Goal: Task Accomplishment & Management: Manage account settings

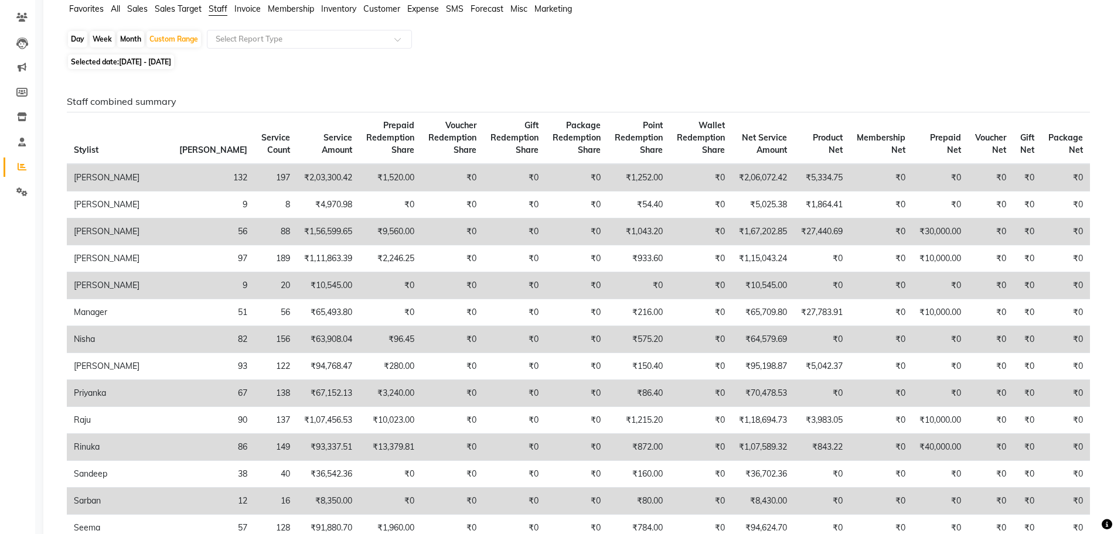
scroll to position [59, 0]
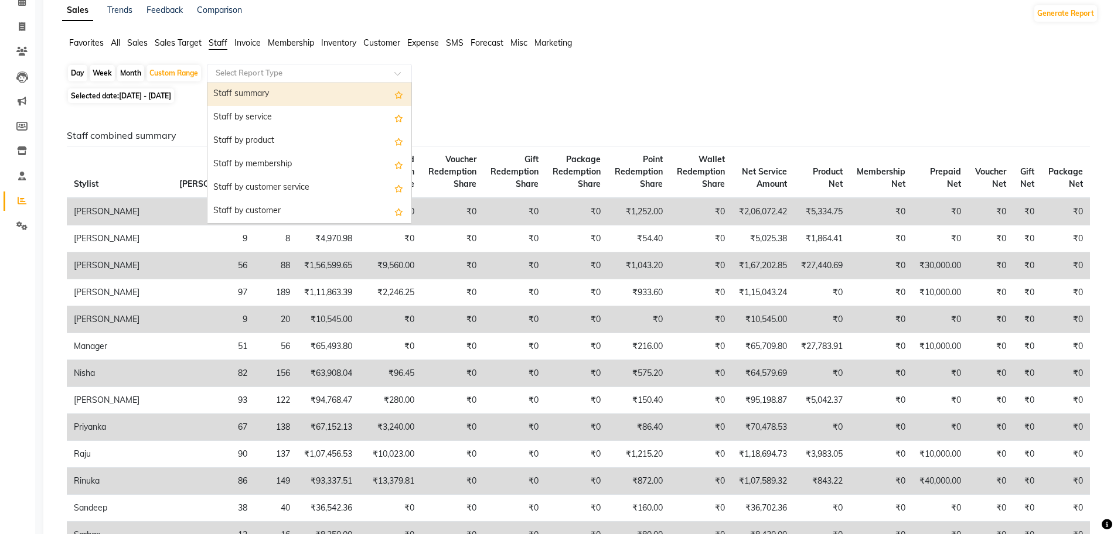
click at [246, 75] on input "text" at bounding box center [297, 73] width 169 height 12
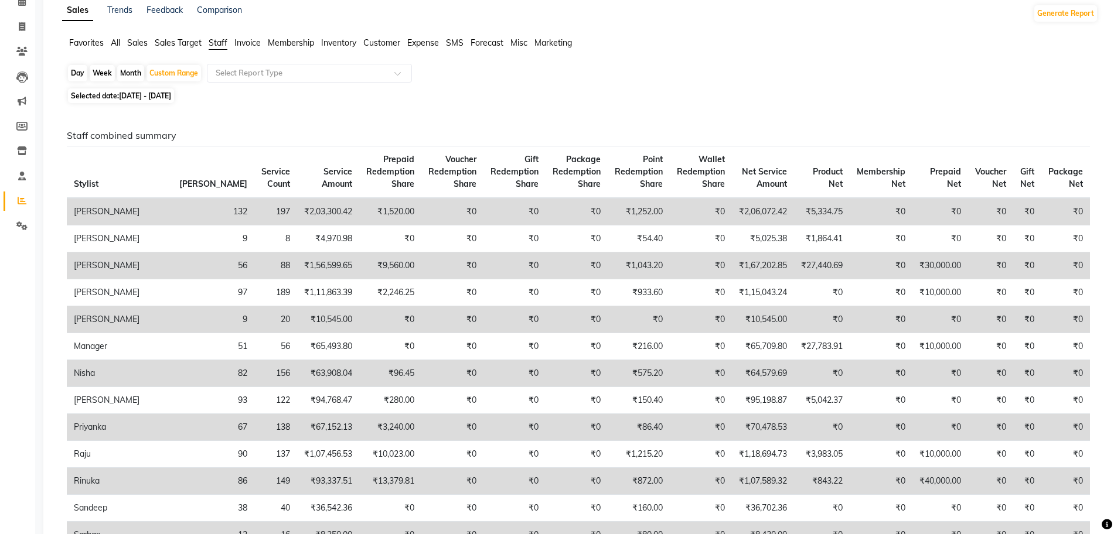
click at [683, 93] on div "Selected date: 01-09-2025 - 30-09-2025" at bounding box center [582, 96] width 1031 height 12
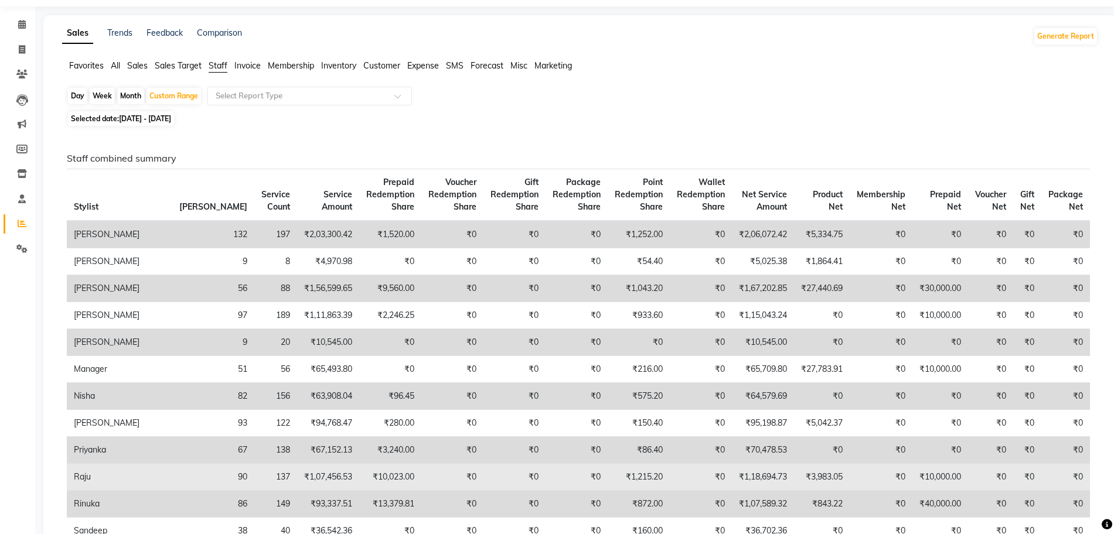
scroll to position [0, 0]
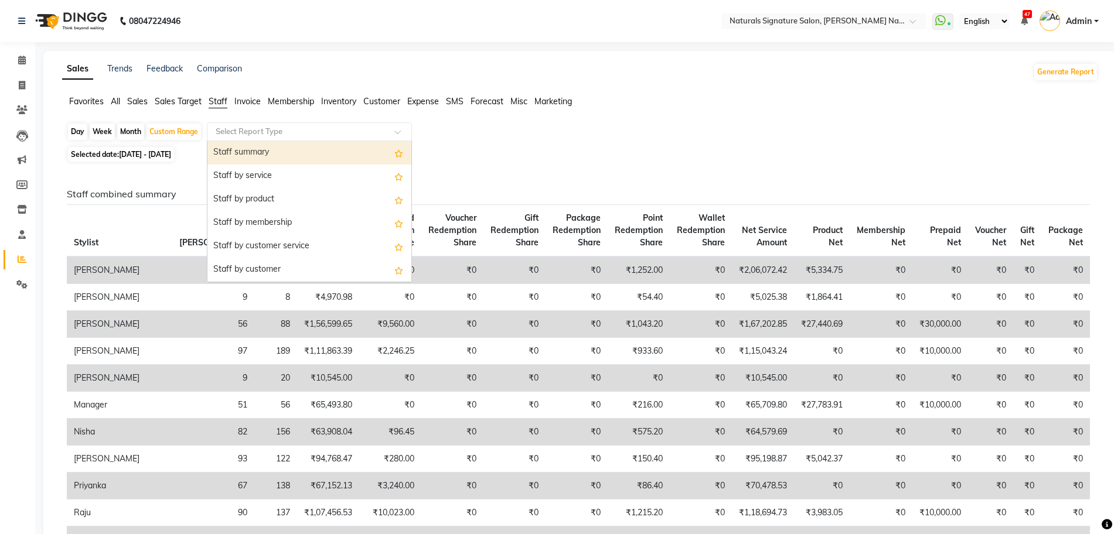
click at [329, 132] on input "text" at bounding box center [297, 132] width 169 height 12
click at [314, 146] on div "Staff summary" at bounding box center [309, 152] width 204 height 23
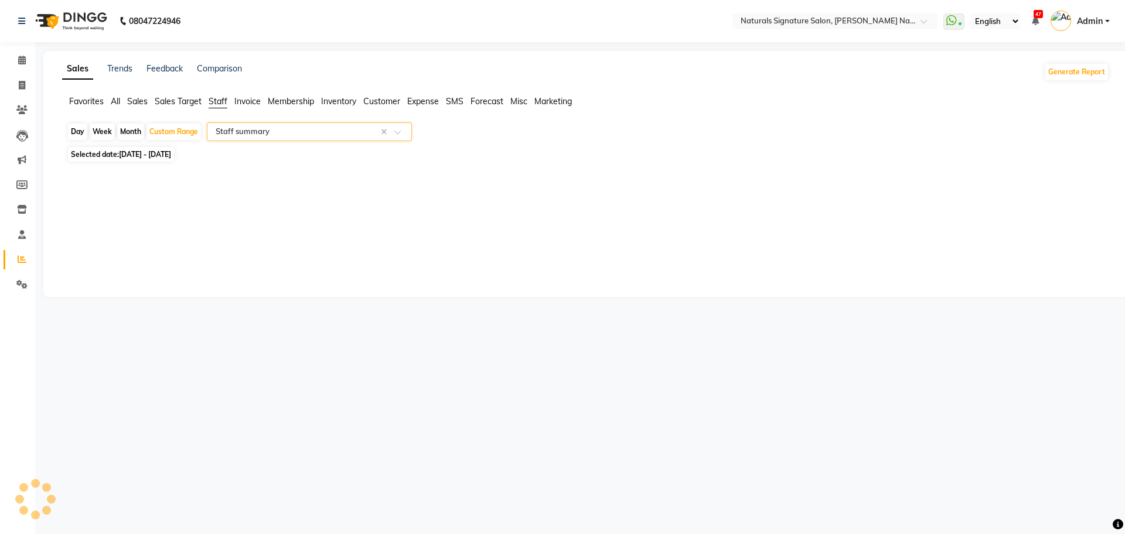
select select "full_report"
select select "csv"
click at [210, 310] on div at bounding box center [578, 394] width 1022 height 410
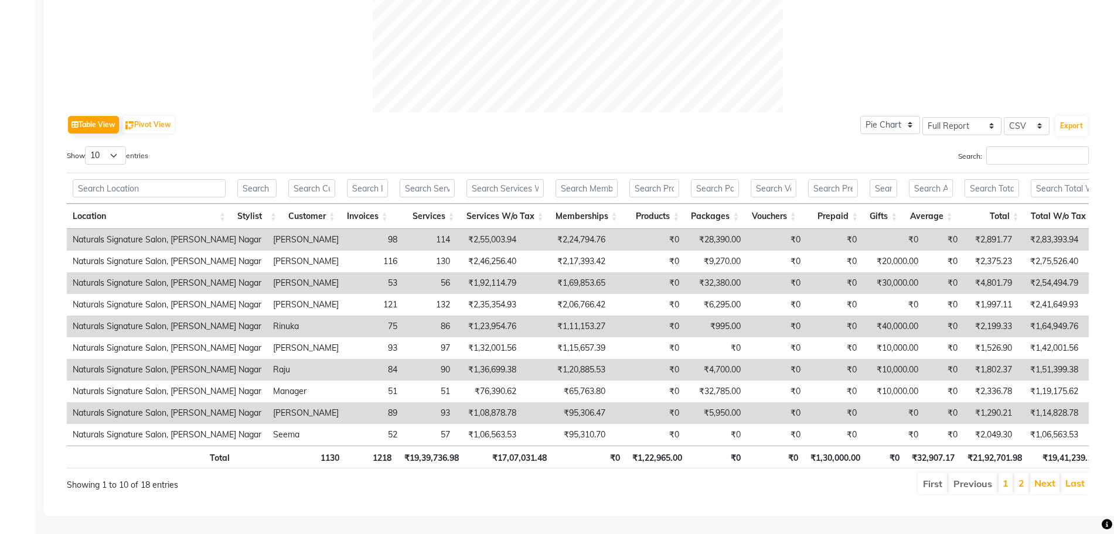
scroll to position [509, 0]
click at [741, 112] on div "Table View Pivot View Pie Chart Bar Chart Select Full Report Filtered Report Se…" at bounding box center [578, 124] width 1022 height 25
click at [627, 112] on div "Table View Pivot View Pie Chart Bar Chart Select Full Report Filtered Report Se…" at bounding box center [578, 124] width 1022 height 25
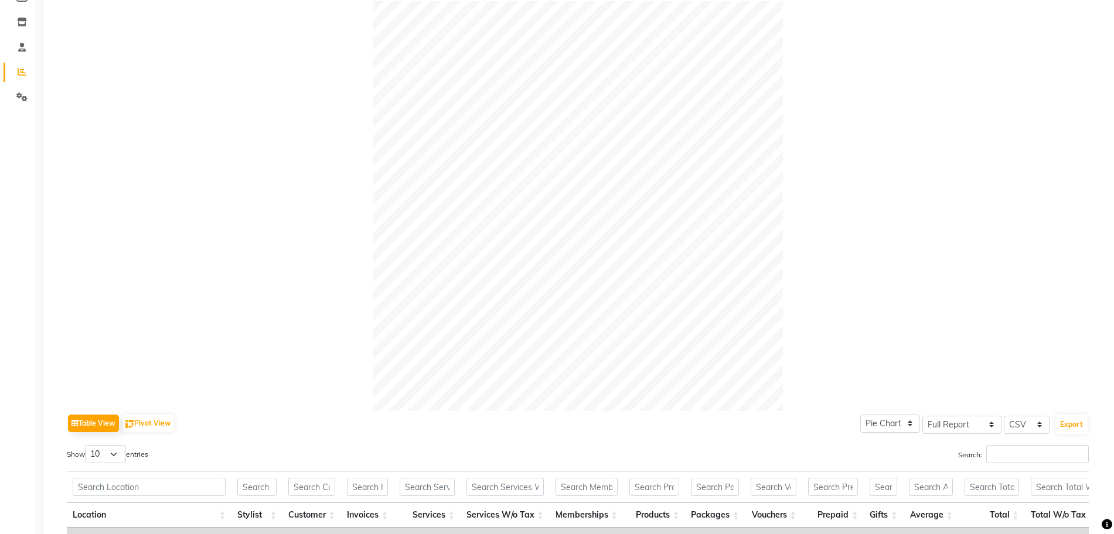
scroll to position [11, 0]
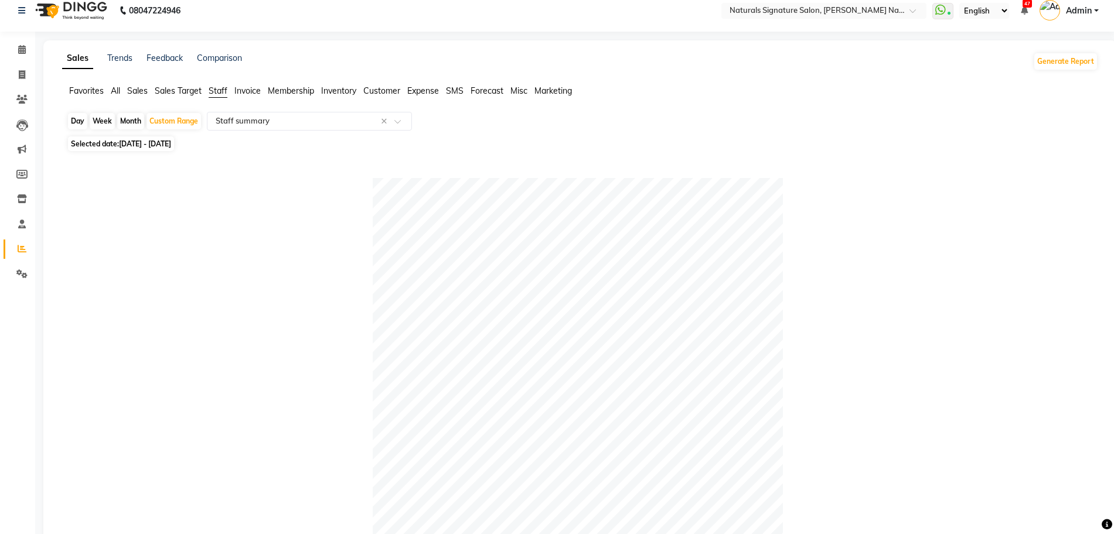
click at [141, 88] on span "Sales" at bounding box center [137, 91] width 21 height 11
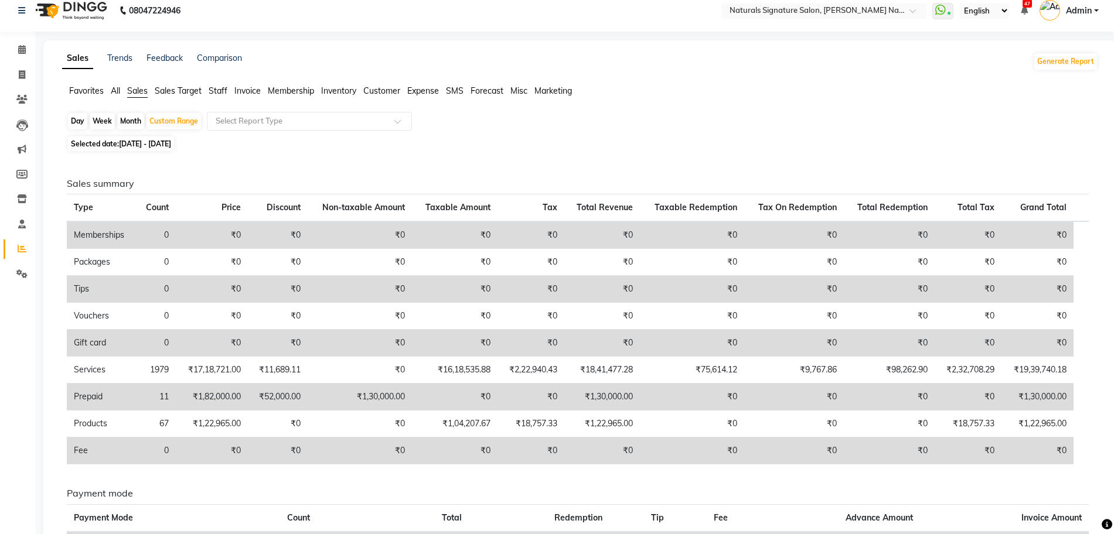
click at [115, 97] on ul "Favorites All Sales Sales Target Staff Invoice Membership Inventory Customer Ex…" at bounding box center [580, 91] width 1036 height 13
click at [35, 12] on img at bounding box center [70, 10] width 80 height 33
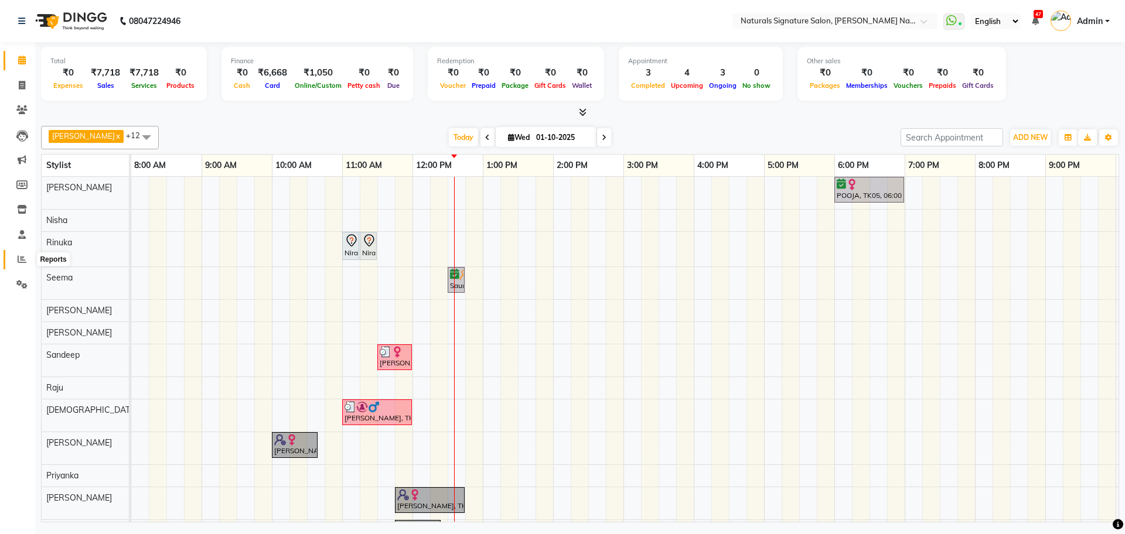
click at [16, 264] on span at bounding box center [22, 259] width 21 height 13
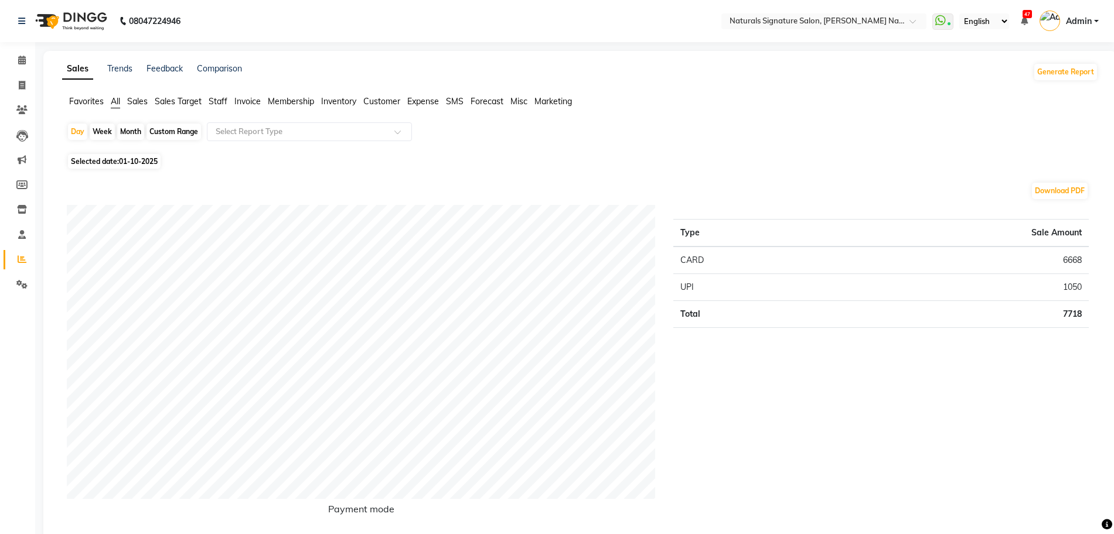
click at [219, 104] on span "Staff" at bounding box center [218, 101] width 19 height 11
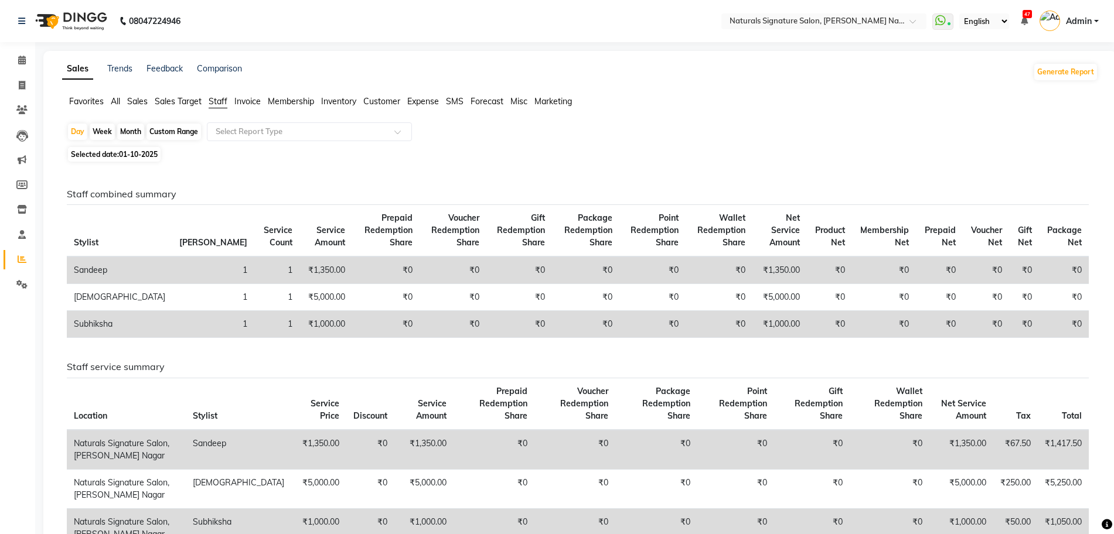
click at [141, 155] on span "01-10-2025" at bounding box center [138, 154] width 39 height 9
select select "10"
select select "2025"
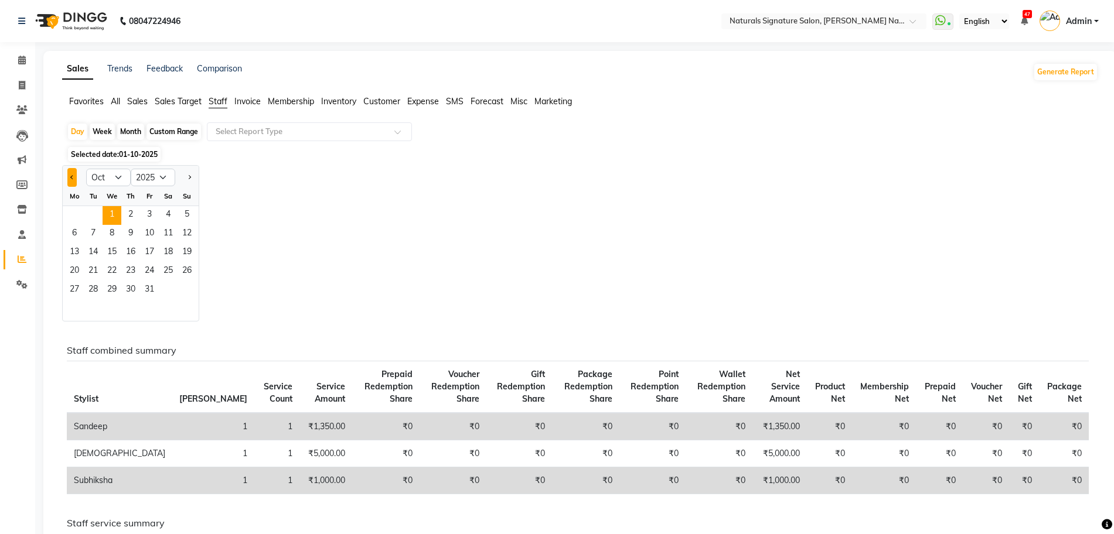
click at [71, 178] on span "Previous month" at bounding box center [72, 177] width 4 height 4
select select "9"
click at [73, 219] on span "1" at bounding box center [74, 215] width 19 height 19
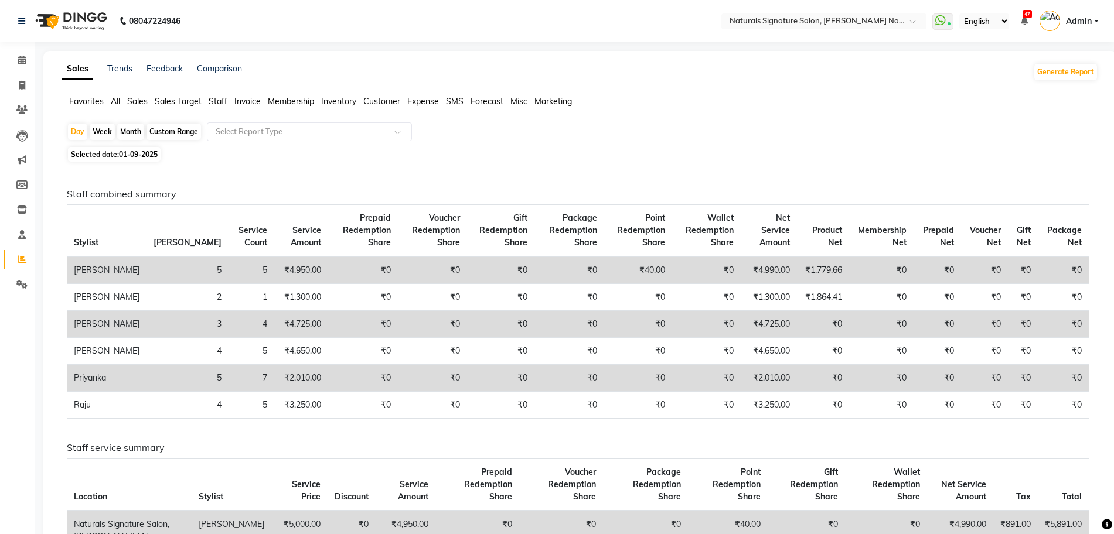
click at [833, 115] on div "Favorites All Sales Sales Target Staff Invoice Membership Inventory Customer Ex…" at bounding box center [579, 106] width 1053 height 22
click at [578, 163] on div "Day Week Month Custom Range Select Report Type Selected date: 01-09-2025 Staff …" at bounding box center [580, 539] width 1036 height 835
click at [155, 156] on span "01-09-2025" at bounding box center [138, 154] width 39 height 9
select select "9"
select select "2025"
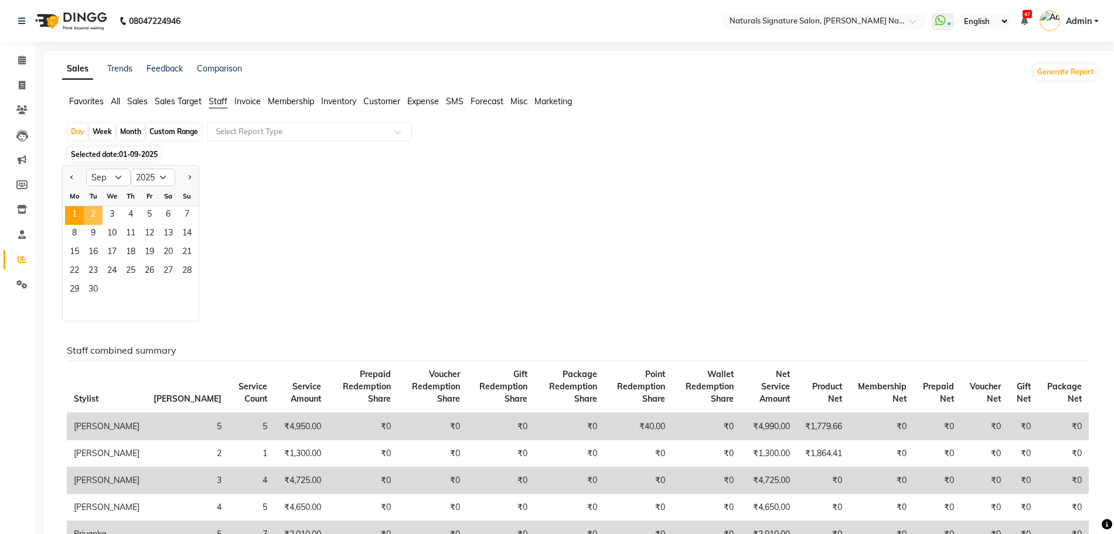
click at [94, 213] on span "2" at bounding box center [93, 215] width 19 height 19
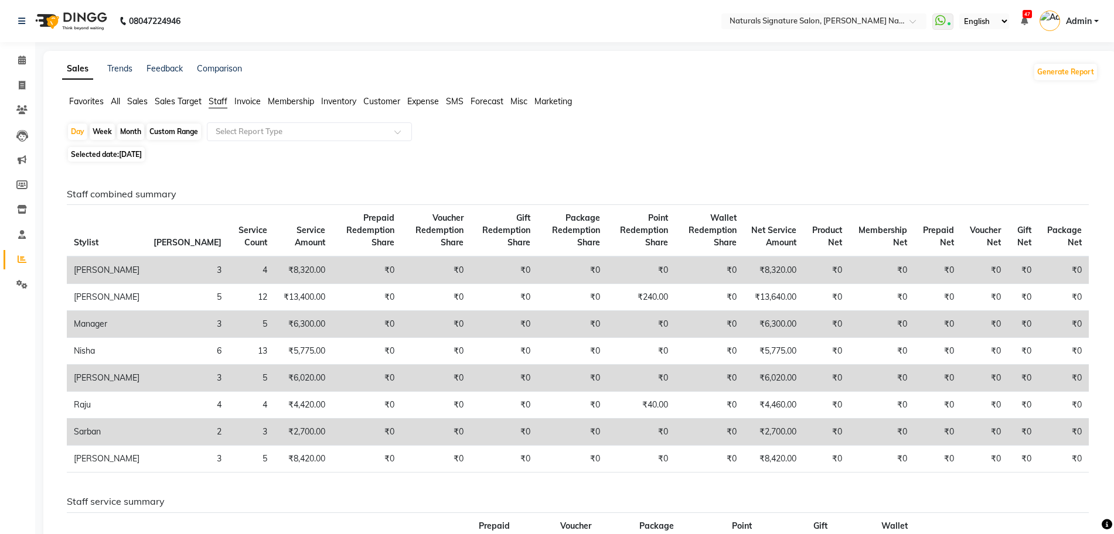
click at [801, 127] on div "Day Week Month Custom Range Select Report Type" at bounding box center [580, 132] width 1026 height 21
click at [142, 150] on span "02-09-2025" at bounding box center [130, 154] width 23 height 9
select select "9"
select select "2025"
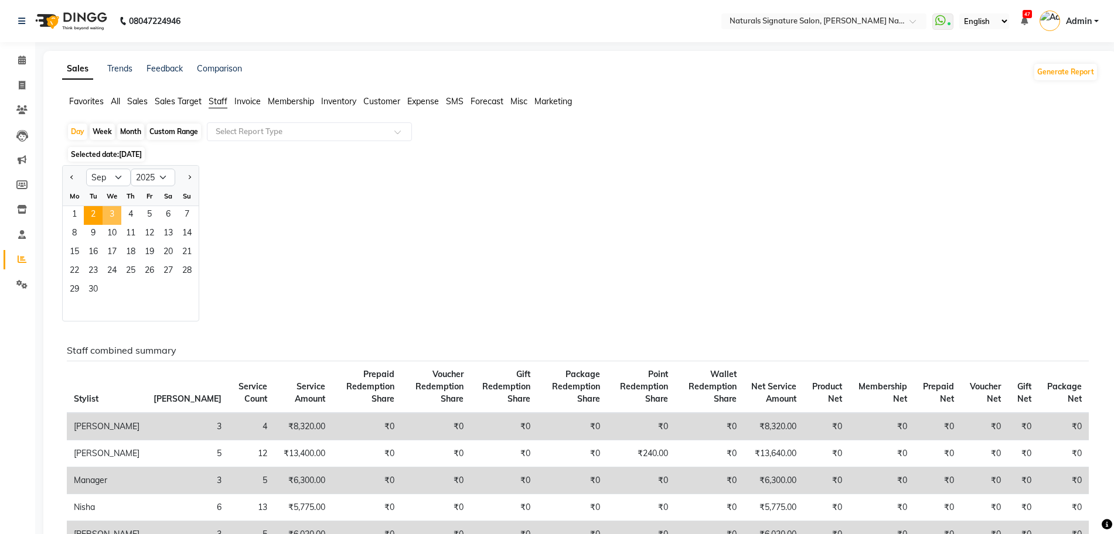
click at [117, 214] on span "3" at bounding box center [112, 215] width 19 height 19
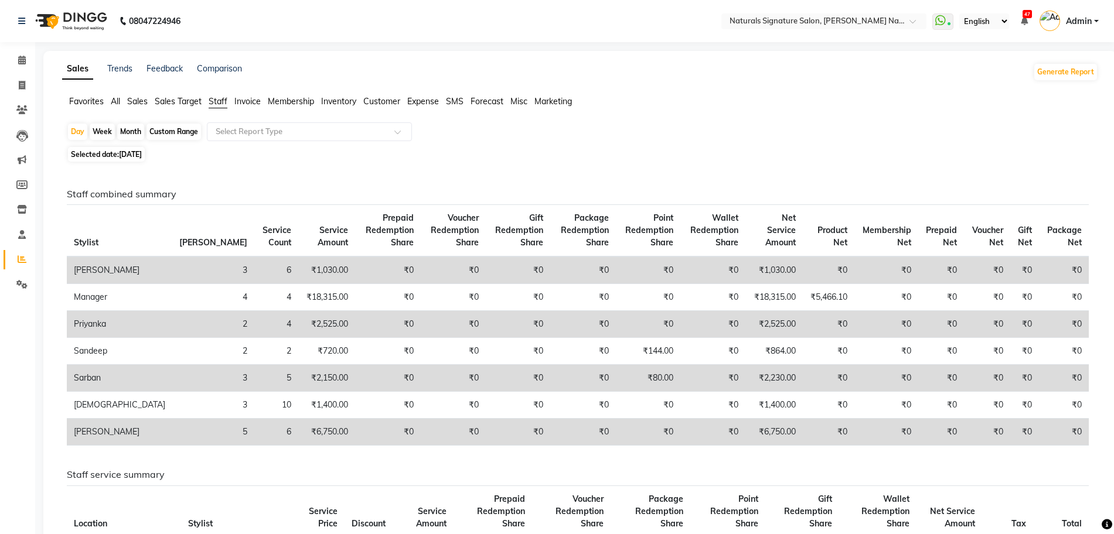
click at [142, 152] on span "03-09-2025" at bounding box center [130, 154] width 23 height 9
select select "9"
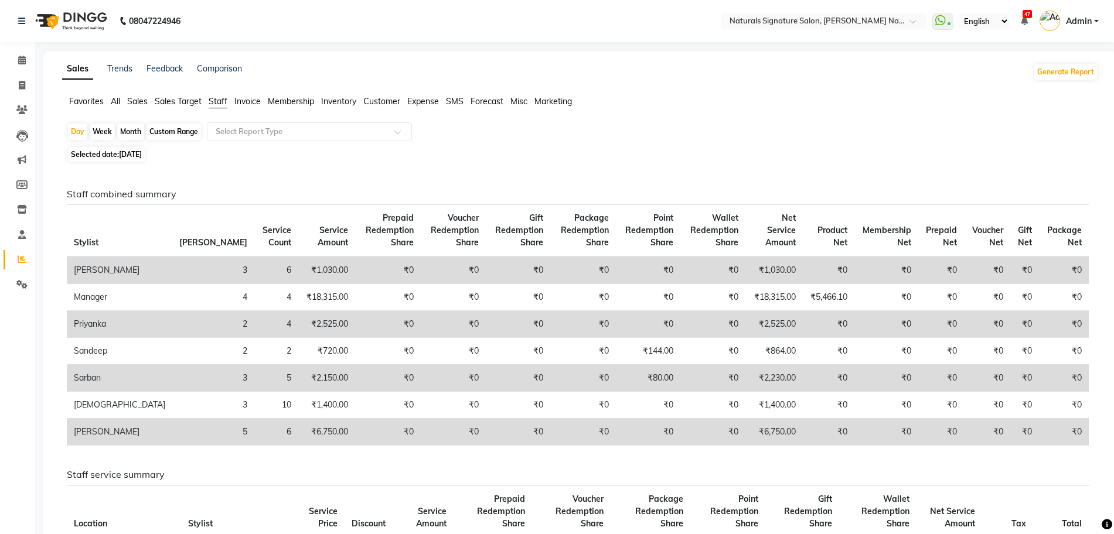
select select "2025"
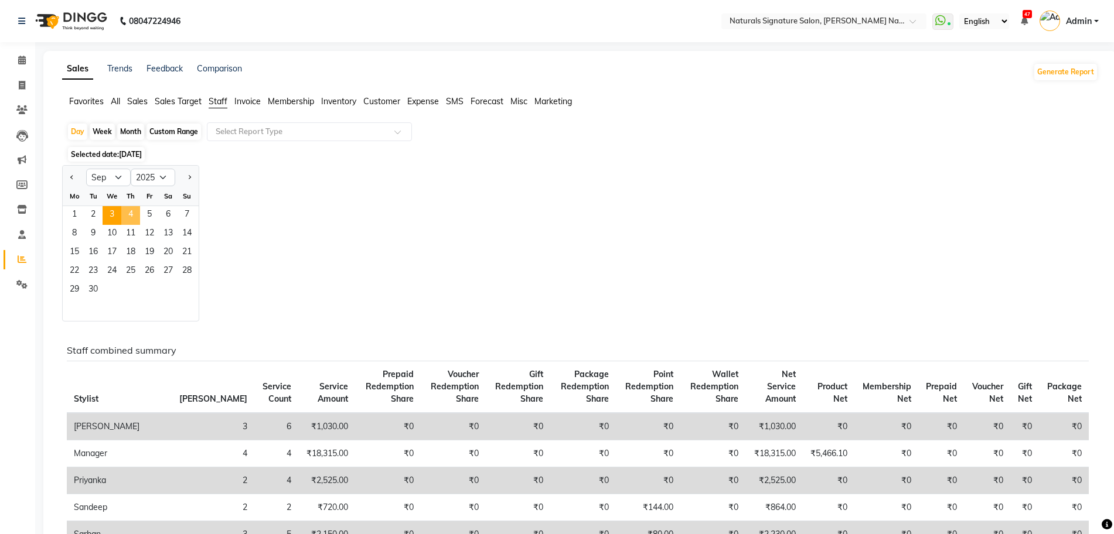
click at [132, 213] on span "4" at bounding box center [130, 215] width 19 height 19
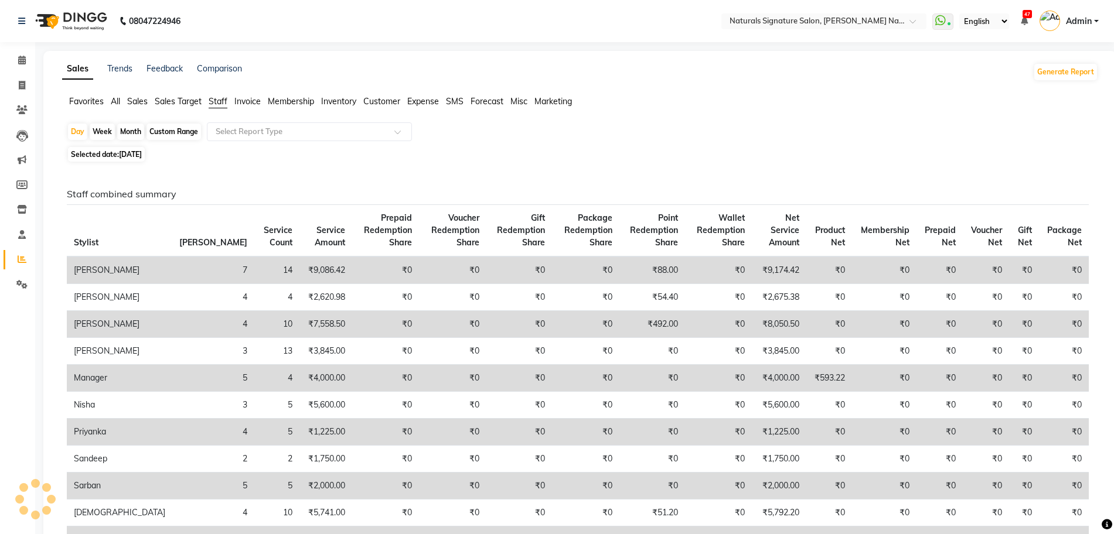
click at [364, 216] on span "Prepaid Redemption Share" at bounding box center [388, 230] width 48 height 35
click at [571, 113] on div "Favorites All Sales Sales Target Staff Invoice Membership Inventory Customer Ex…" at bounding box center [579, 106] width 1053 height 22
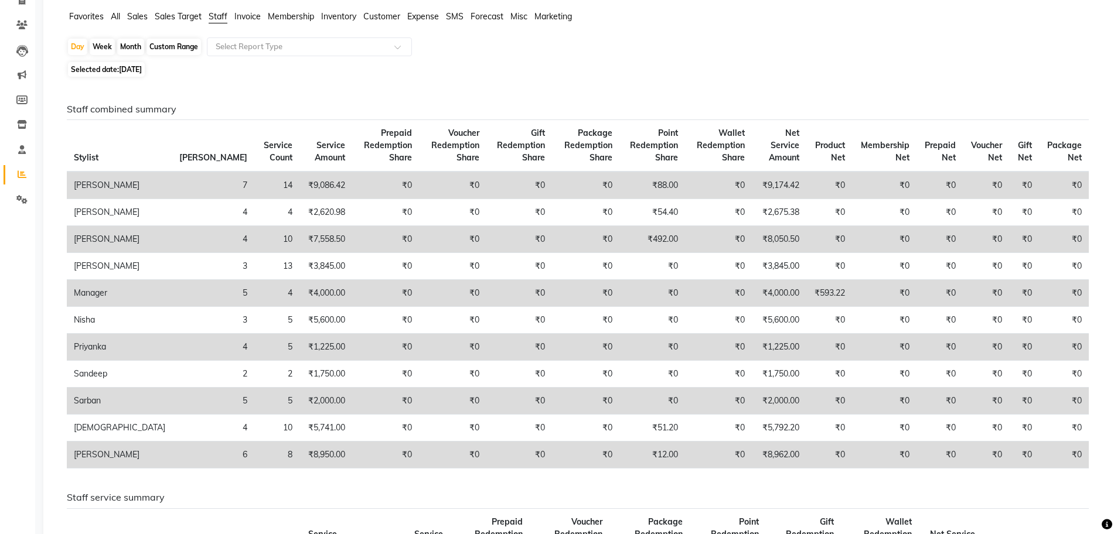
scroll to position [88, 0]
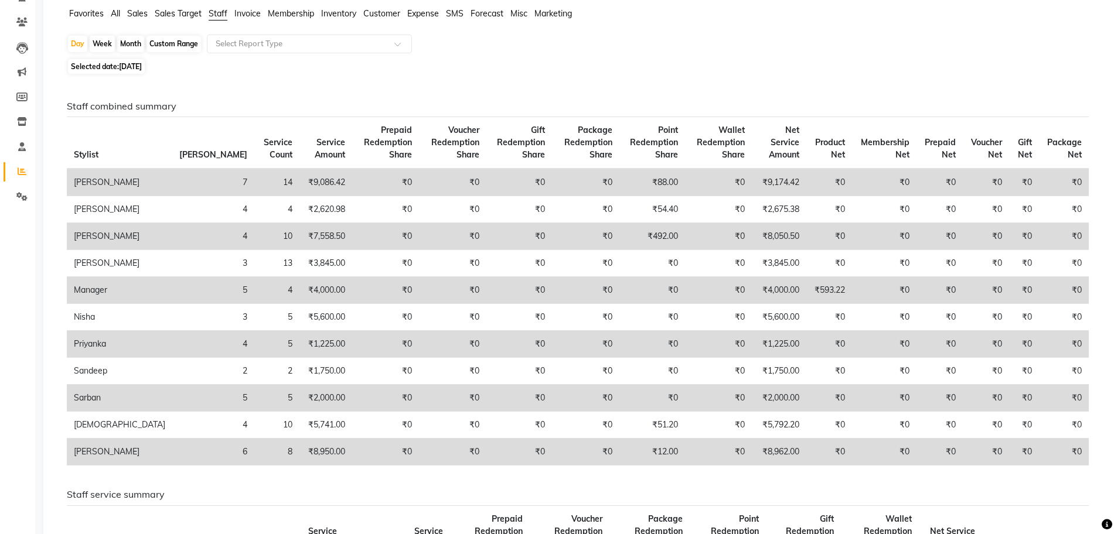
click at [694, 72] on div "Selected date: 04-09-2025" at bounding box center [582, 66] width 1031 height 12
click at [143, 60] on span "Selected date: 04-09-2025" at bounding box center [106, 66] width 77 height 15
select select "9"
select select "2025"
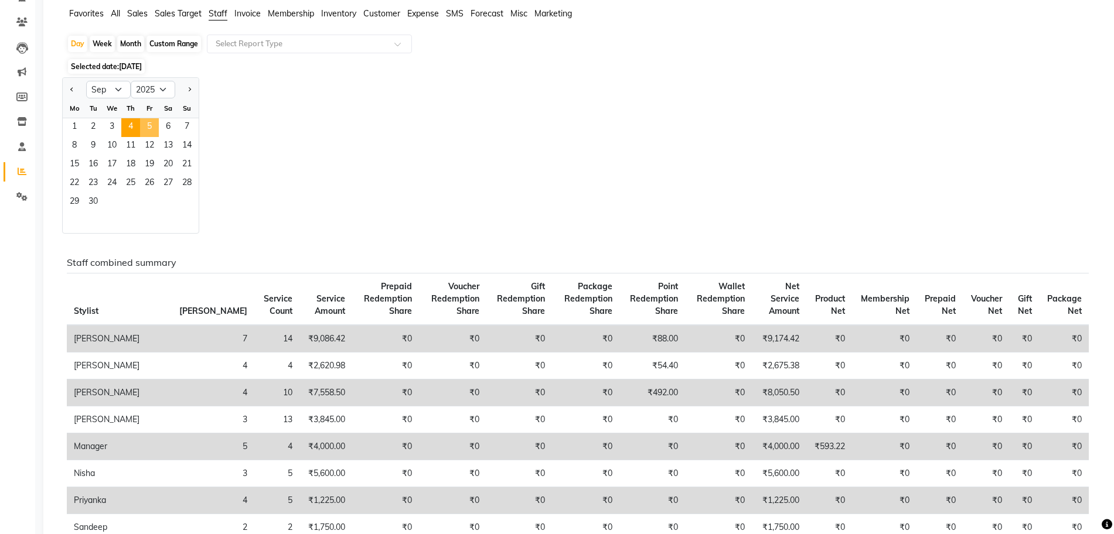
click at [151, 128] on span "5" at bounding box center [149, 127] width 19 height 19
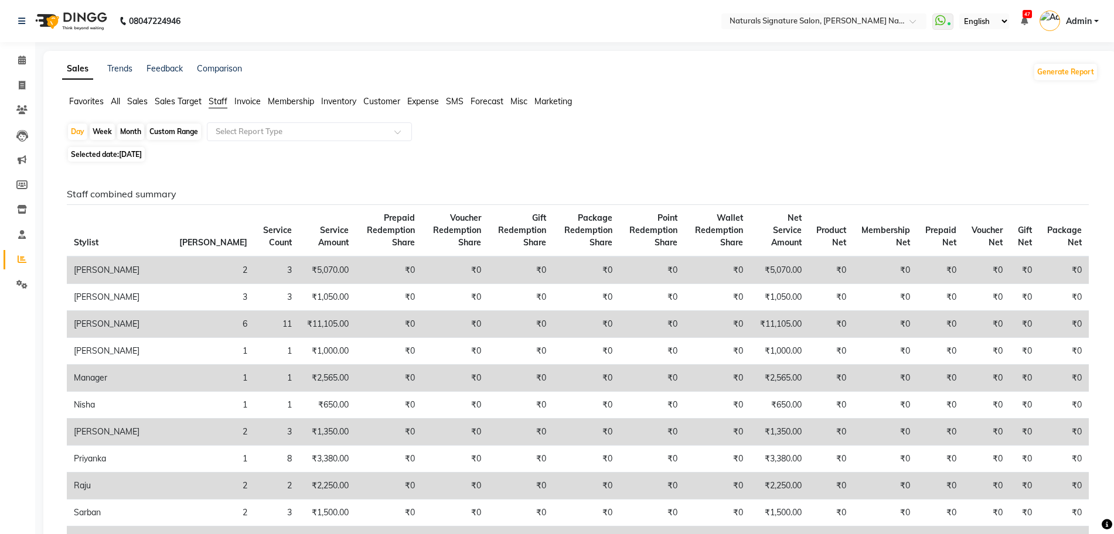
click at [640, 151] on div "Selected date: 05-09-2025" at bounding box center [582, 154] width 1031 height 12
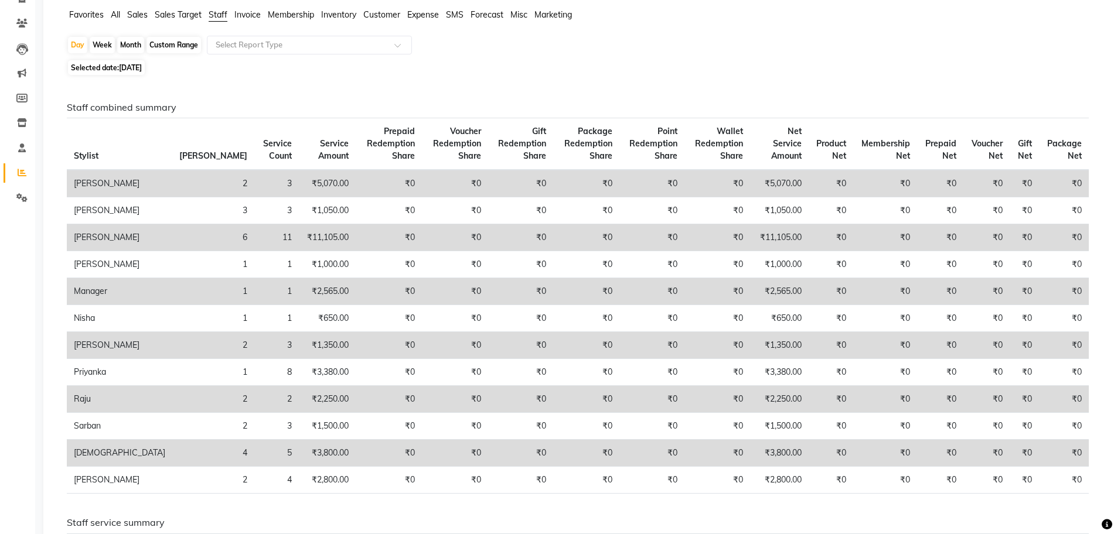
scroll to position [117, 0]
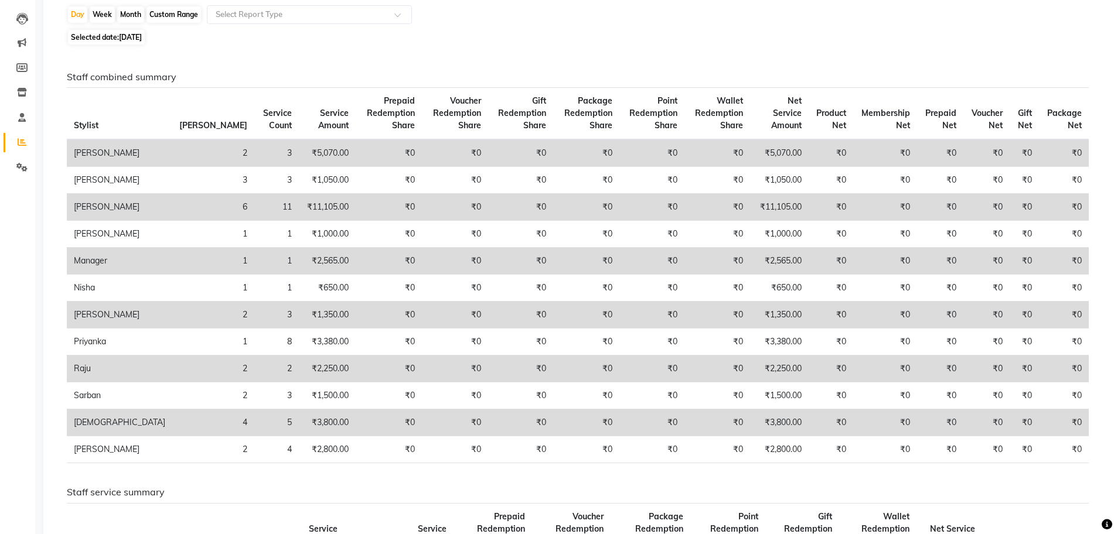
click at [714, 77] on h6 "Staff combined summary" at bounding box center [578, 76] width 1022 height 11
click at [131, 34] on span "05-09-2025" at bounding box center [130, 37] width 23 height 9
select select "9"
select select "2025"
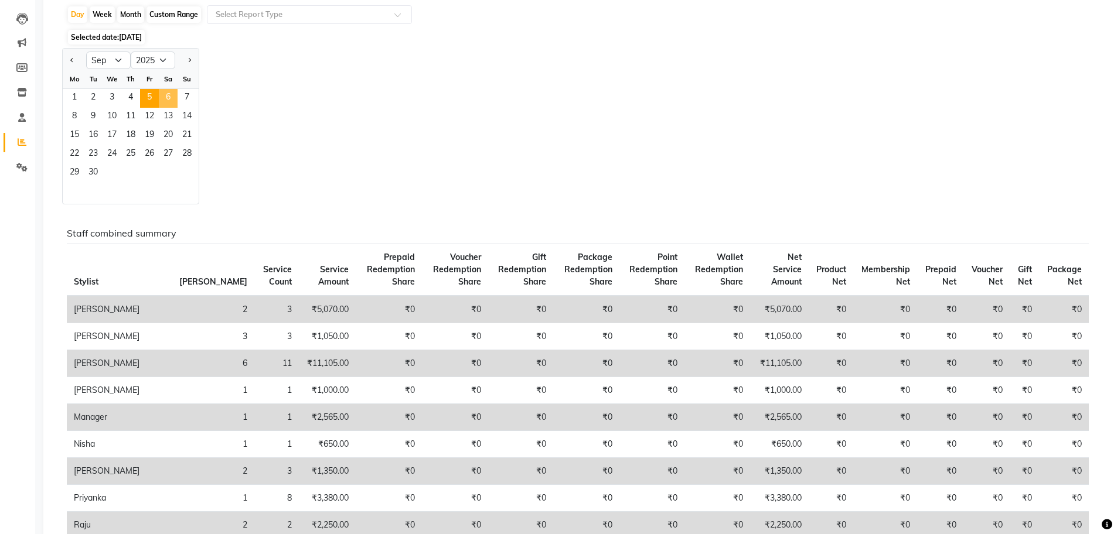
click at [165, 95] on span "6" at bounding box center [168, 98] width 19 height 19
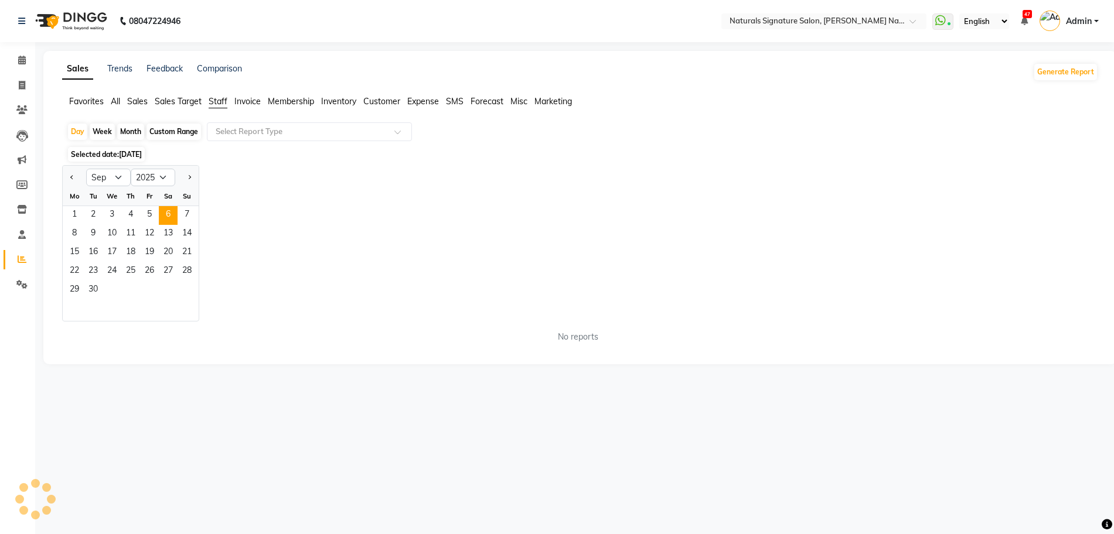
scroll to position [0, 0]
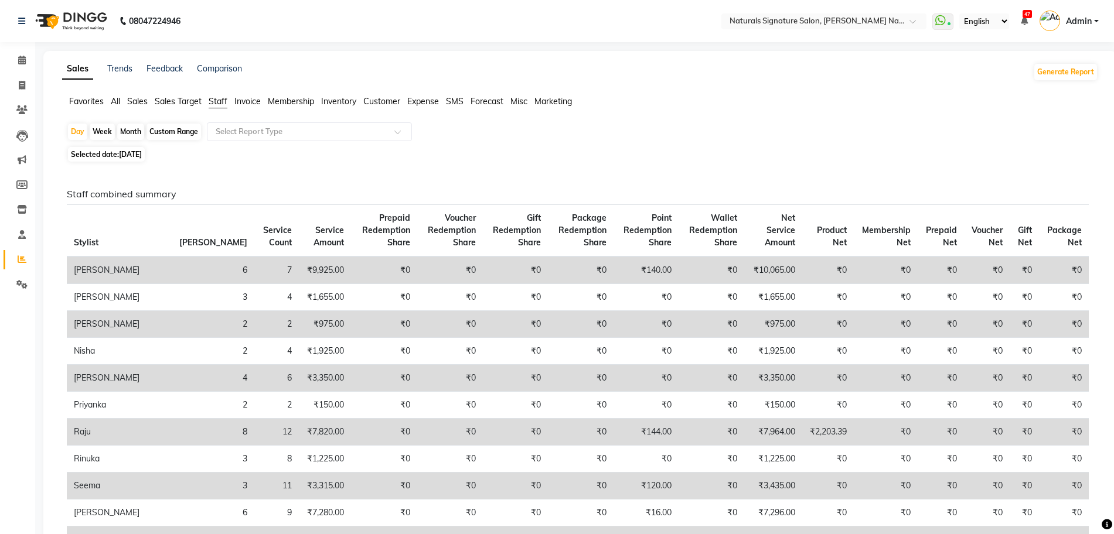
click at [531, 155] on div "Selected date: 06-09-2025" at bounding box center [582, 154] width 1031 height 12
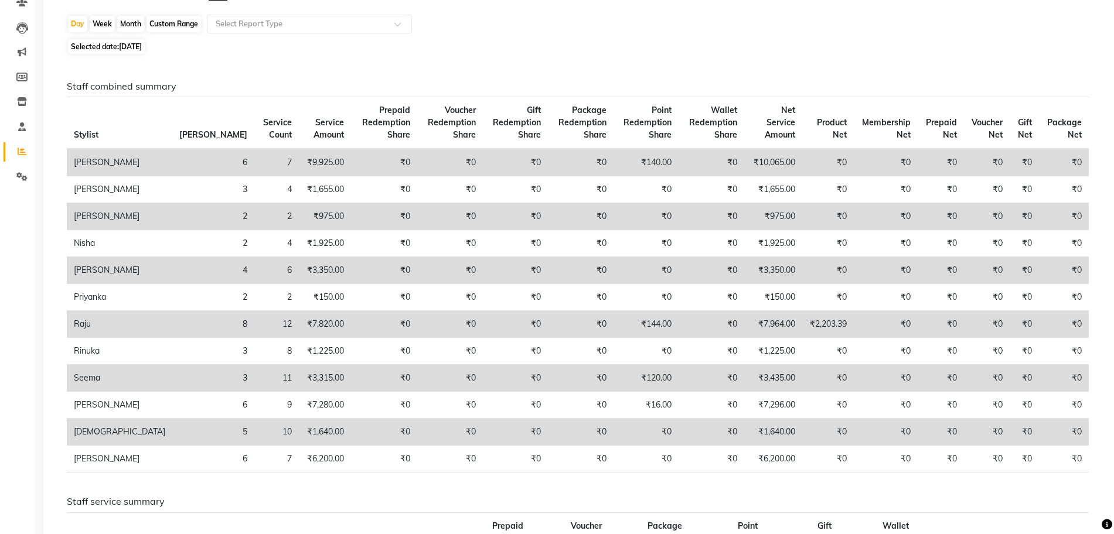
scroll to position [117, 0]
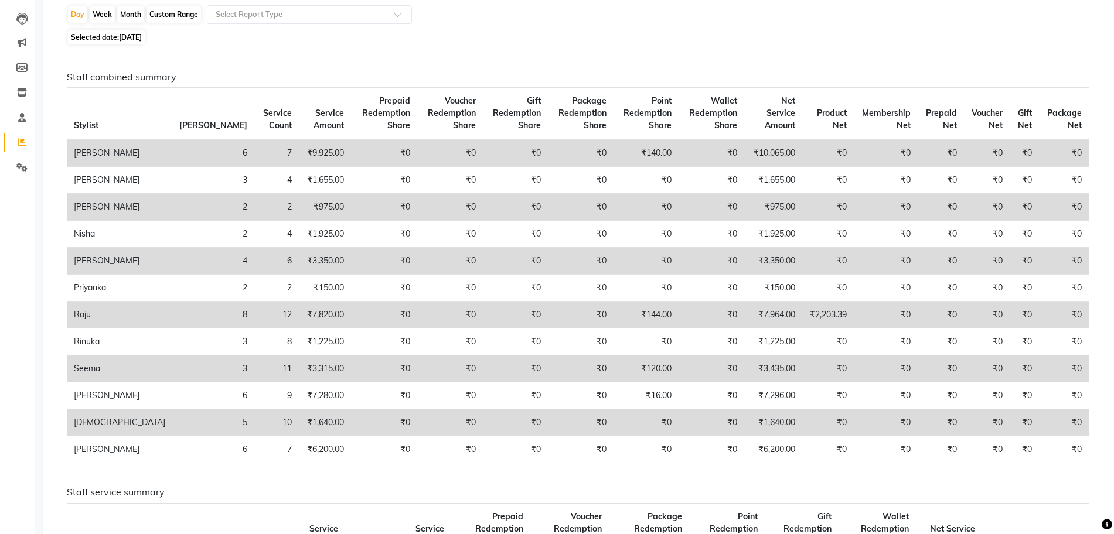
click at [142, 38] on span "06-09-2025" at bounding box center [130, 37] width 23 height 9
select select "9"
select select "2025"
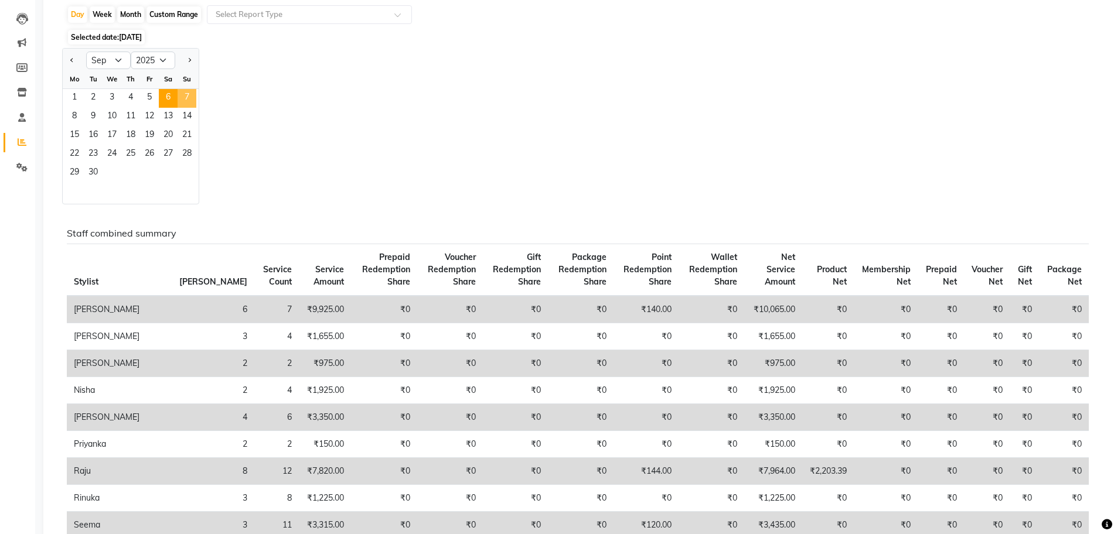
click at [189, 106] on span "7" at bounding box center [187, 98] width 19 height 19
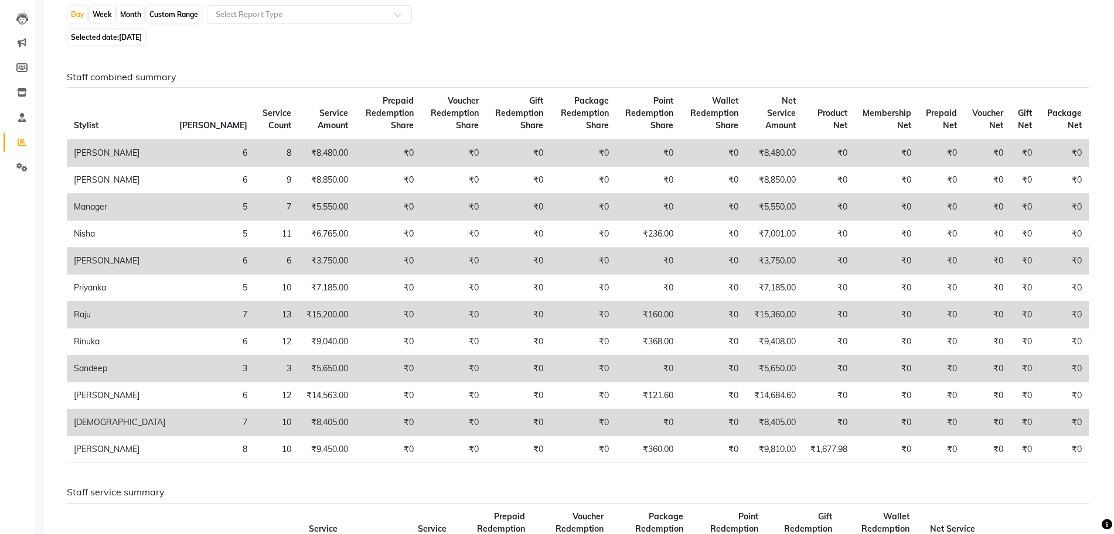
click at [142, 40] on span "07-09-2025" at bounding box center [130, 37] width 23 height 9
select select "9"
select select "2025"
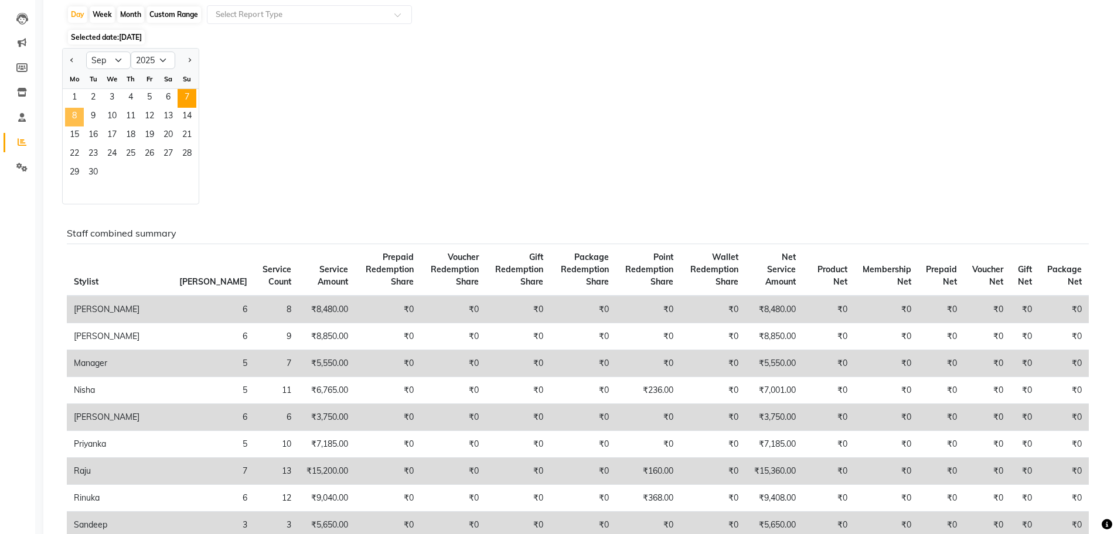
click at [82, 125] on span "8" at bounding box center [74, 117] width 19 height 19
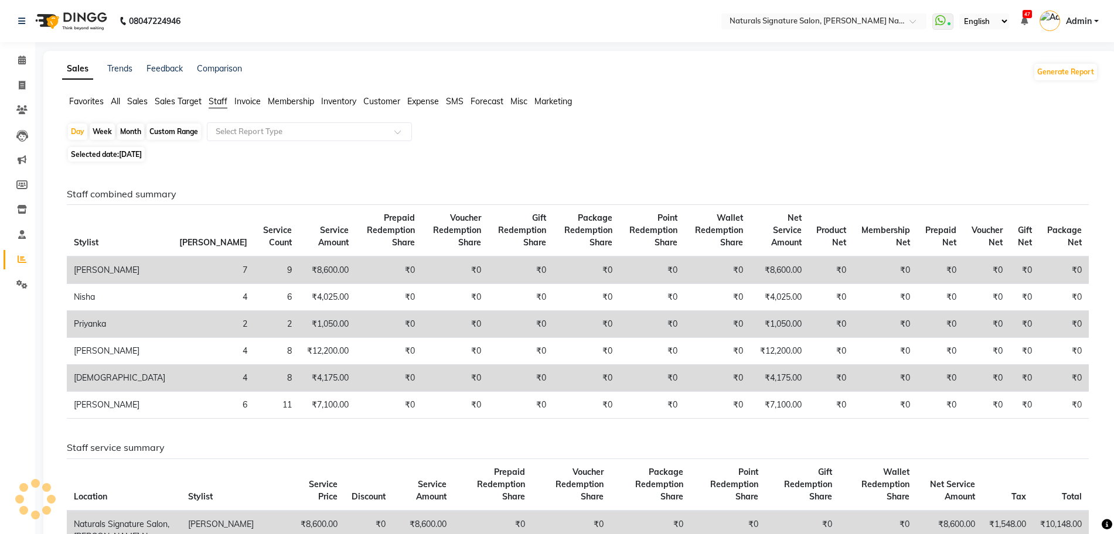
click at [315, 202] on div "Staff combined summary Stylist Bill Count Service Count Service Amount Prepaid …" at bounding box center [577, 309] width 1039 height 240
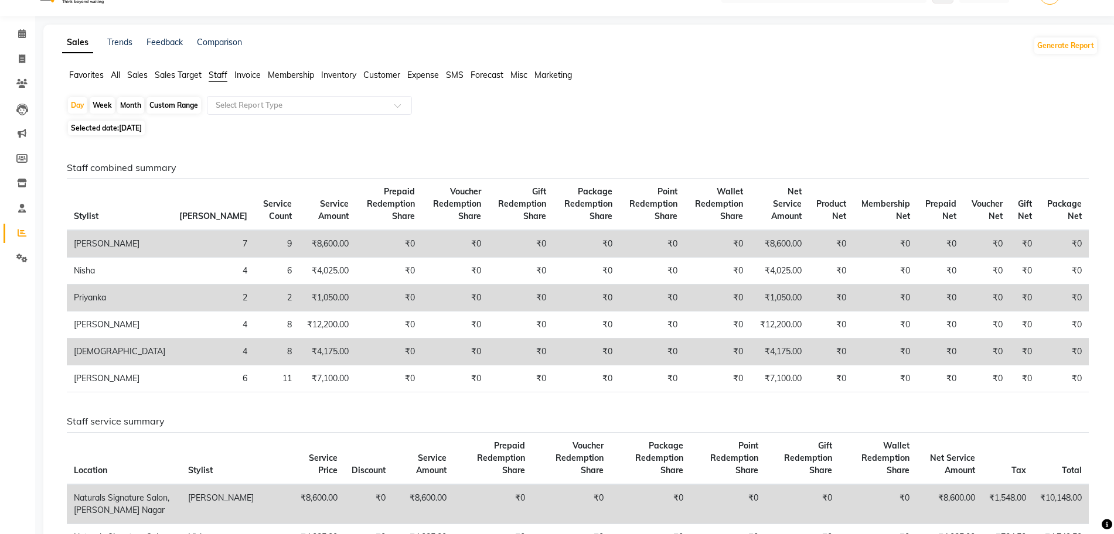
scroll to position [29, 0]
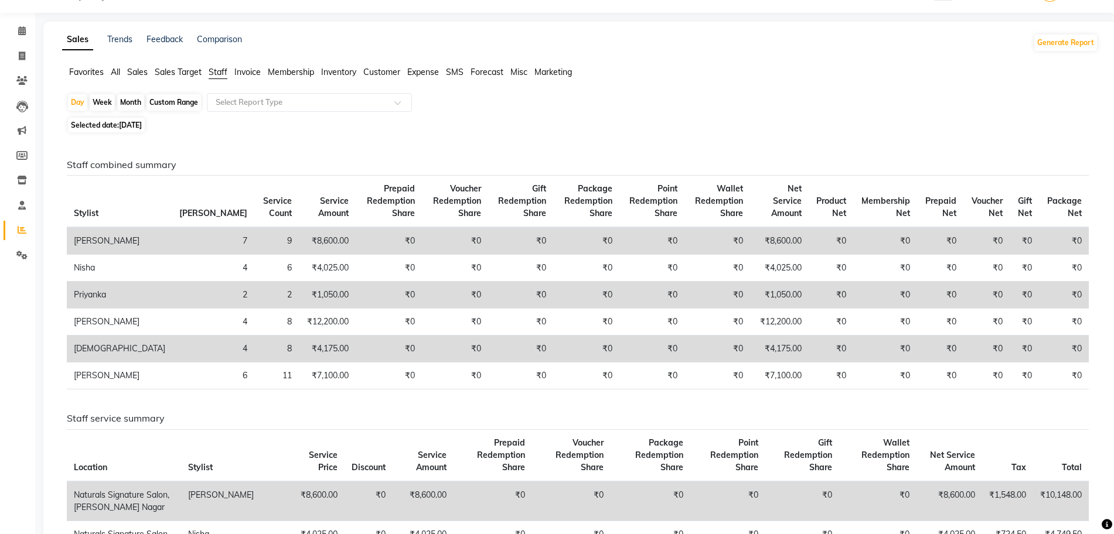
click at [545, 103] on div "Day Week Month Custom Range Select Report Type" at bounding box center [580, 103] width 1026 height 21
click at [142, 128] on span "08-09-2025" at bounding box center [130, 125] width 23 height 9
select select "9"
select select "2025"
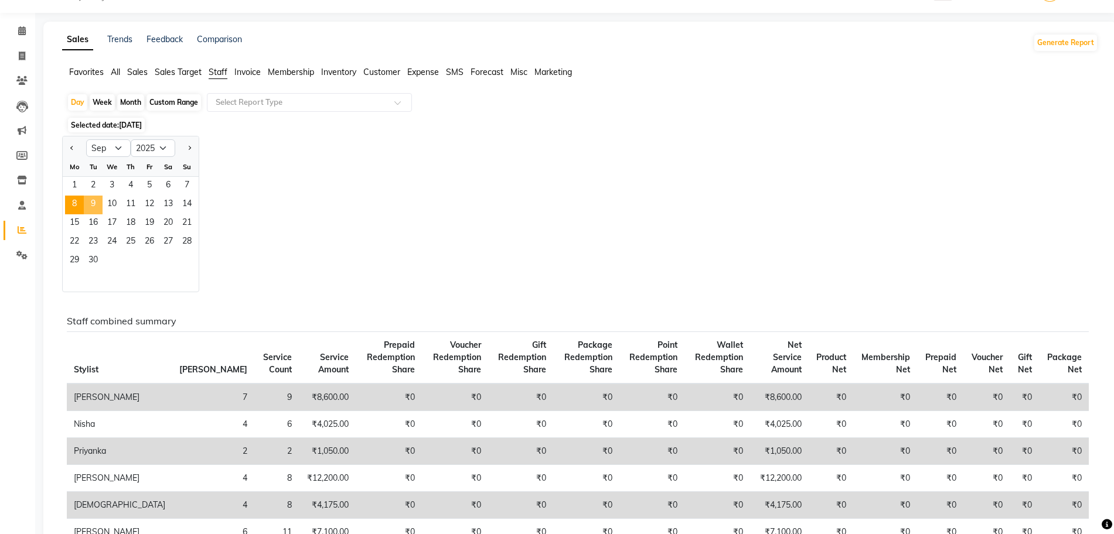
click at [91, 208] on span "9" at bounding box center [93, 205] width 19 height 19
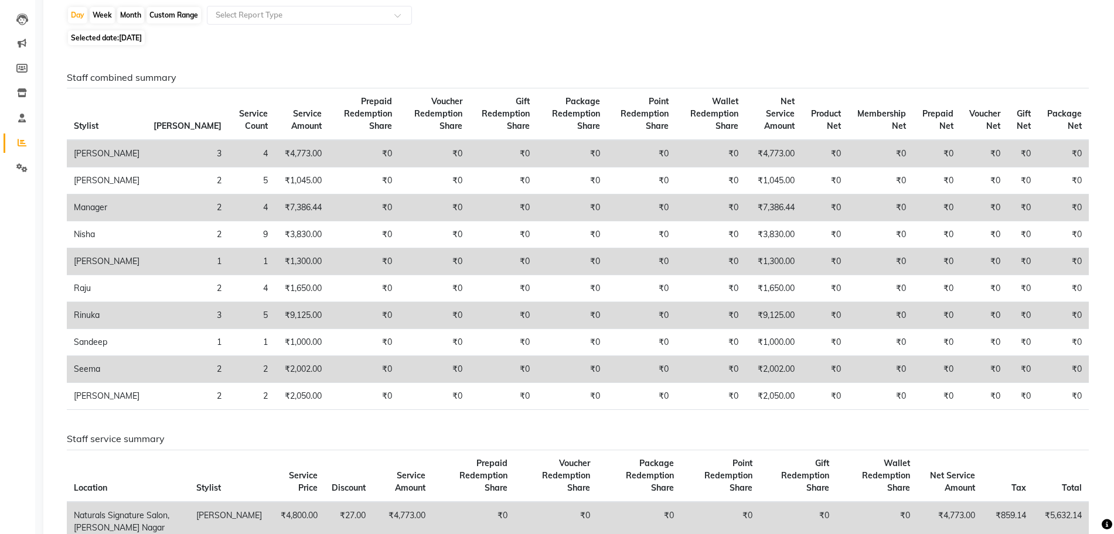
scroll to position [117, 0]
click at [751, 47] on div "Day Week Month Custom Range Select Report Type Selected date: 09-09-2025 Staff …" at bounding box center [580, 501] width 1036 height 992
click at [138, 38] on span "09-09-2025" at bounding box center [130, 37] width 23 height 9
select select "9"
select select "2025"
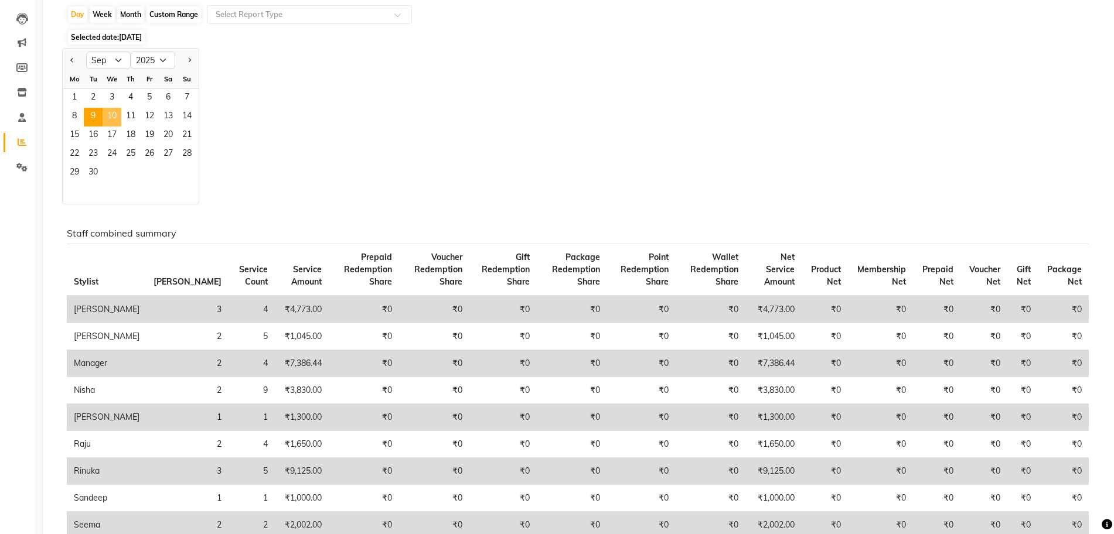
click at [111, 124] on span "10" at bounding box center [112, 117] width 19 height 19
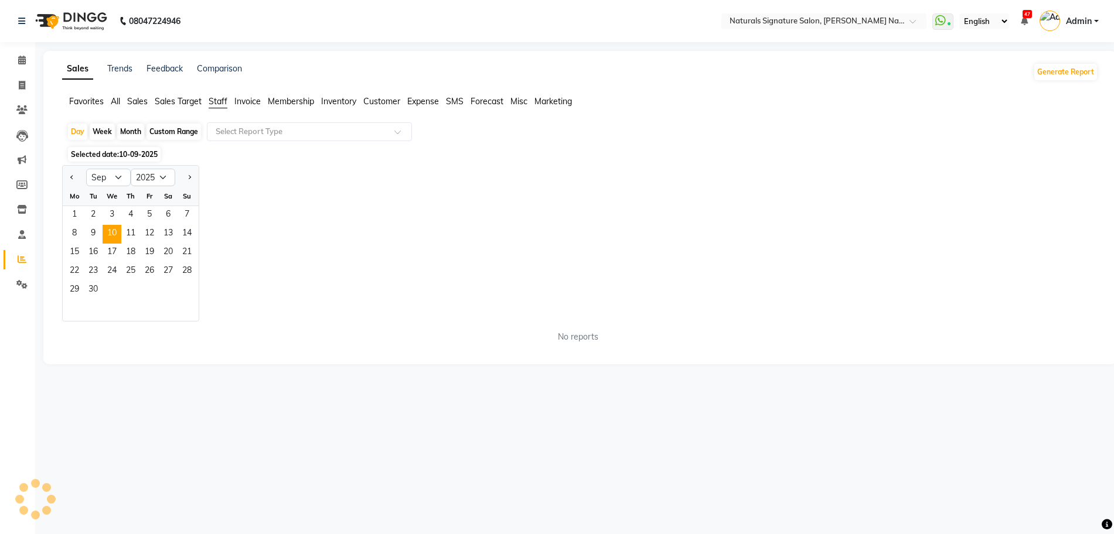
scroll to position [0, 0]
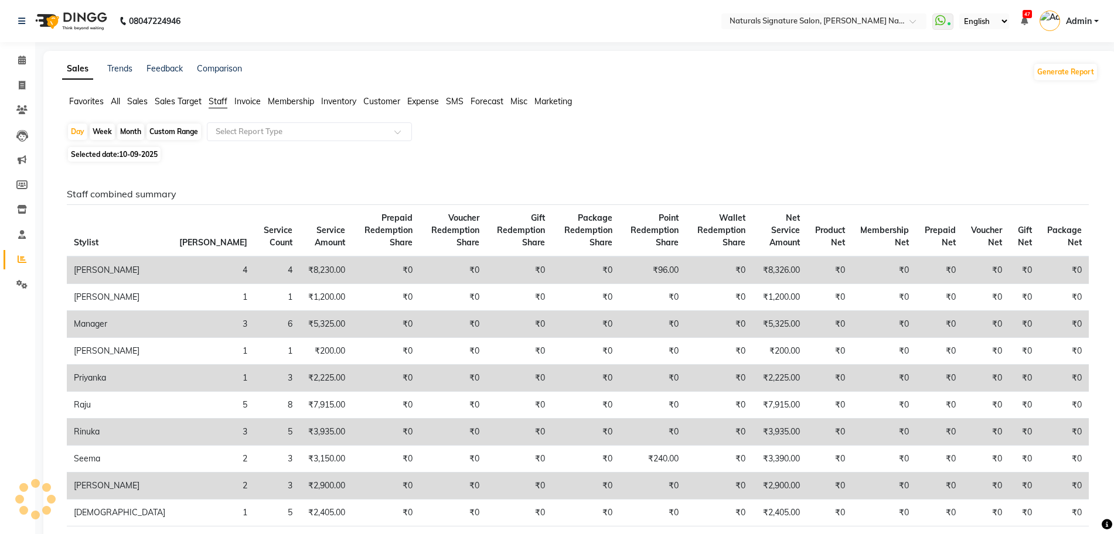
click at [350, 196] on h6 "Staff combined summary" at bounding box center [578, 194] width 1022 height 11
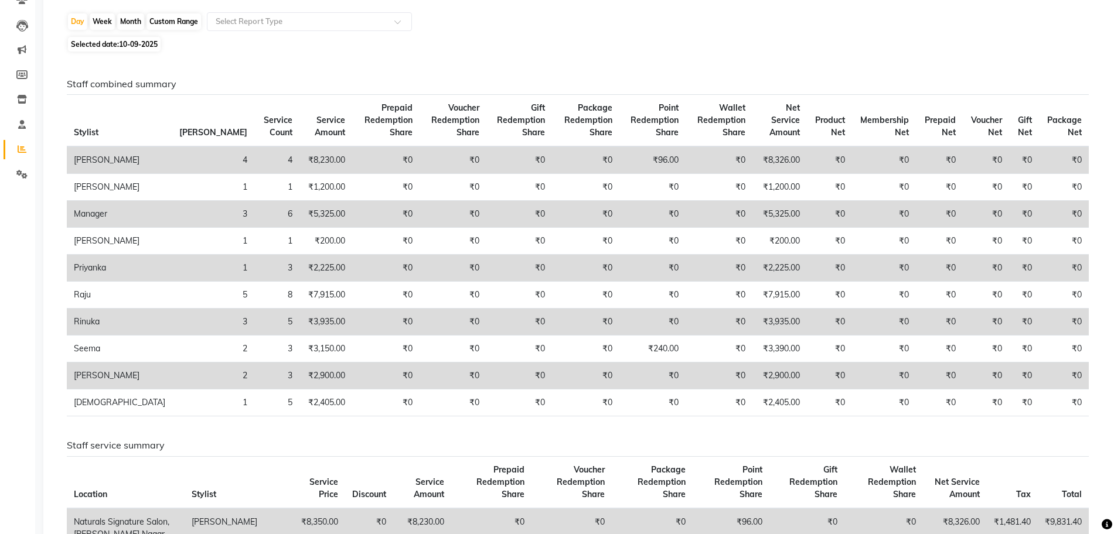
scroll to position [117, 0]
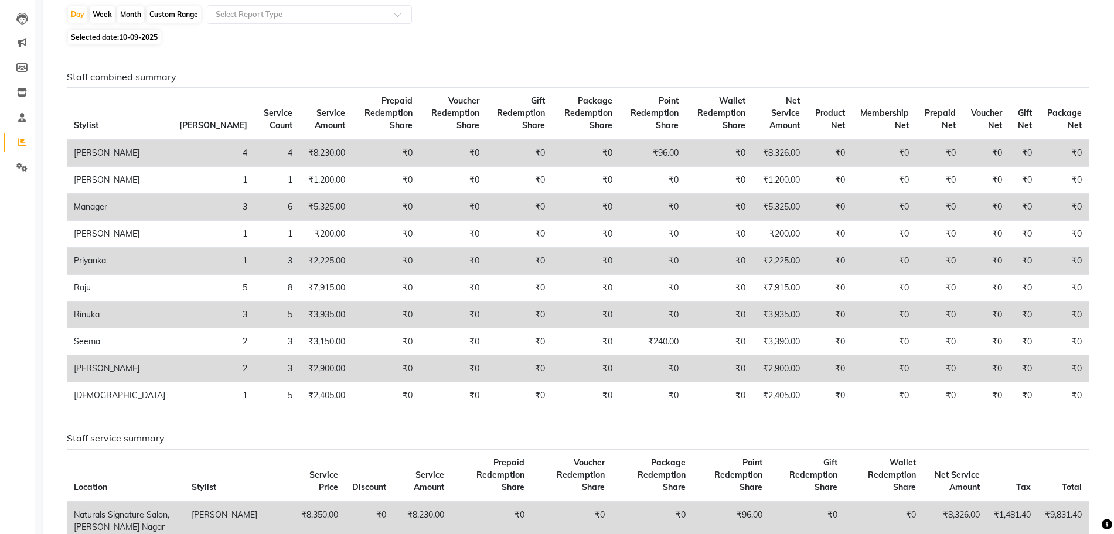
click at [603, 45] on div "Day Week Month Custom Range Select Report Type Selected date: 10-09-2025 Staff …" at bounding box center [580, 501] width 1036 height 992
click at [146, 37] on span "10-09-2025" at bounding box center [138, 37] width 39 height 9
select select "9"
select select "2025"
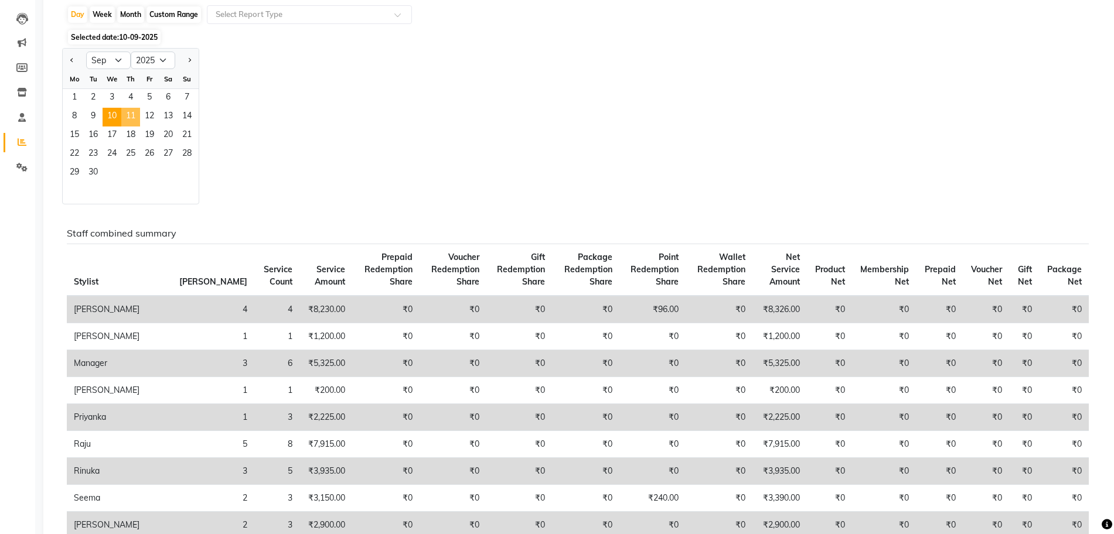
click at [134, 114] on span "11" at bounding box center [130, 117] width 19 height 19
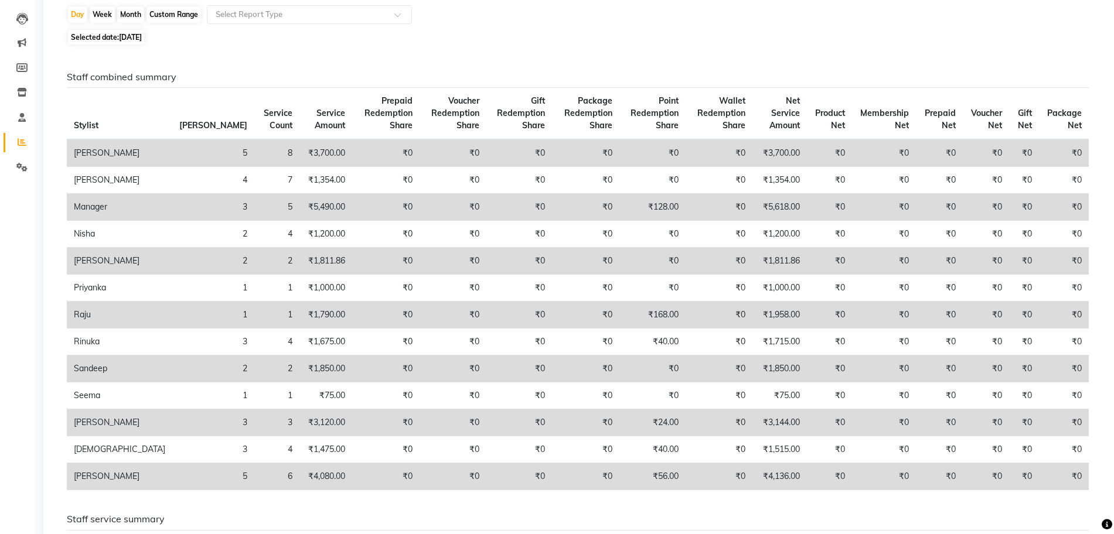
scroll to position [146, 0]
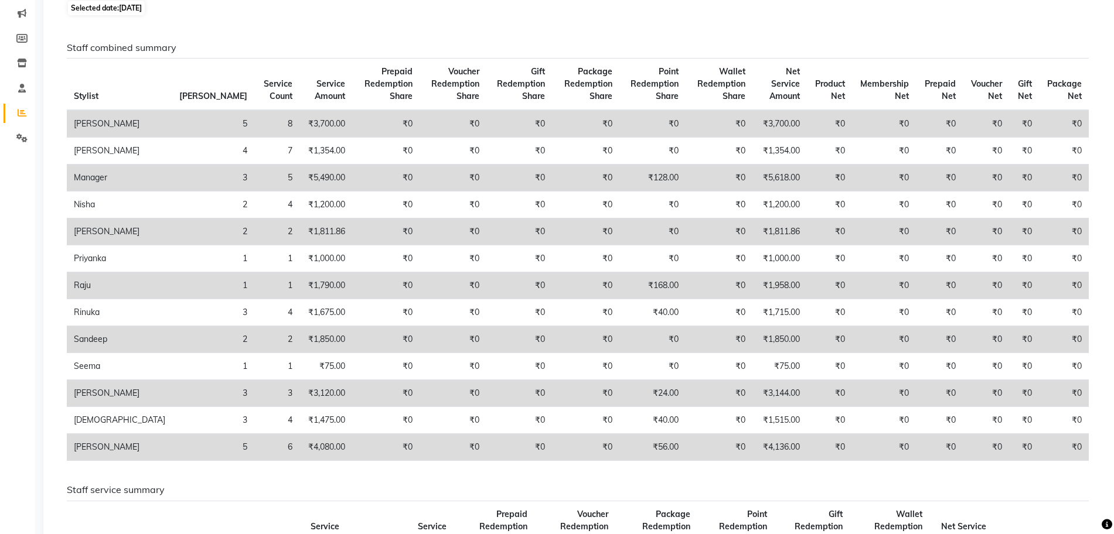
click at [142, 7] on span "11-09-2025" at bounding box center [130, 8] width 23 height 9
select select "9"
select select "2025"
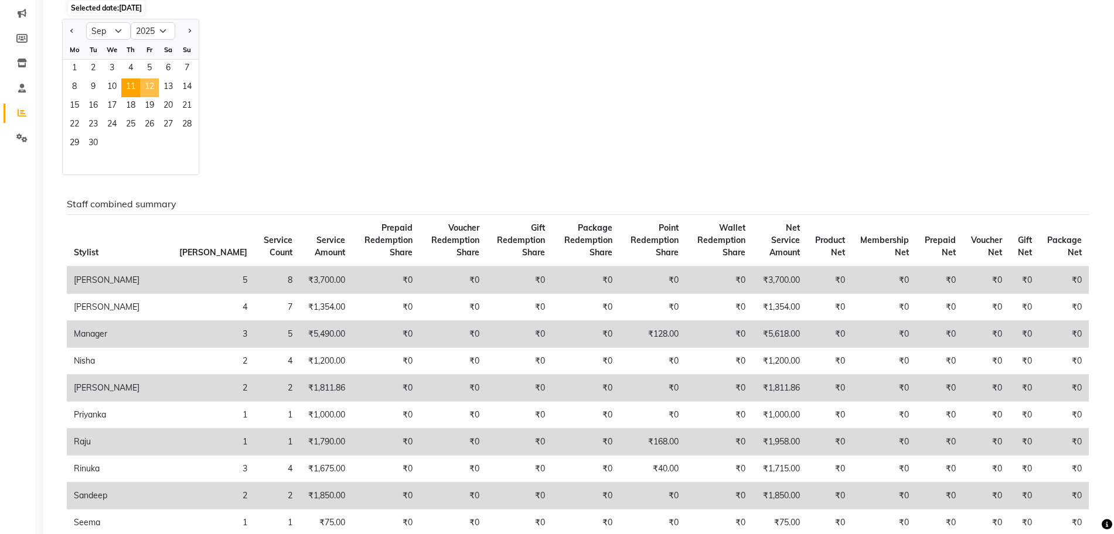
click at [146, 88] on span "12" at bounding box center [149, 88] width 19 height 19
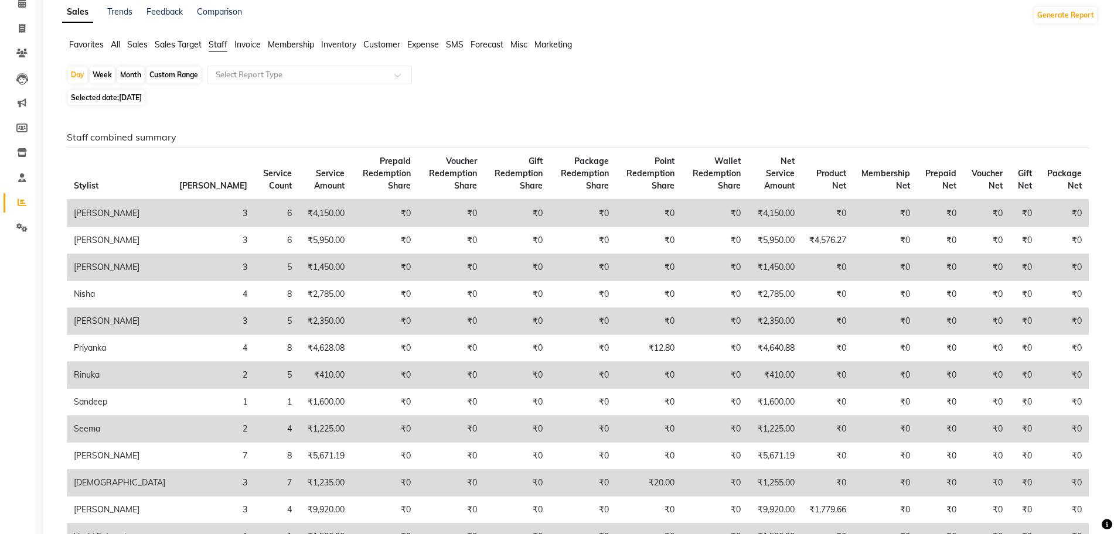
scroll to position [59, 0]
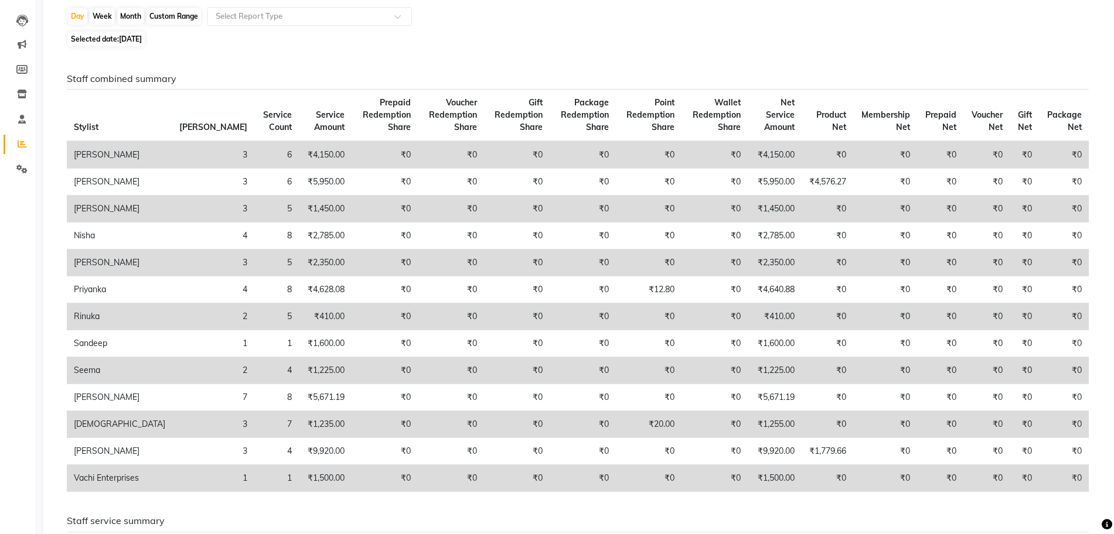
scroll to position [117, 0]
click at [142, 33] on span "12-09-2025" at bounding box center [130, 37] width 23 height 9
select select "9"
select select "2025"
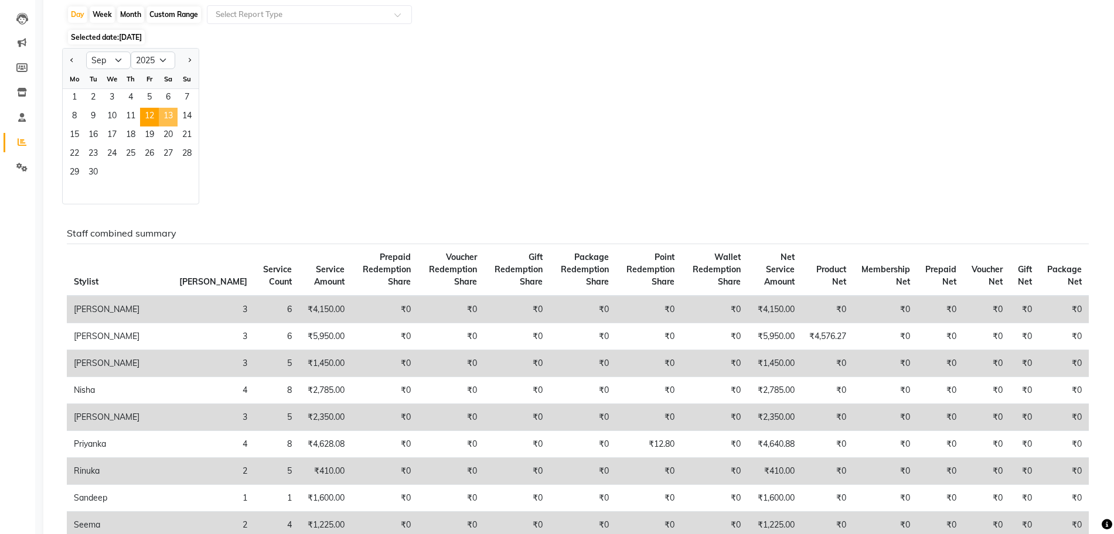
click at [173, 115] on span "13" at bounding box center [168, 117] width 19 height 19
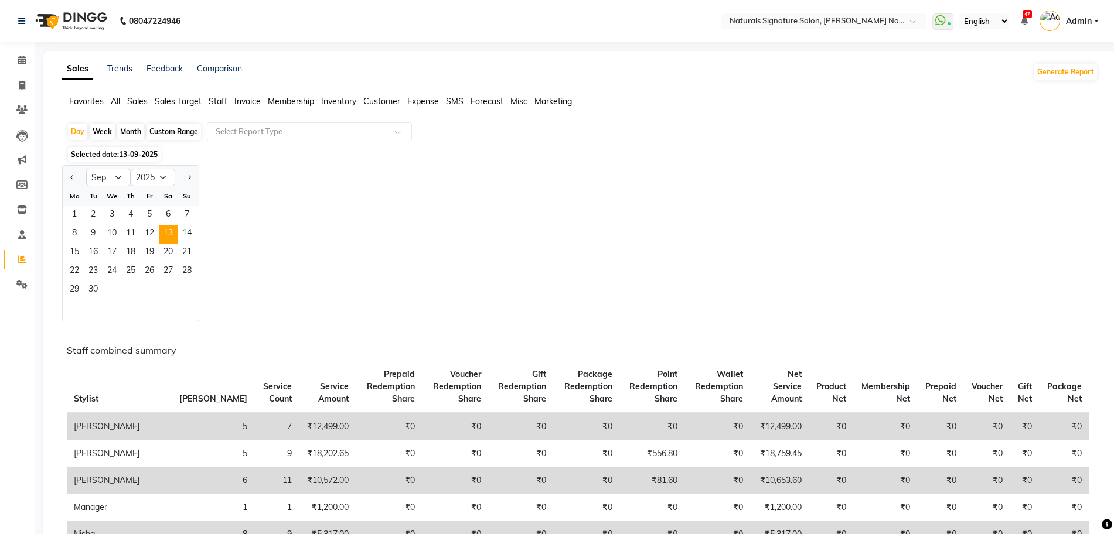
click at [377, 217] on div "Jan Feb Mar Apr May Jun Jul Aug Sep Oct Nov Dec 2015 2016 2017 2018 2019 2020 2…" at bounding box center [580, 243] width 1036 height 156
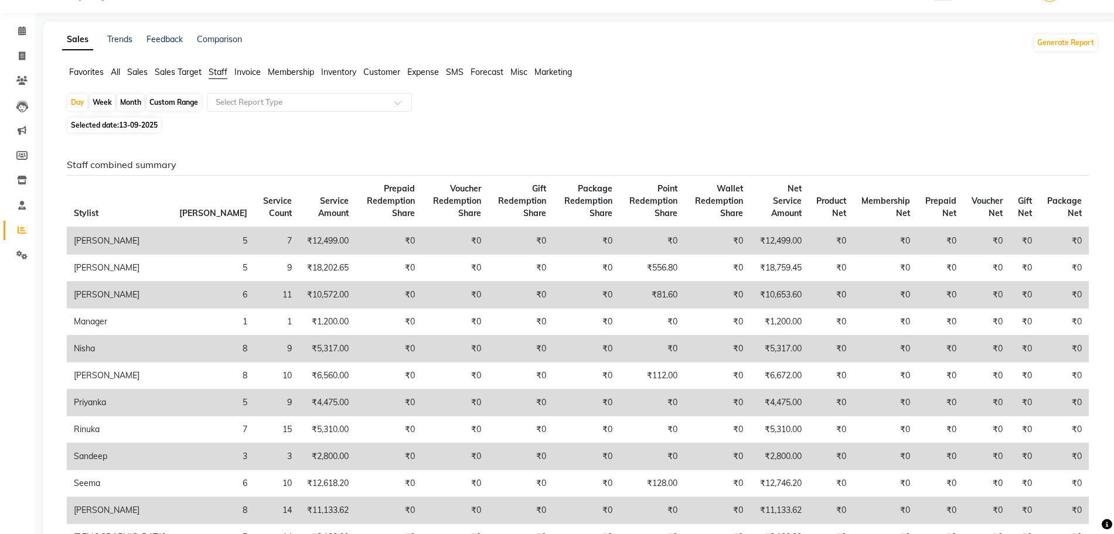
scroll to position [59, 0]
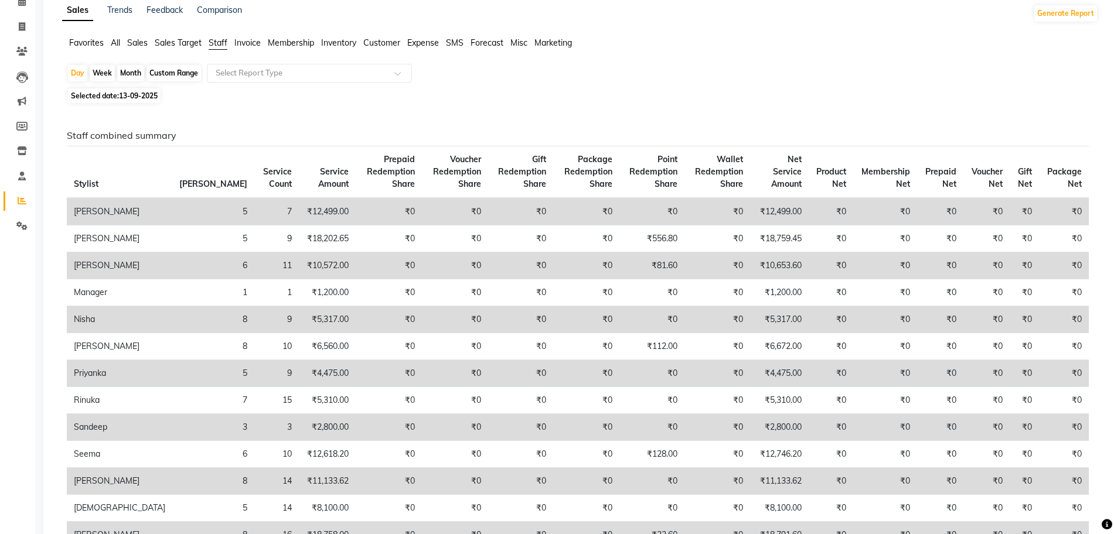
click at [666, 78] on div "Day Week Month Custom Range Select Report Type" at bounding box center [580, 74] width 1026 height 21
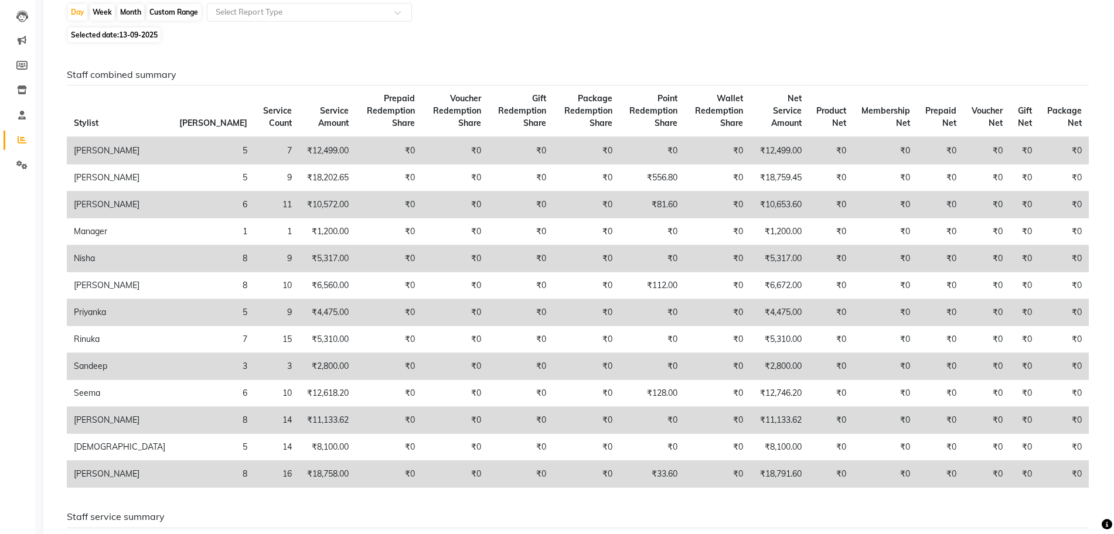
scroll to position [146, 0]
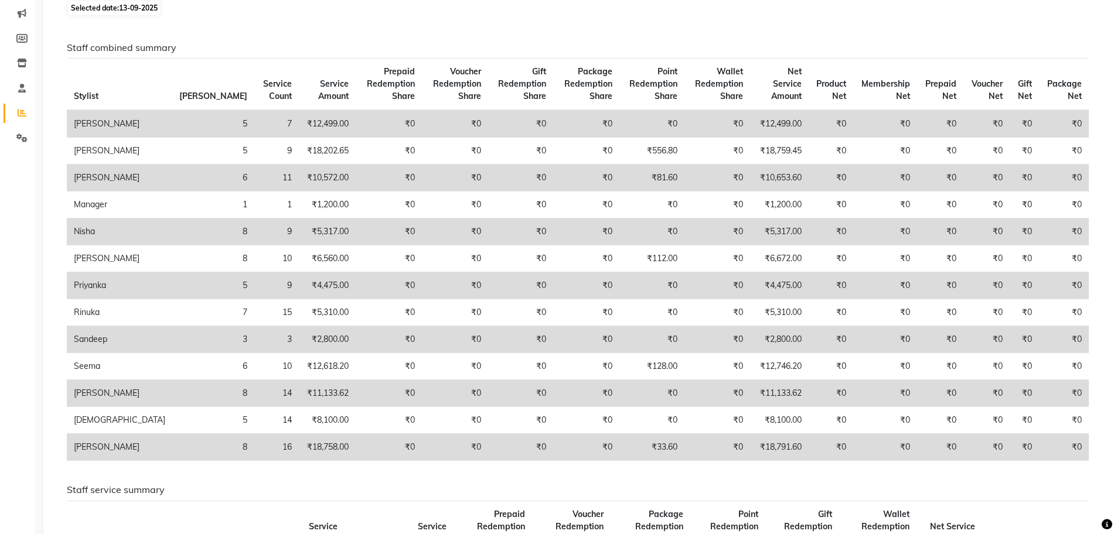
click at [712, 54] on div "Staff combined summary Stylist Bill Count Service Count Service Amount Prepaid …" at bounding box center [577, 256] width 1039 height 428
click at [143, 1] on span "Selected date: 13-09-2025" at bounding box center [114, 8] width 93 height 15
select select "9"
select select "2025"
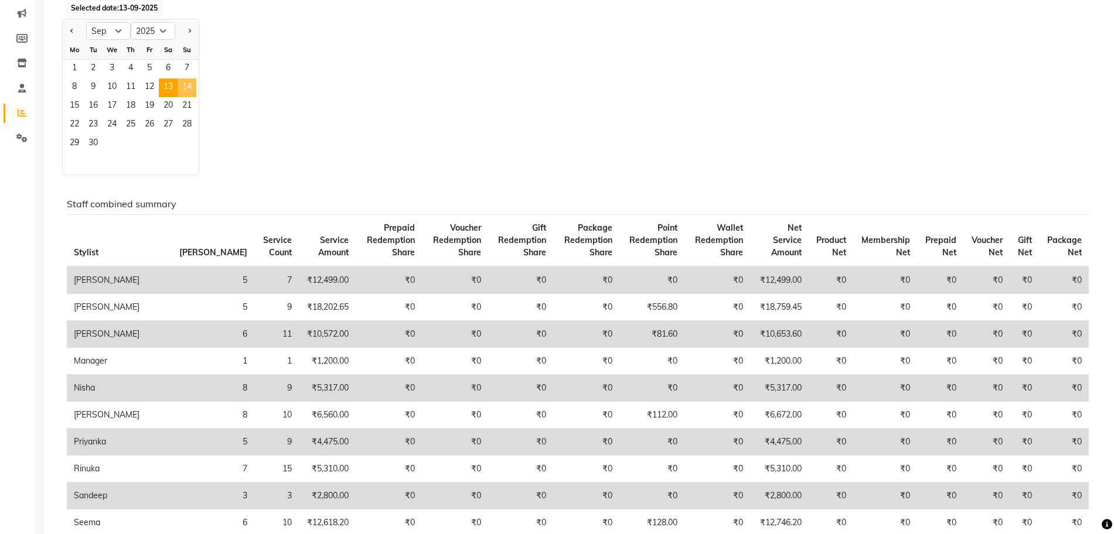
click at [185, 86] on span "14" at bounding box center [187, 88] width 19 height 19
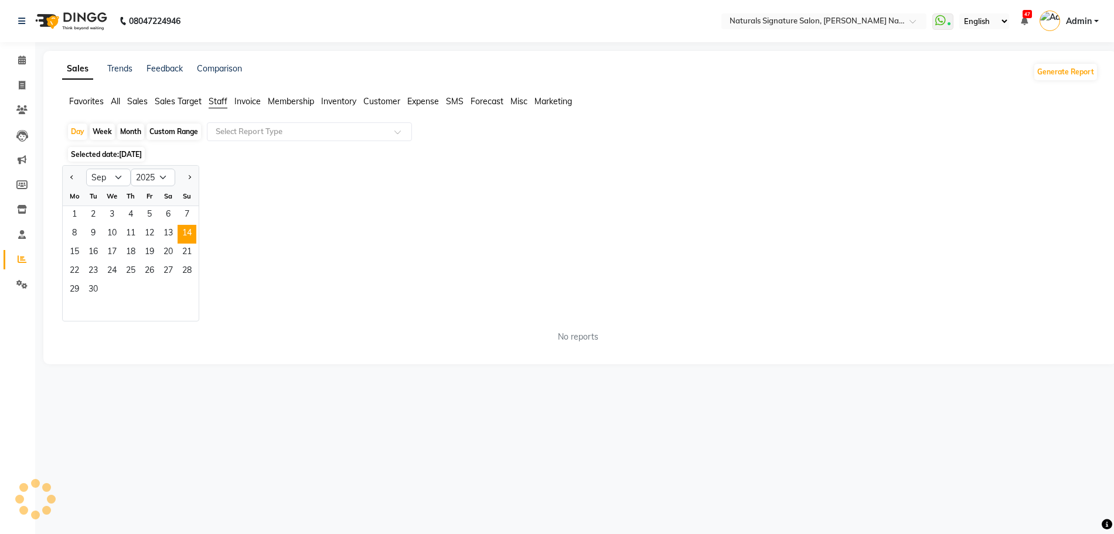
scroll to position [0, 0]
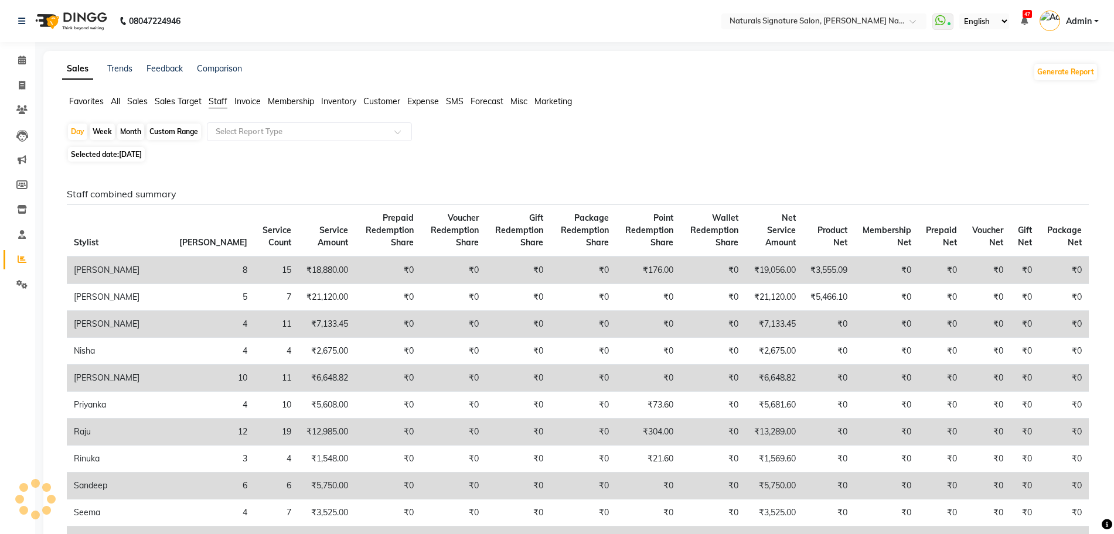
click at [408, 153] on div "Selected date: 14-09-2025" at bounding box center [582, 154] width 1031 height 12
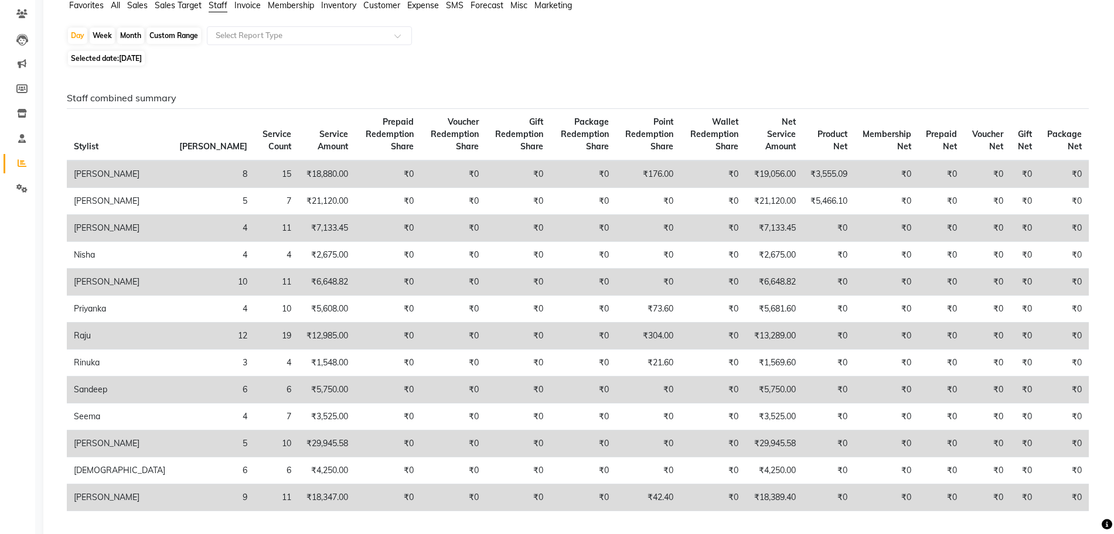
scroll to position [117, 0]
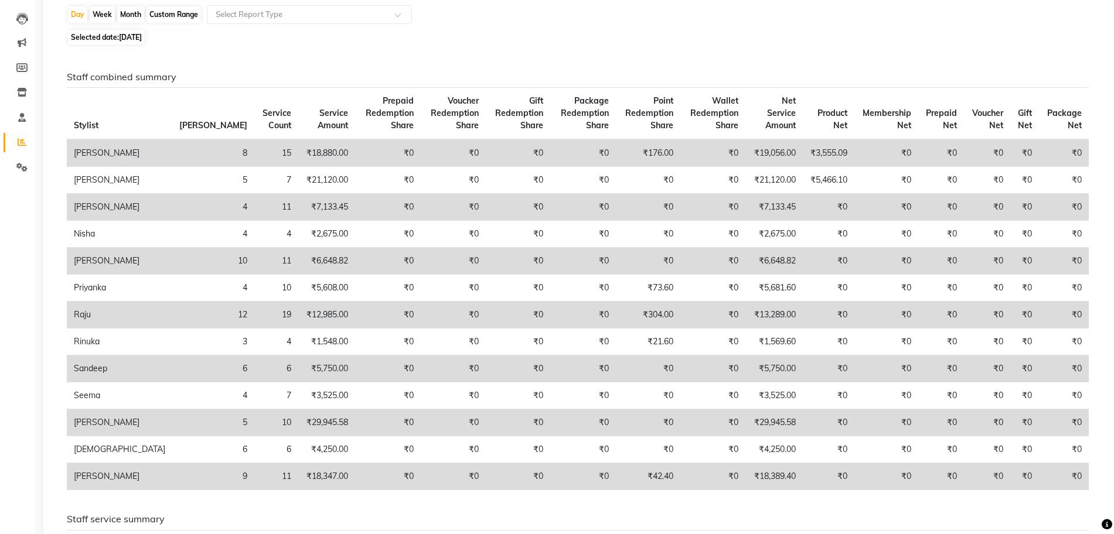
click at [142, 42] on span "Selected date: 14-09-2025" at bounding box center [106, 37] width 77 height 15
select select "9"
select select "2025"
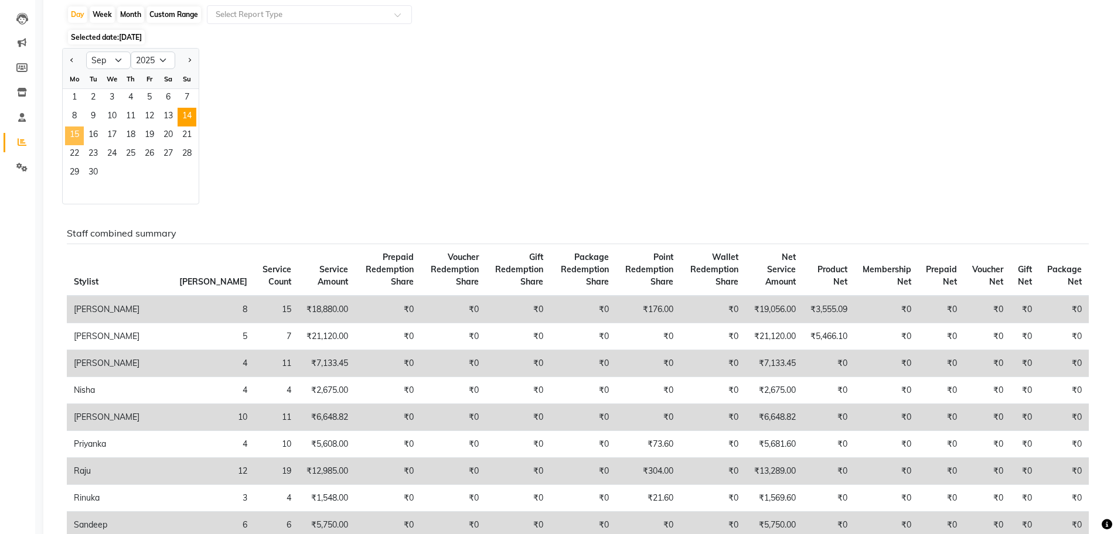
click at [77, 134] on span "15" at bounding box center [74, 136] width 19 height 19
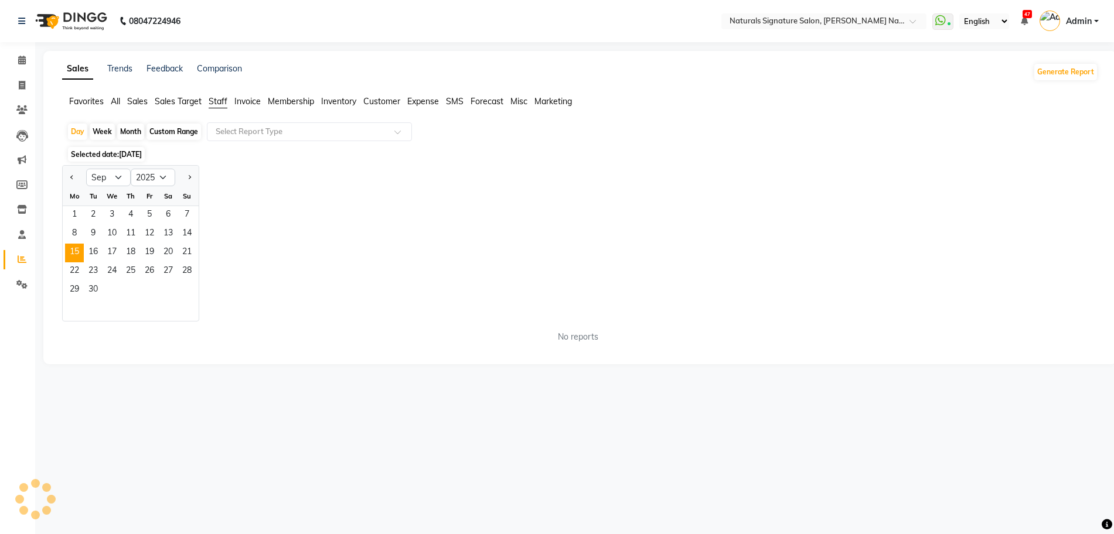
scroll to position [0, 0]
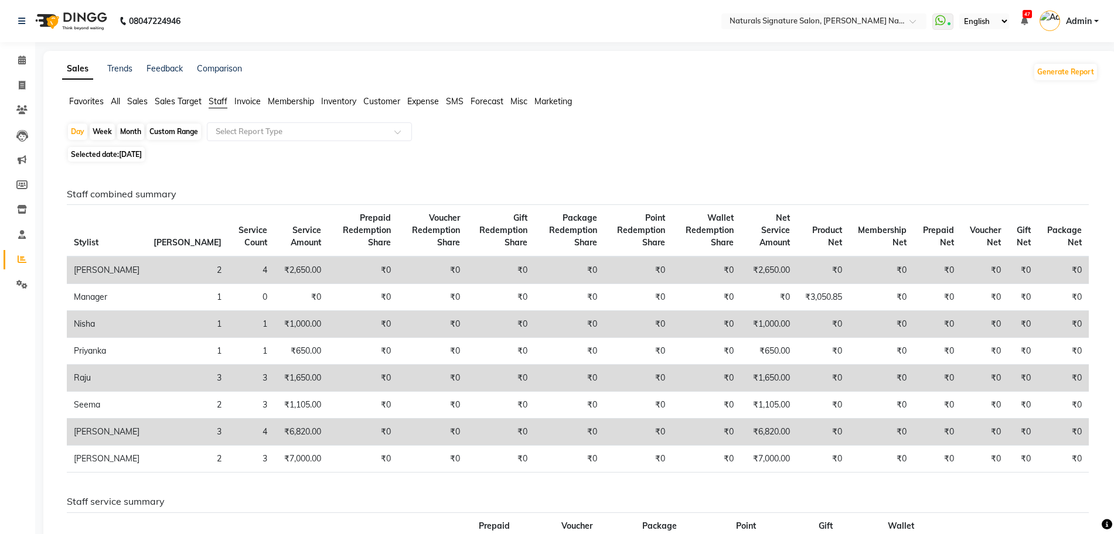
click at [603, 139] on div "Day Week Month Custom Range Select Report Type" at bounding box center [580, 132] width 1026 height 21
click at [145, 159] on span "Selected date: 15-09-2025" at bounding box center [106, 154] width 77 height 15
select select "9"
select select "2025"
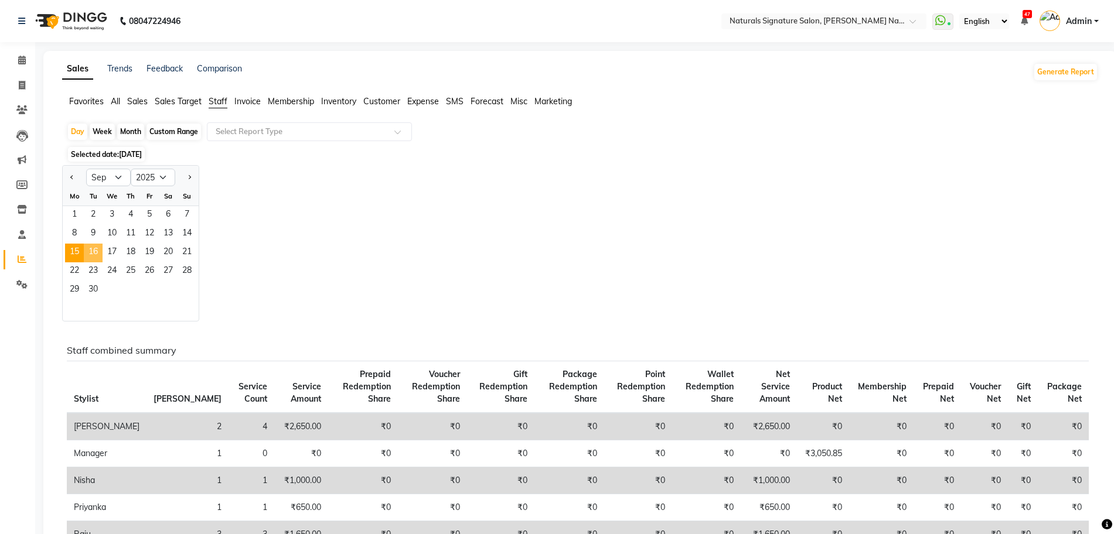
click at [96, 248] on span "16" at bounding box center [93, 253] width 19 height 19
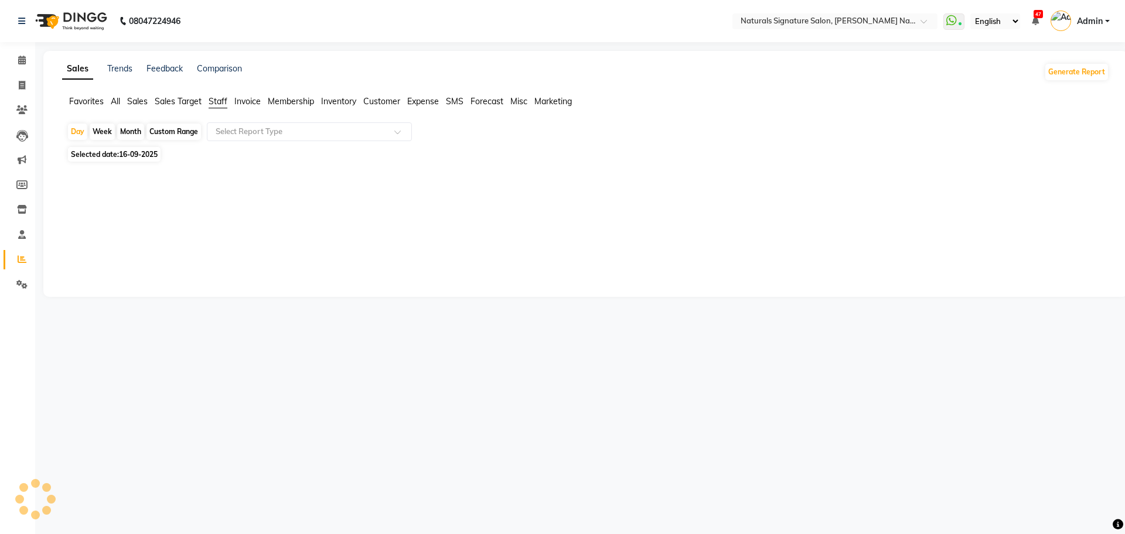
click at [320, 221] on div at bounding box center [583, 210] width 1033 height 42
click at [144, 152] on span "16-09-2025" at bounding box center [138, 154] width 39 height 9
select select "9"
select select "2025"
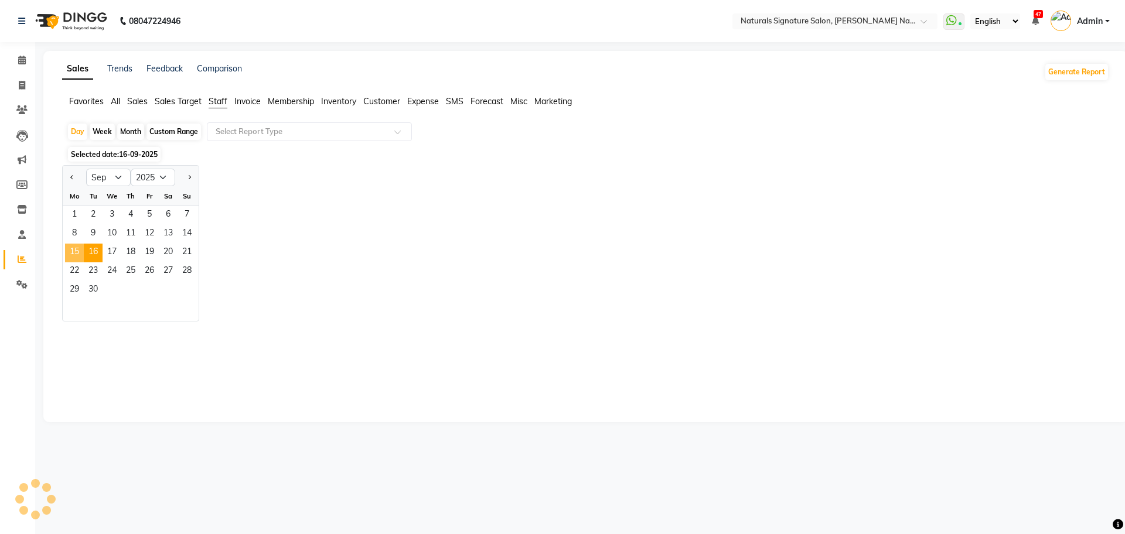
click at [74, 251] on span "15" at bounding box center [74, 253] width 19 height 19
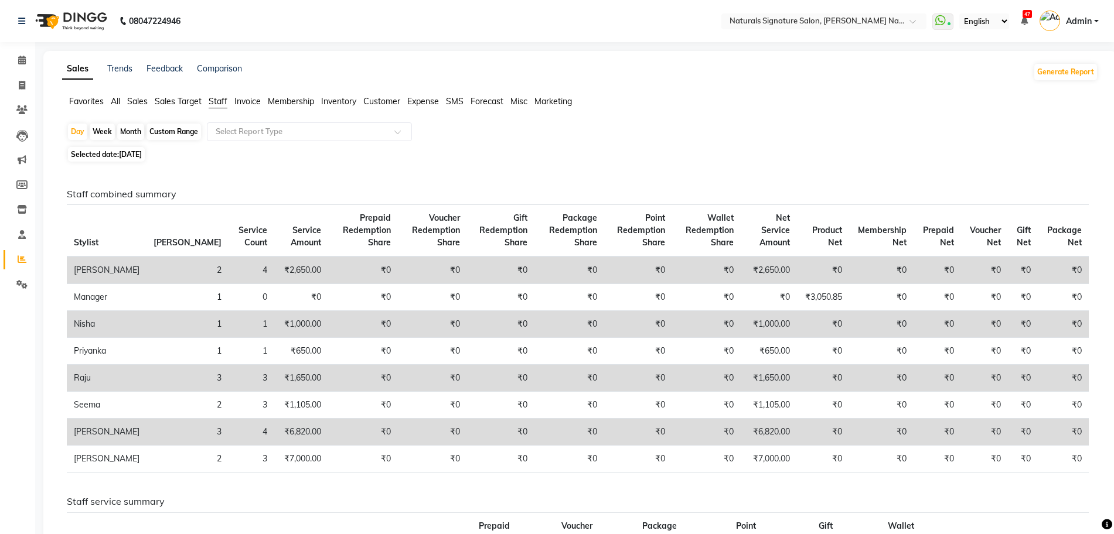
click at [95, 255] on th "Stylist" at bounding box center [107, 231] width 80 height 52
click at [125, 150] on span "15-09-2025" at bounding box center [130, 154] width 23 height 9
select select "9"
select select "2025"
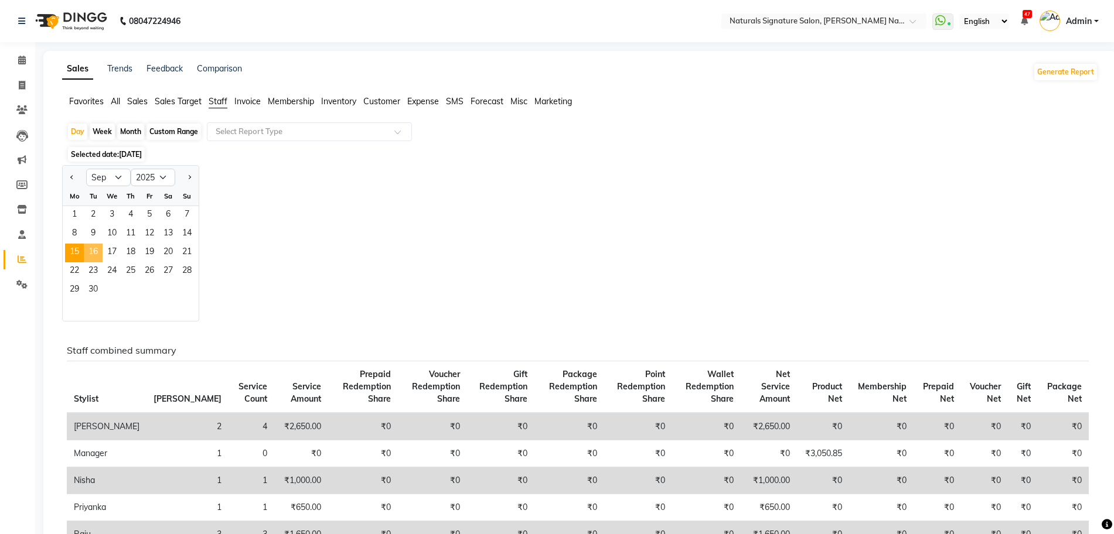
click at [99, 254] on span "16" at bounding box center [93, 253] width 19 height 19
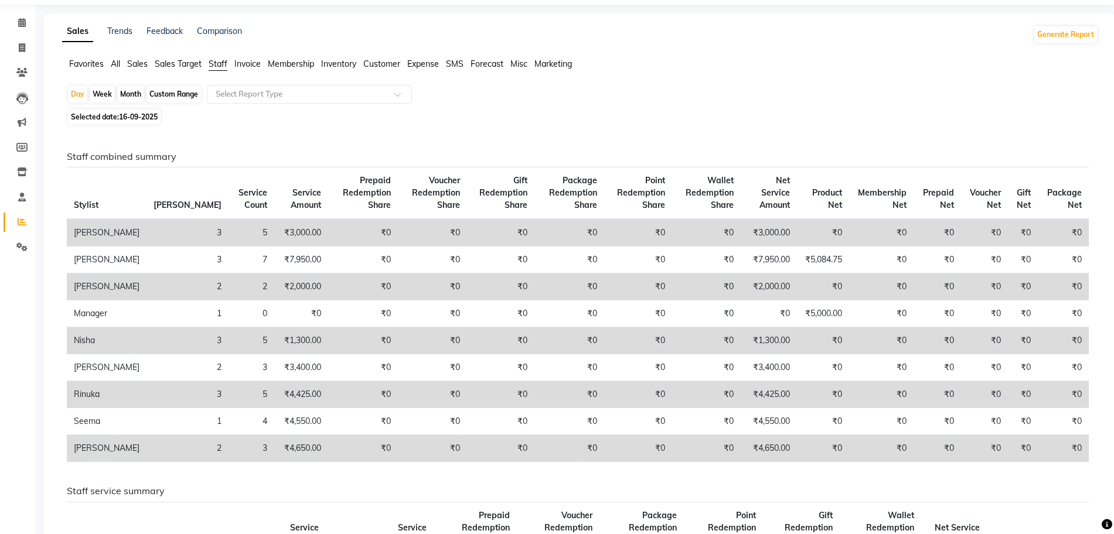
scroll to position [59, 0]
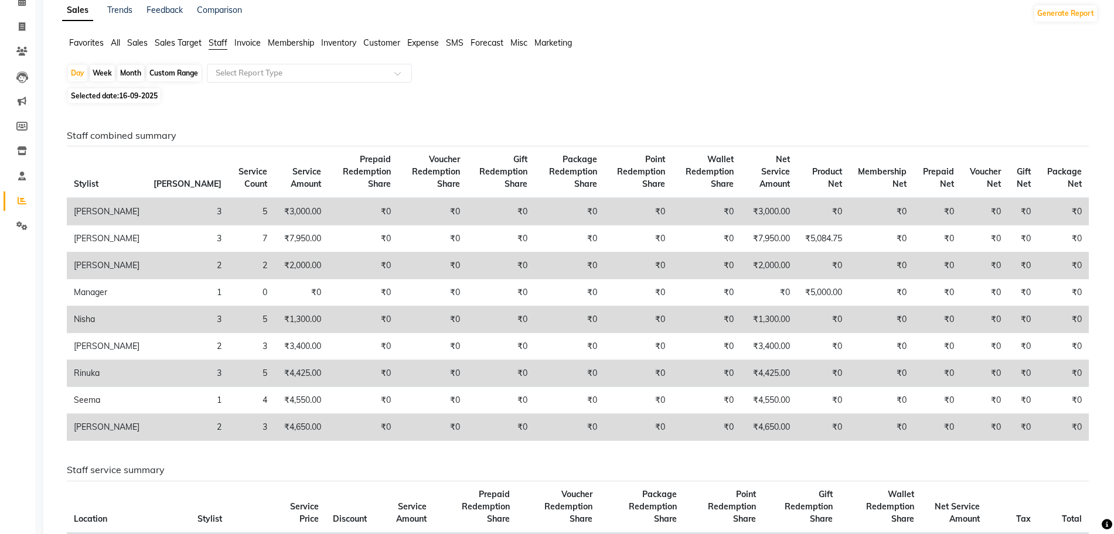
click at [148, 94] on span "16-09-2025" at bounding box center [138, 95] width 39 height 9
select select "9"
select select "2025"
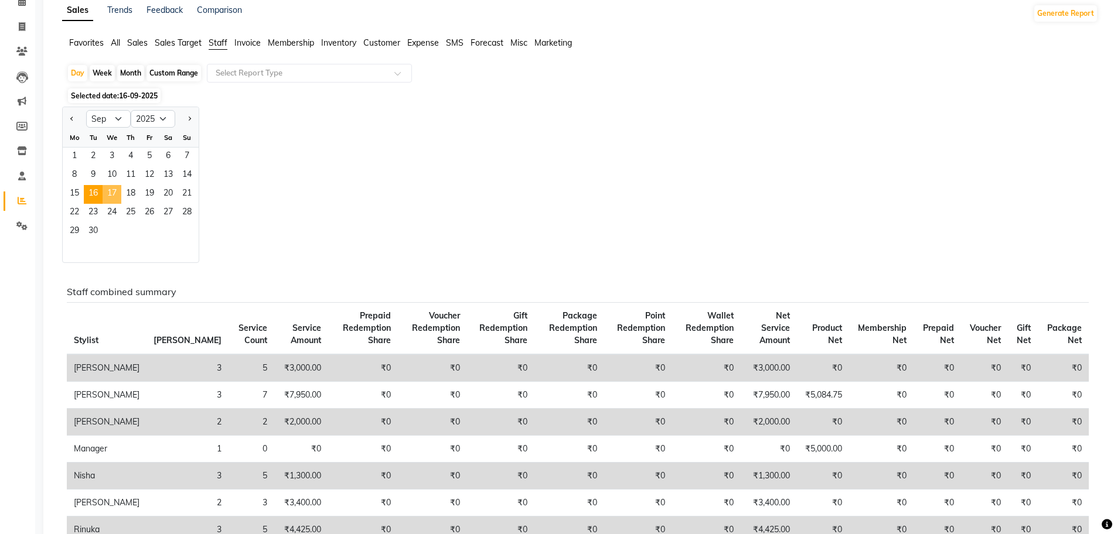
click at [108, 197] on span "17" at bounding box center [112, 194] width 19 height 19
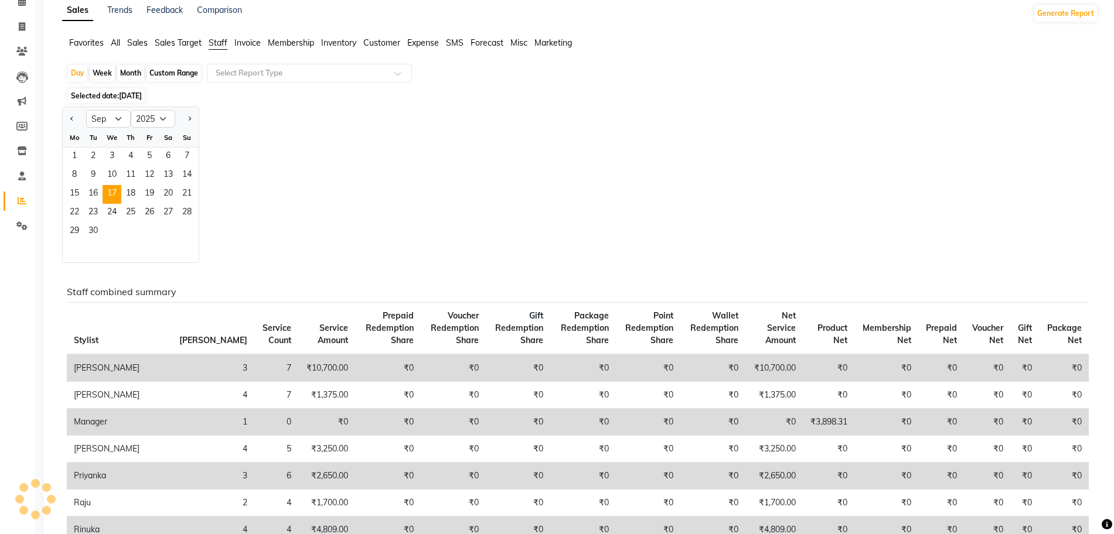
scroll to position [0, 0]
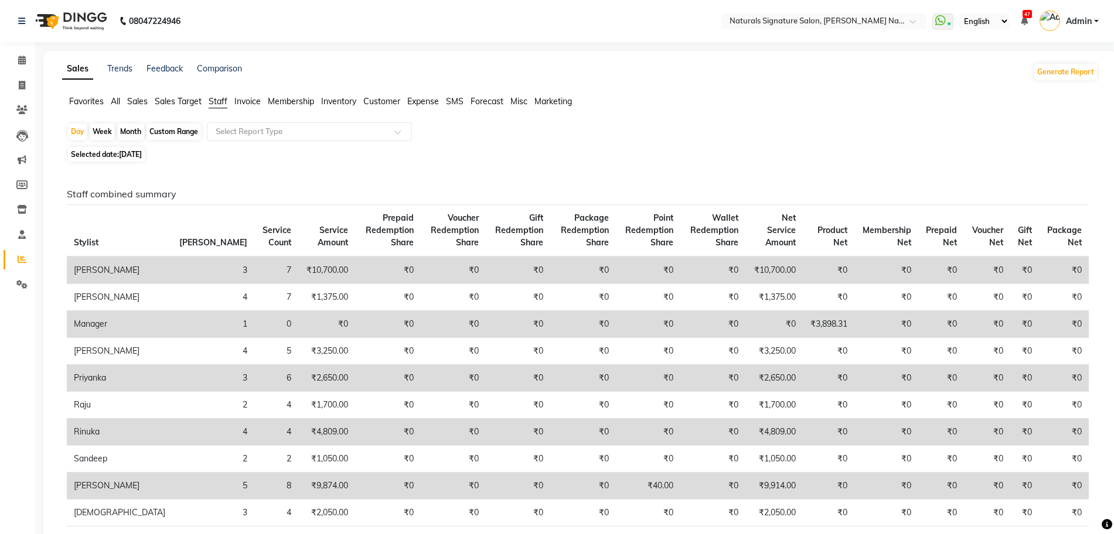
click at [440, 159] on div "Selected date: 17-09-2025" at bounding box center [582, 154] width 1031 height 12
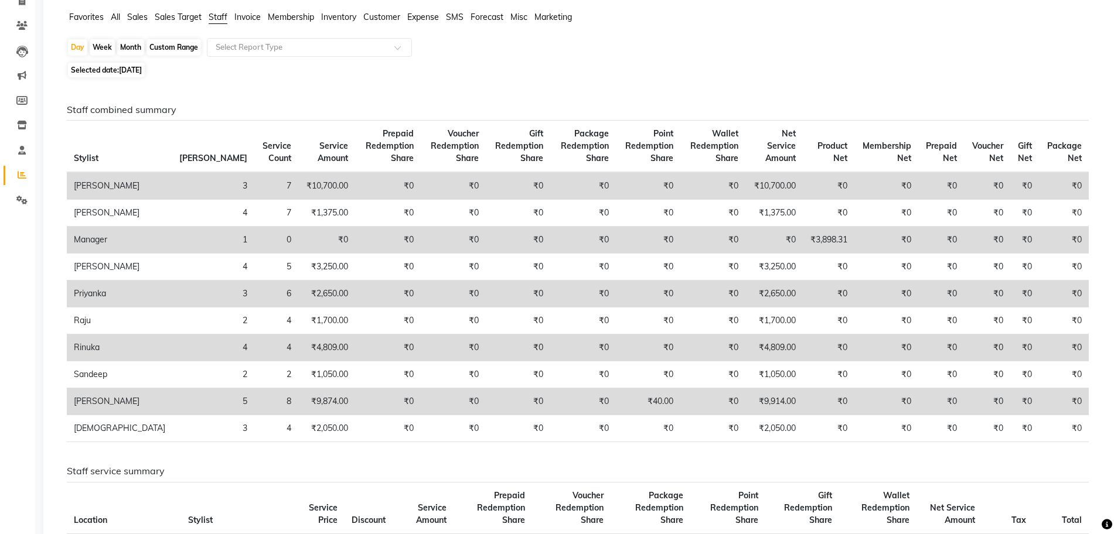
scroll to position [117, 0]
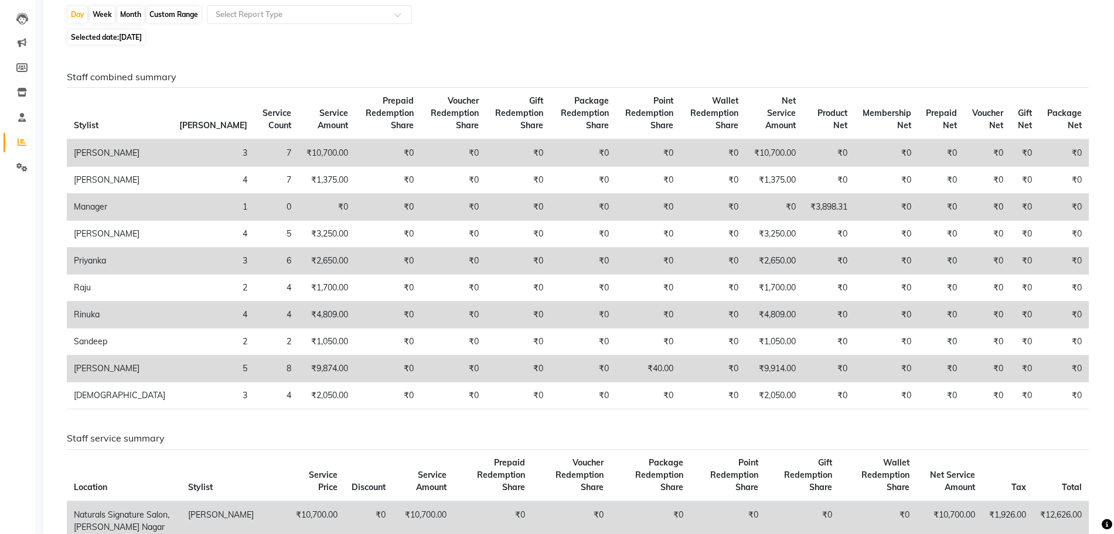
click at [682, 46] on div "Day Week Month Custom Range Select Report Type Selected date: 17-09-2025 Staff …" at bounding box center [580, 521] width 1036 height 1033
click at [124, 40] on span "17-09-2025" at bounding box center [130, 37] width 23 height 9
select select "9"
select select "2025"
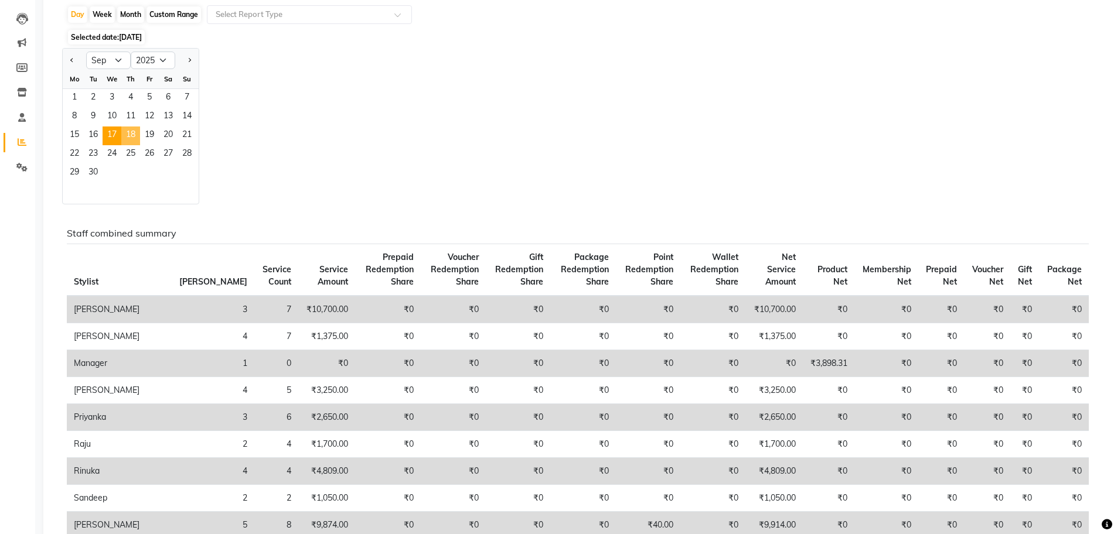
click at [132, 131] on span "18" at bounding box center [130, 136] width 19 height 19
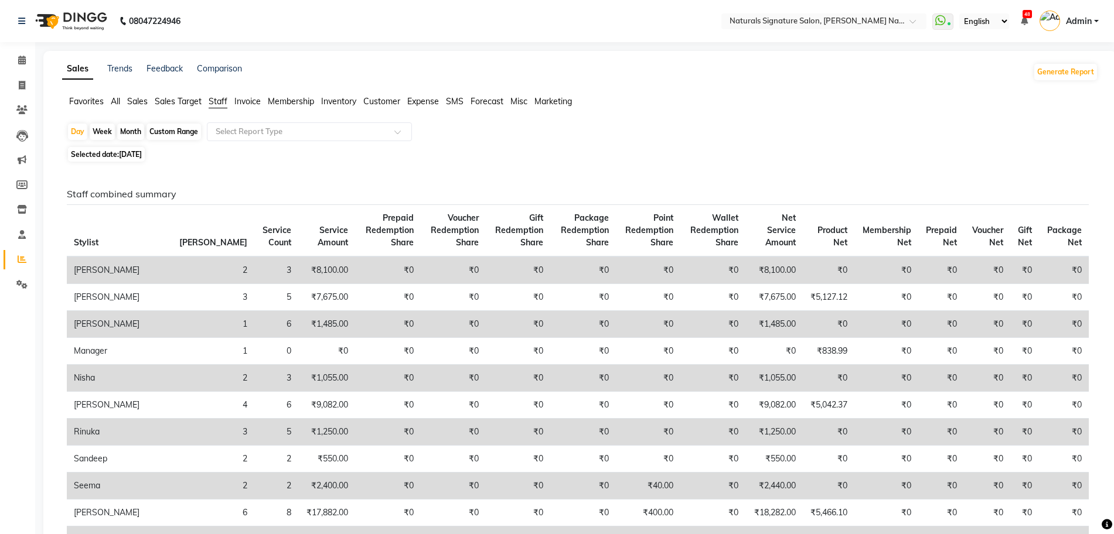
click at [388, 189] on h6 "Staff combined summary" at bounding box center [578, 194] width 1022 height 11
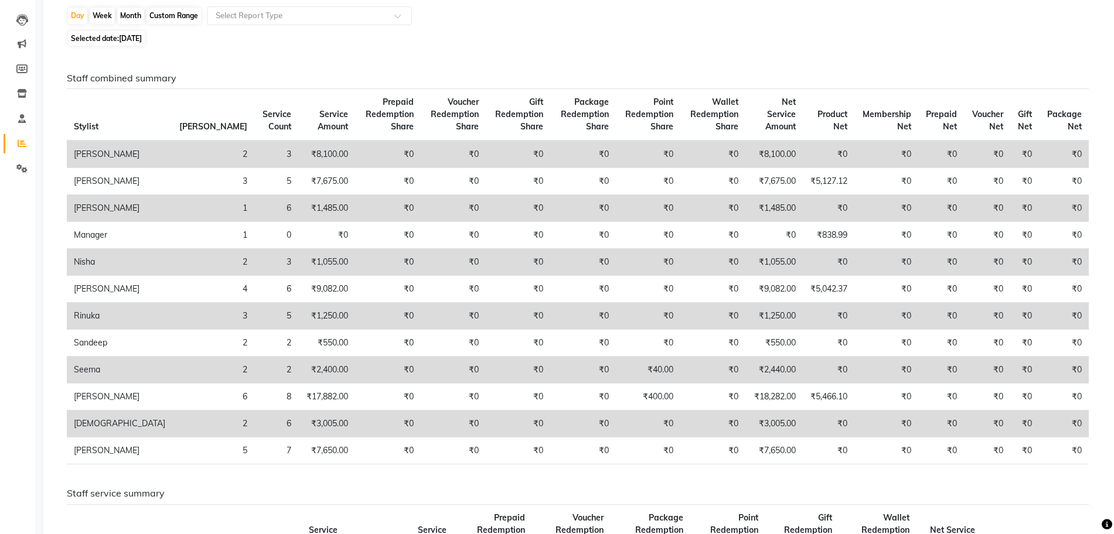
scroll to position [117, 0]
click at [135, 39] on span "18-09-2025" at bounding box center [130, 37] width 23 height 9
select select "9"
select select "2025"
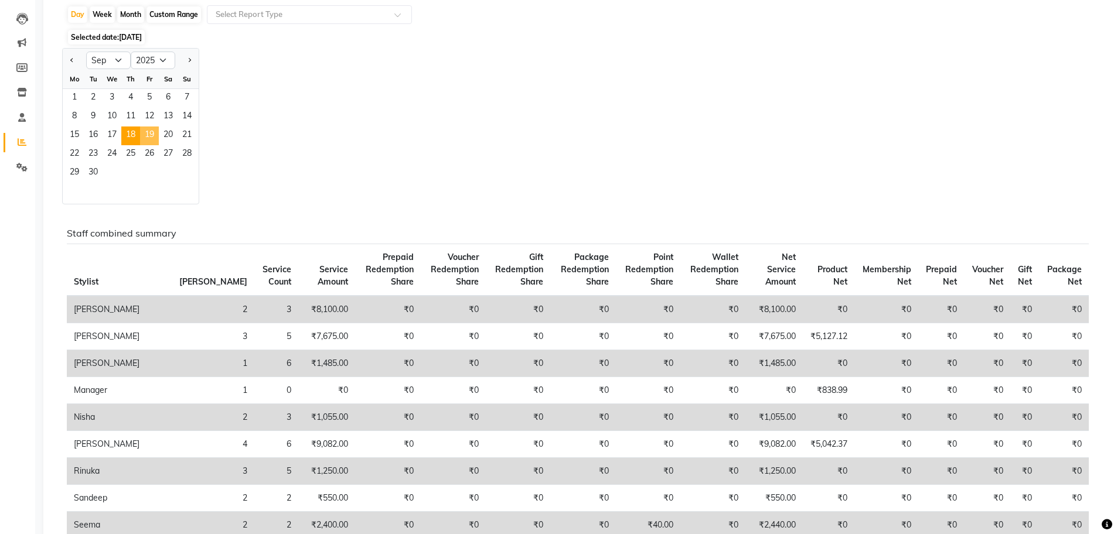
click at [149, 134] on span "19" at bounding box center [149, 136] width 19 height 19
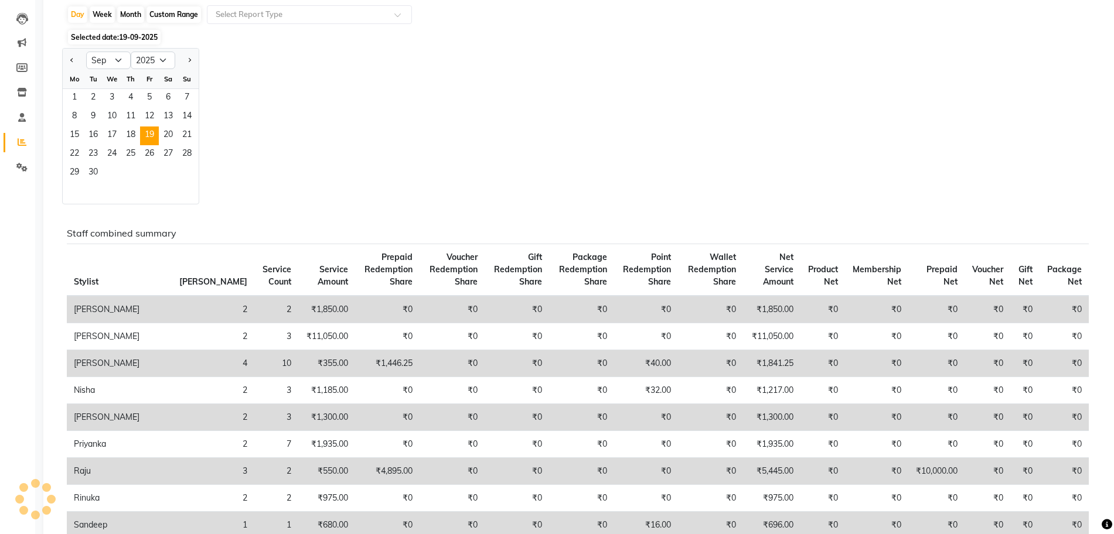
scroll to position [0, 0]
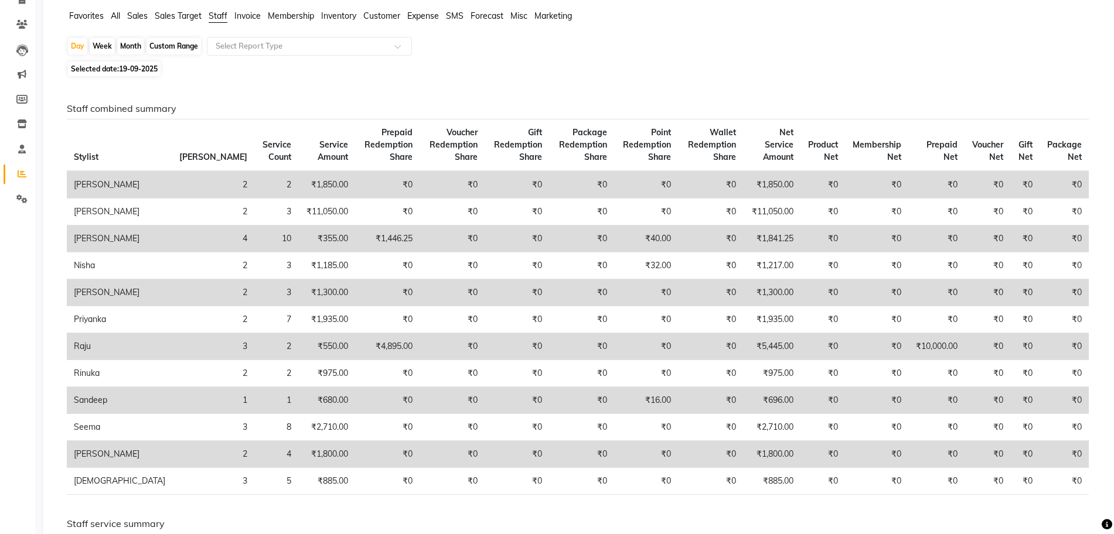
scroll to position [88, 0]
click at [141, 65] on span "19-09-2025" at bounding box center [138, 66] width 39 height 9
select select "9"
select select "2025"
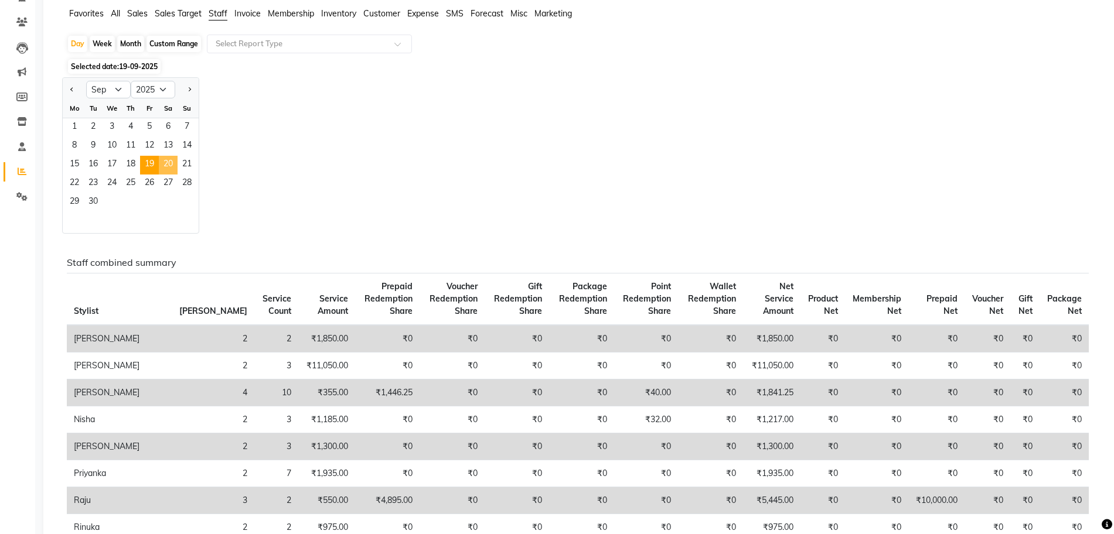
click at [172, 158] on span "20" at bounding box center [168, 165] width 19 height 19
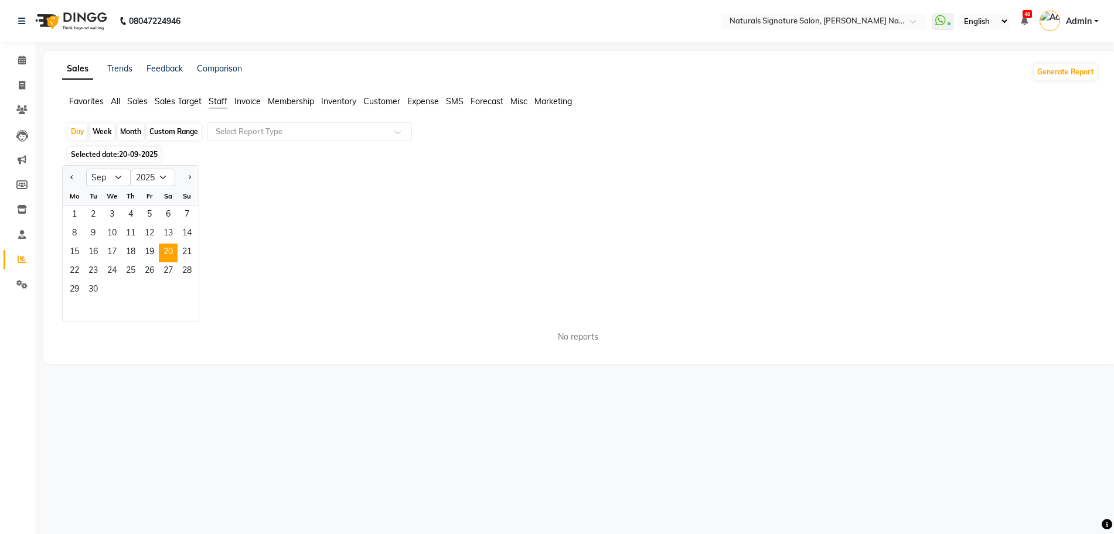
scroll to position [0, 0]
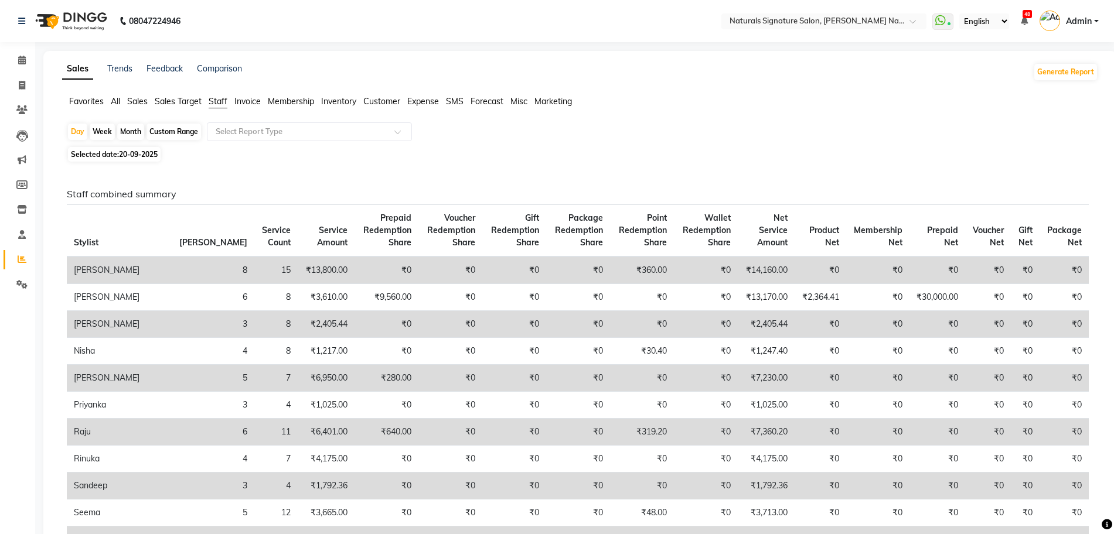
click at [852, 102] on ul "Favorites All Sales Sales Target Staff Invoice Membership Inventory Customer Ex…" at bounding box center [580, 101] width 1036 height 13
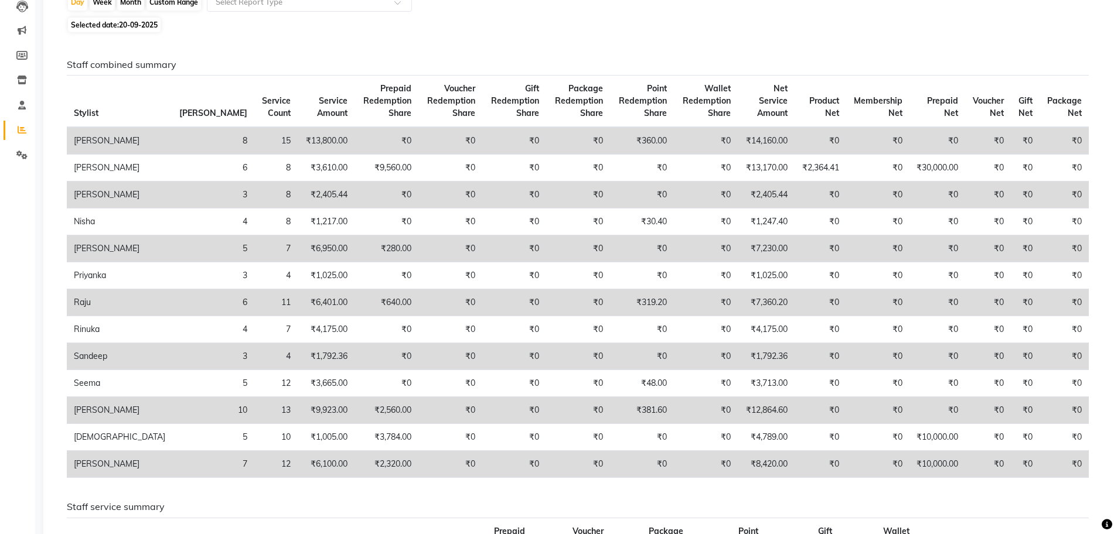
scroll to position [146, 0]
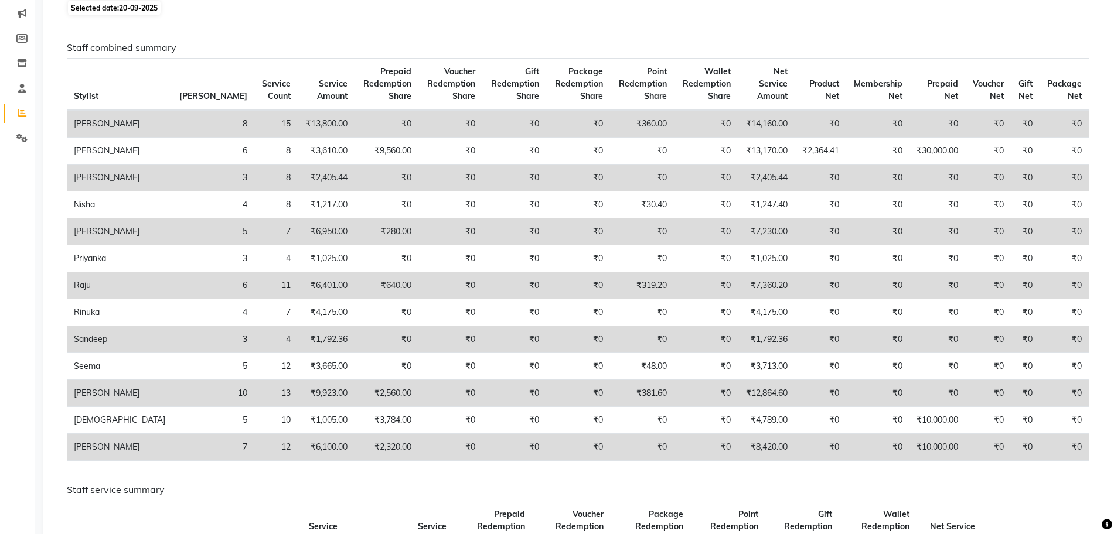
click at [135, 11] on span "20-09-2025" at bounding box center [138, 8] width 39 height 9
select select "9"
select select "2025"
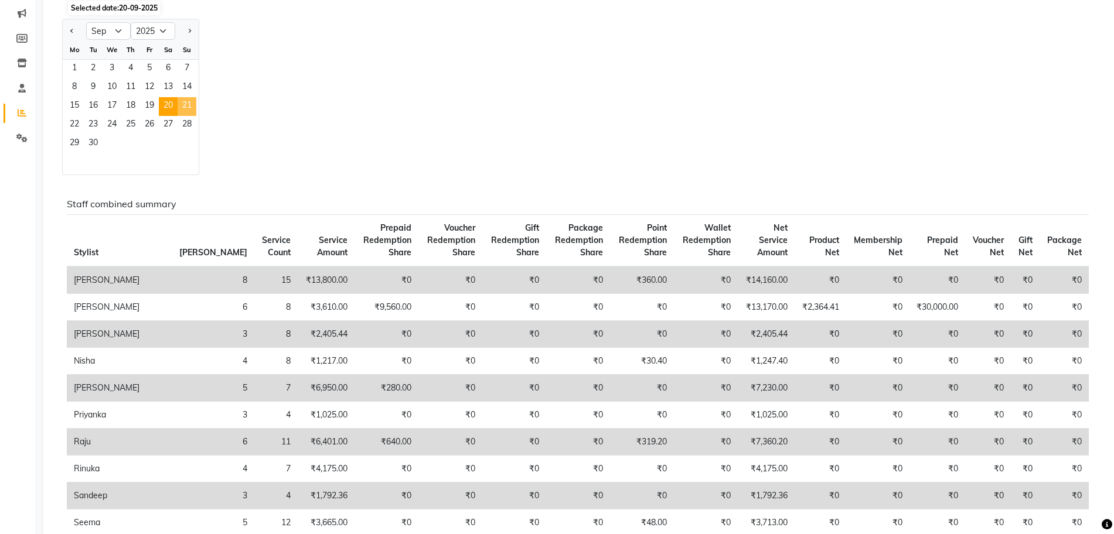
click at [192, 100] on span "21" at bounding box center [187, 106] width 19 height 19
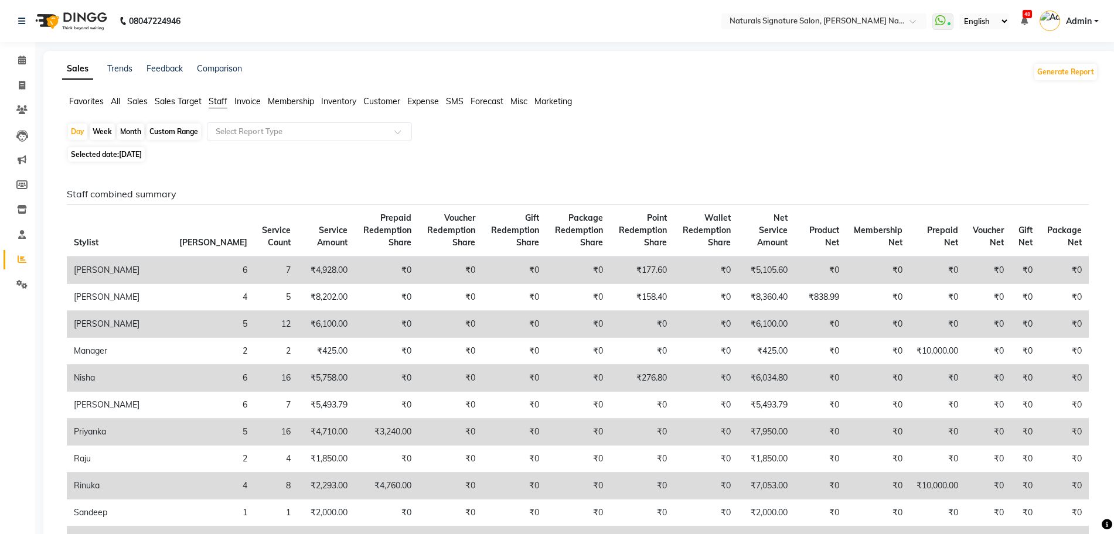
click at [667, 151] on div "Selected date: 21-09-2025" at bounding box center [582, 154] width 1031 height 12
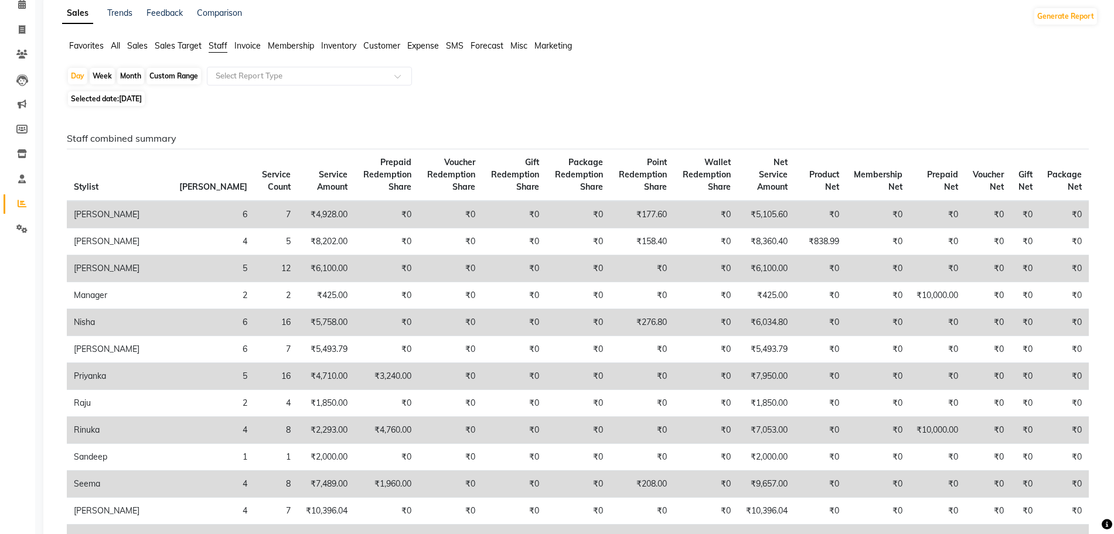
scroll to position [59, 0]
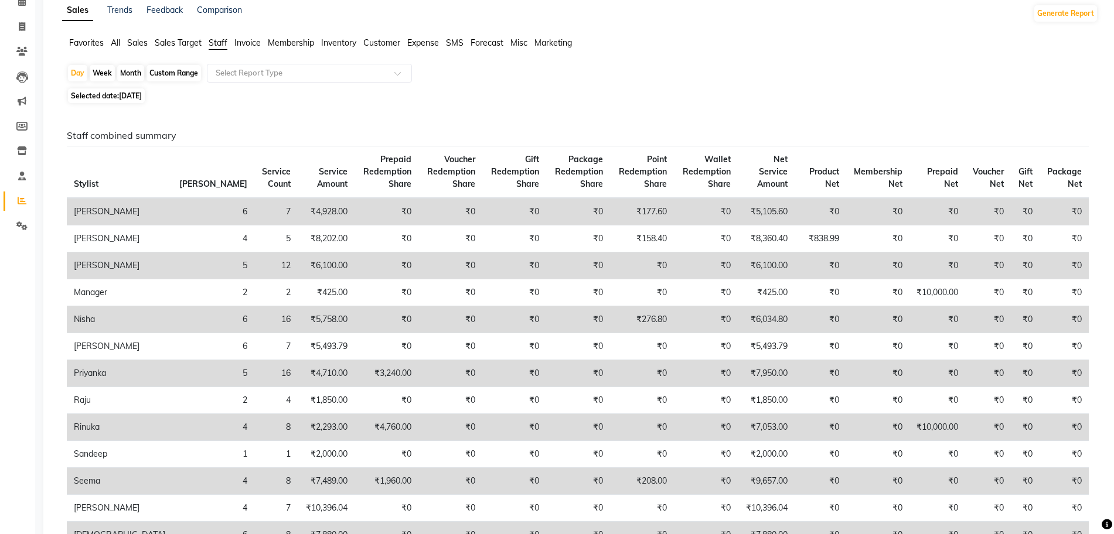
click at [828, 71] on div "Day Week Month Custom Range Select Report Type" at bounding box center [580, 74] width 1026 height 21
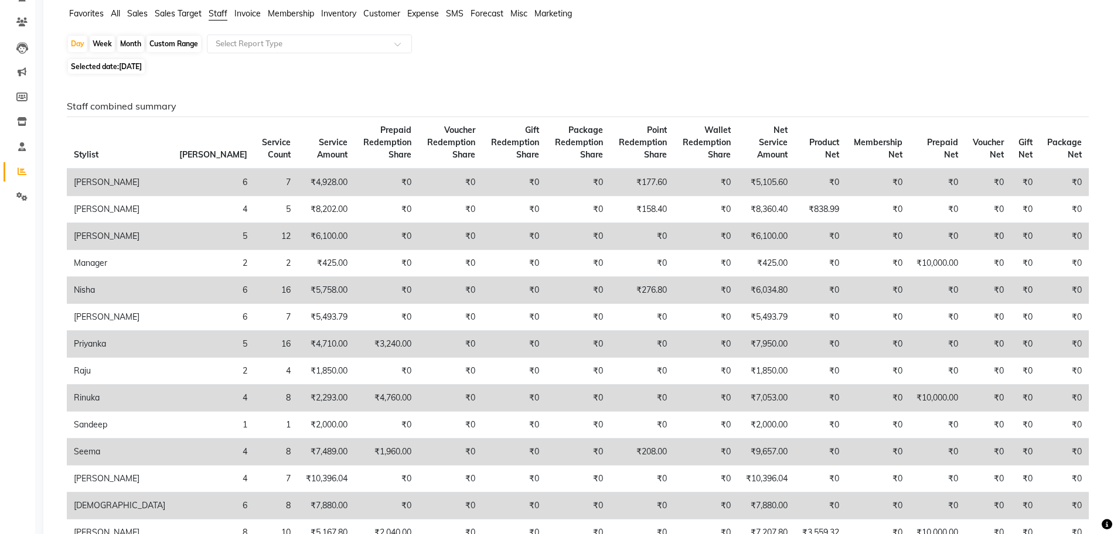
scroll to position [117, 0]
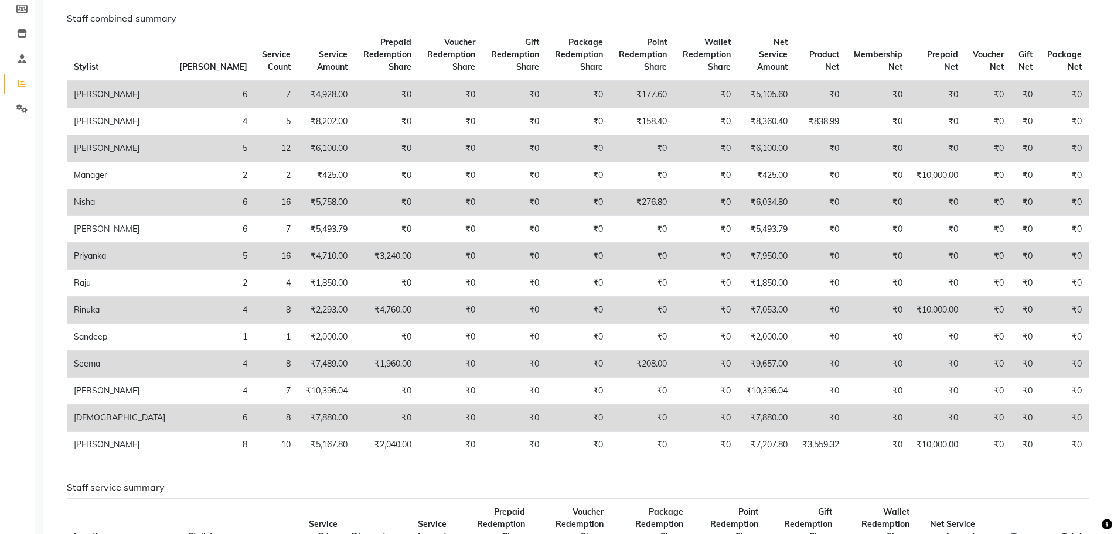
scroll to position [146, 0]
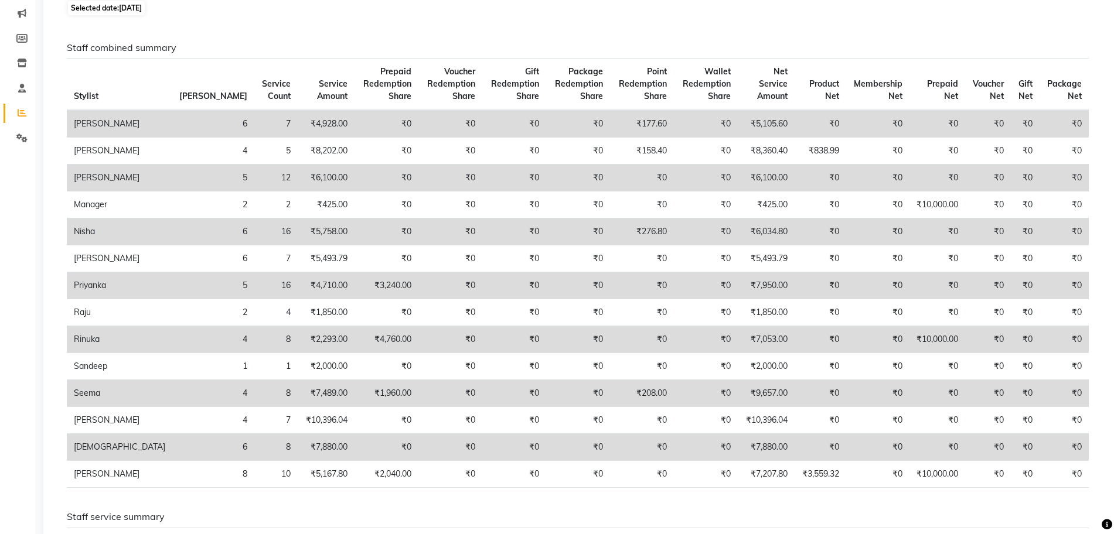
click at [129, 8] on span "21-09-2025" at bounding box center [130, 8] width 23 height 9
select select "9"
select select "2025"
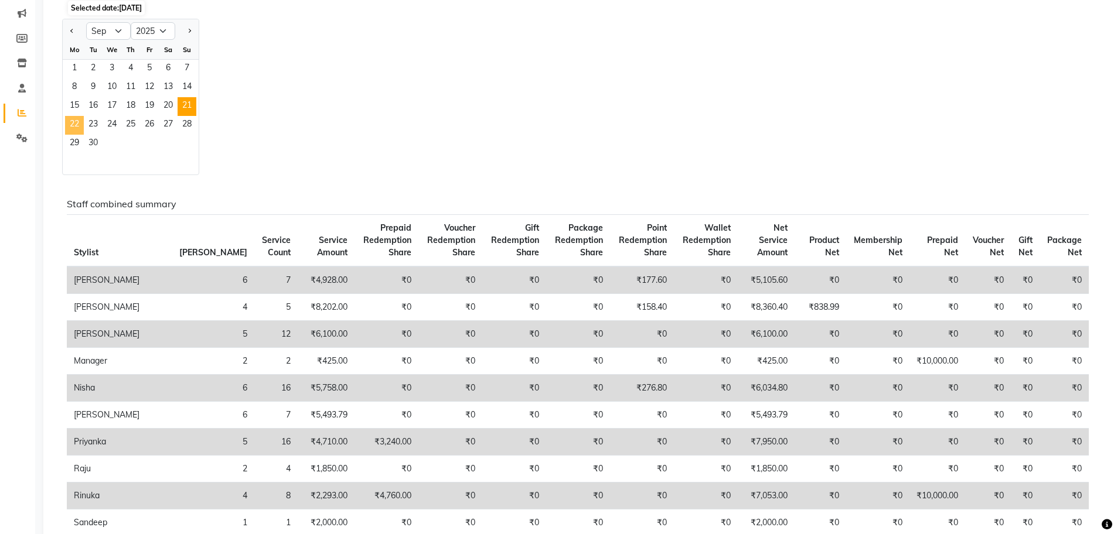
click at [76, 121] on span "22" at bounding box center [74, 125] width 19 height 19
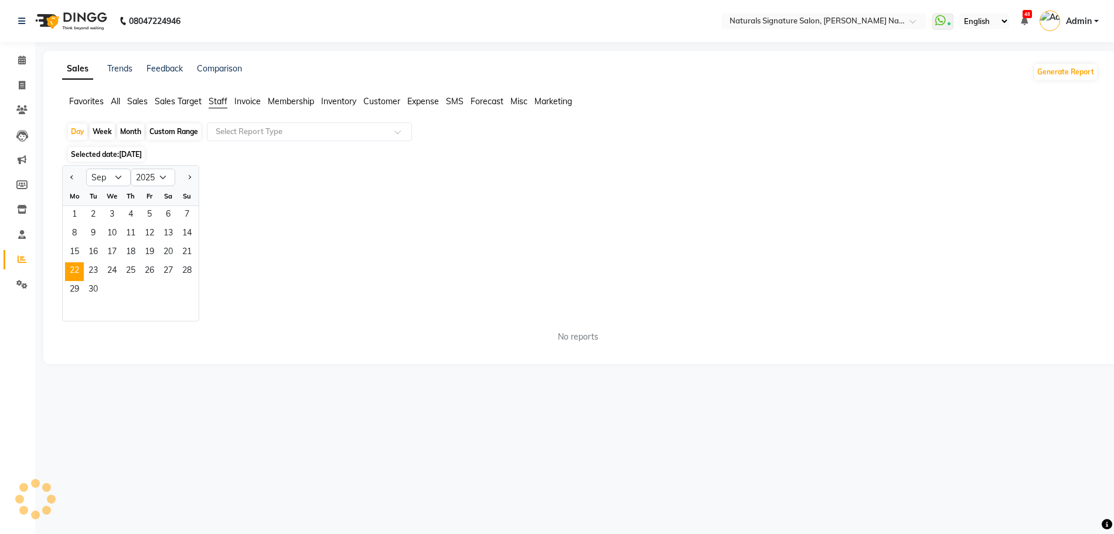
scroll to position [0, 0]
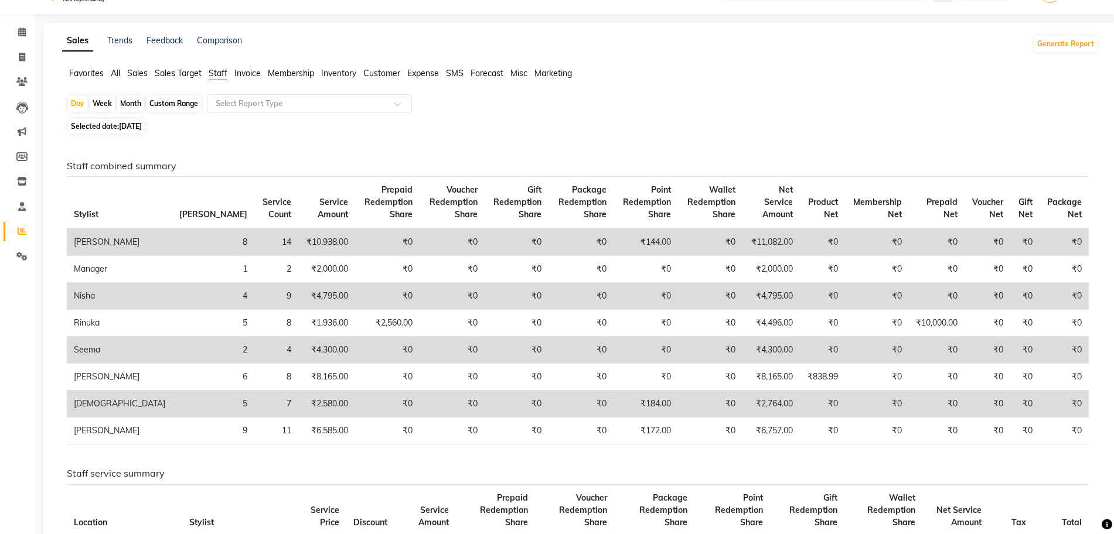
scroll to position [29, 0]
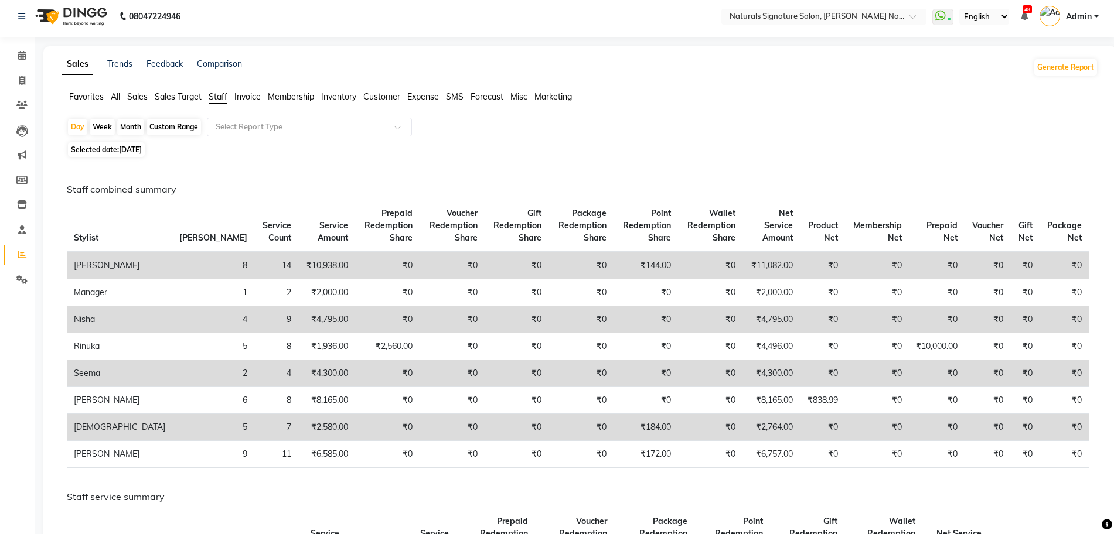
click at [141, 152] on span "22-09-2025" at bounding box center [130, 149] width 23 height 9
select select "9"
select select "2025"
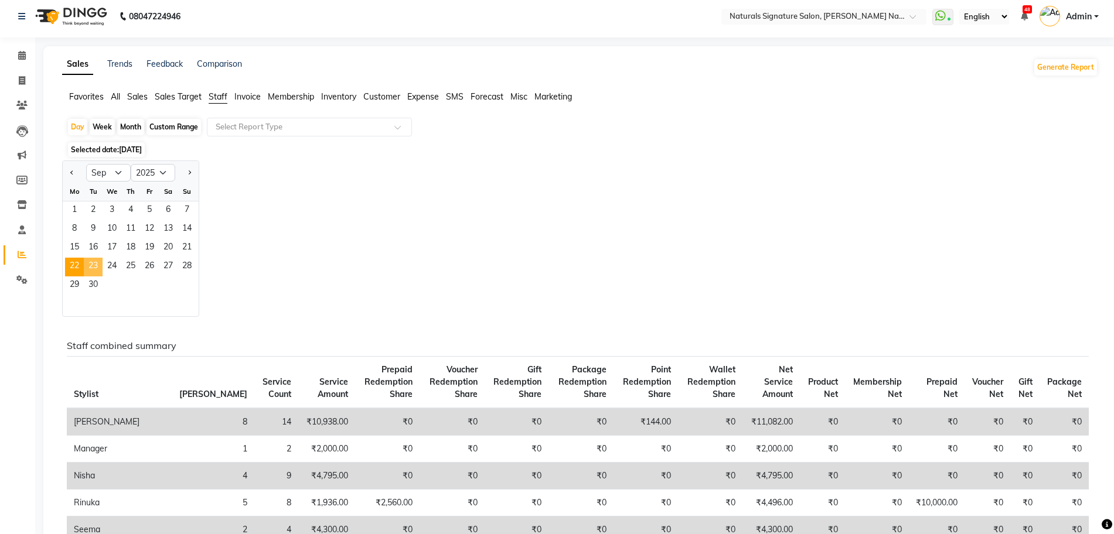
click at [98, 263] on span "23" at bounding box center [93, 267] width 19 height 19
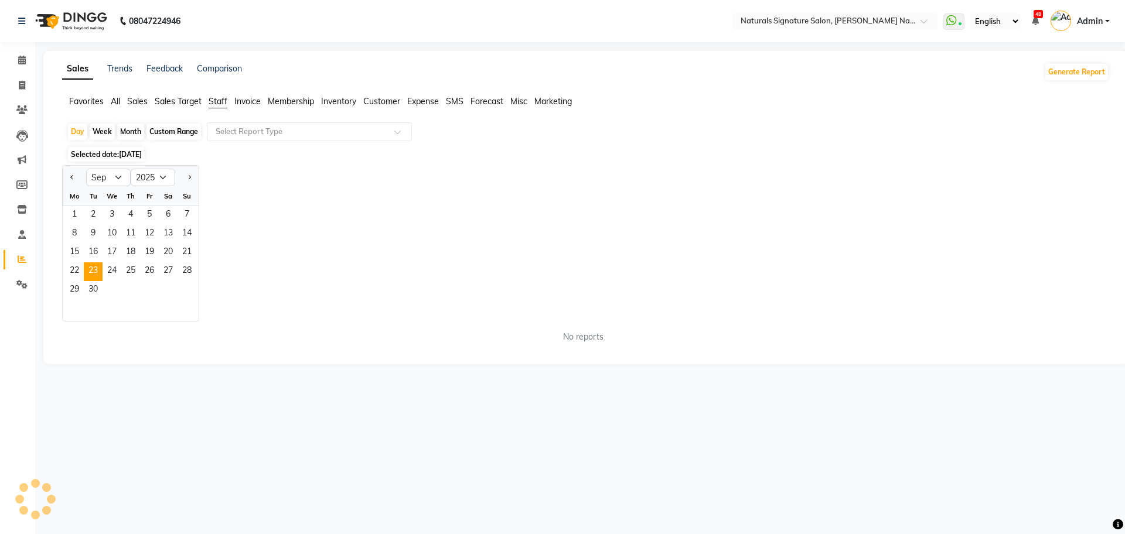
click at [302, 202] on div "Jan Feb Mar Apr May Jun Jul Aug Sep Oct Nov Dec 2015 2016 2017 2018 2019 2020 2…" at bounding box center [585, 243] width 1047 height 156
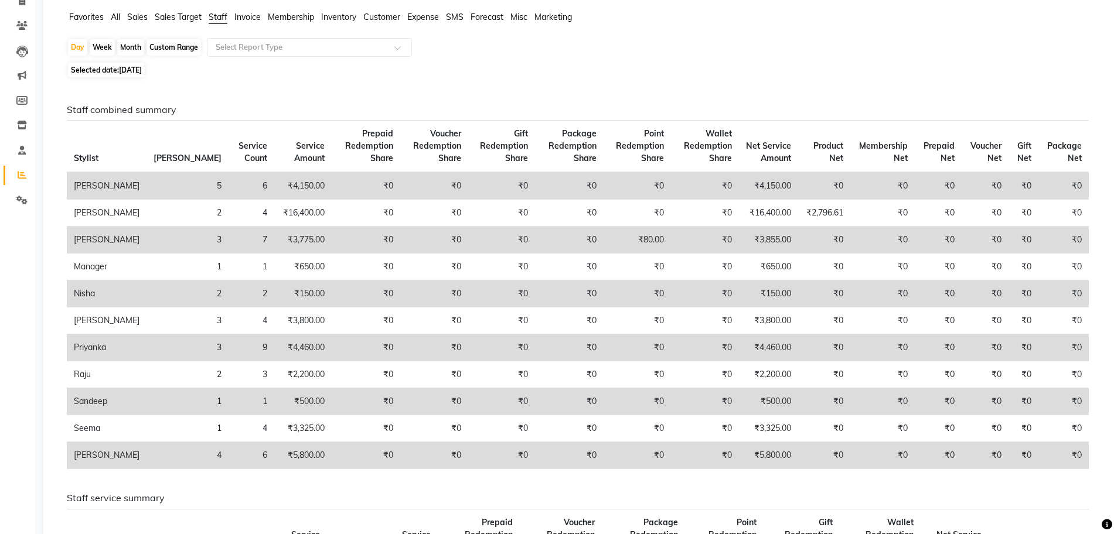
scroll to position [88, 0]
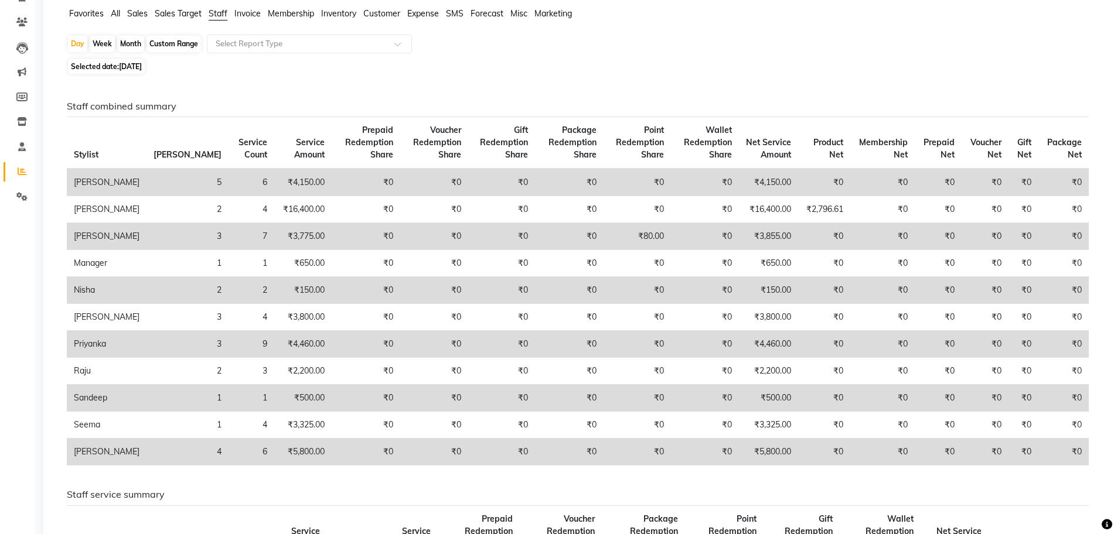
click at [550, 68] on div "Selected date: 23-09-2025" at bounding box center [582, 66] width 1031 height 12
click at [142, 66] on span "23-09-2025" at bounding box center [130, 66] width 23 height 9
select select "9"
select select "2025"
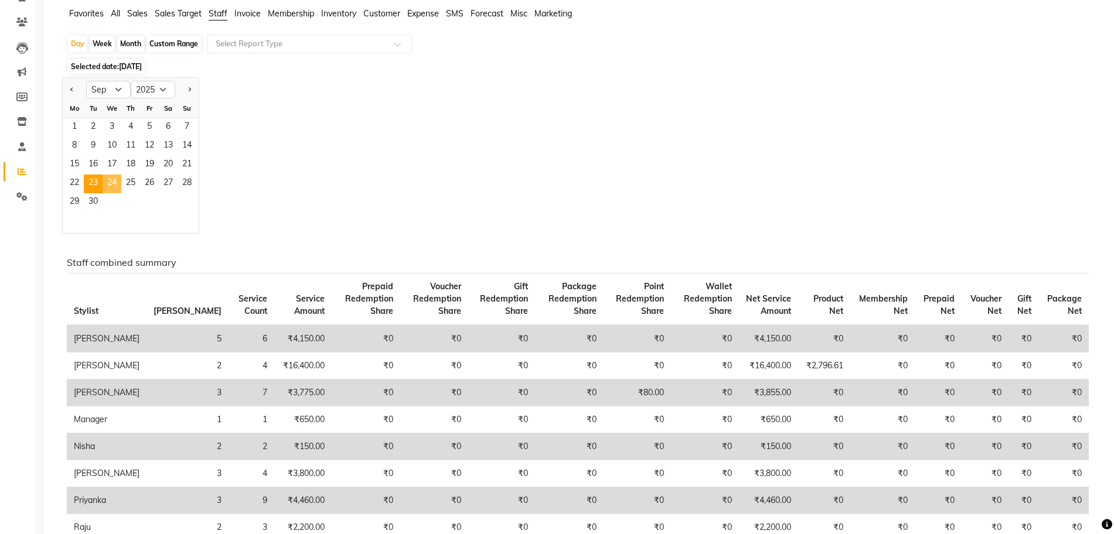
click at [114, 183] on span "24" at bounding box center [112, 184] width 19 height 19
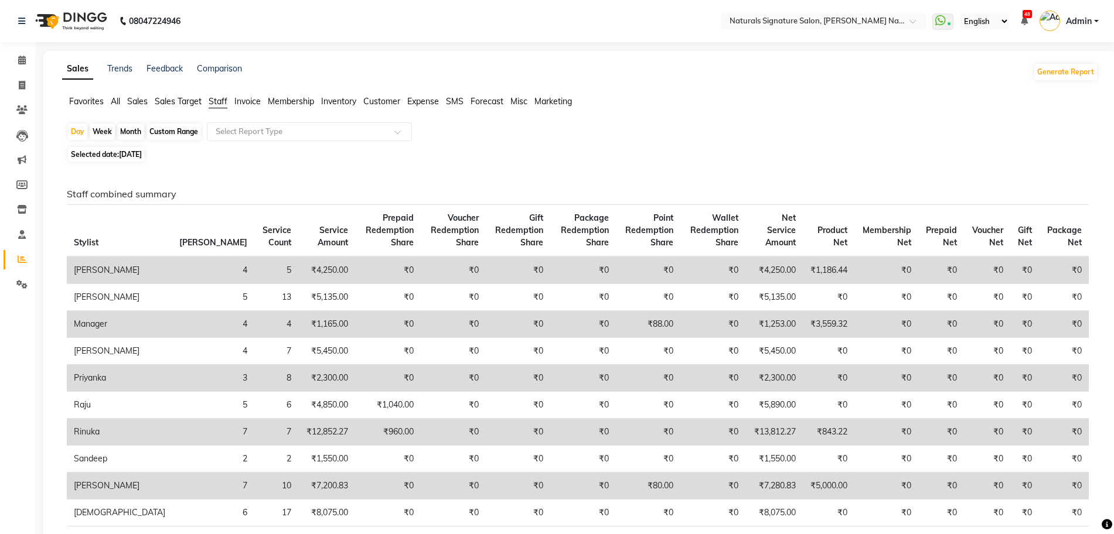
click at [545, 160] on div "Selected date: 24-09-2025" at bounding box center [582, 154] width 1031 height 12
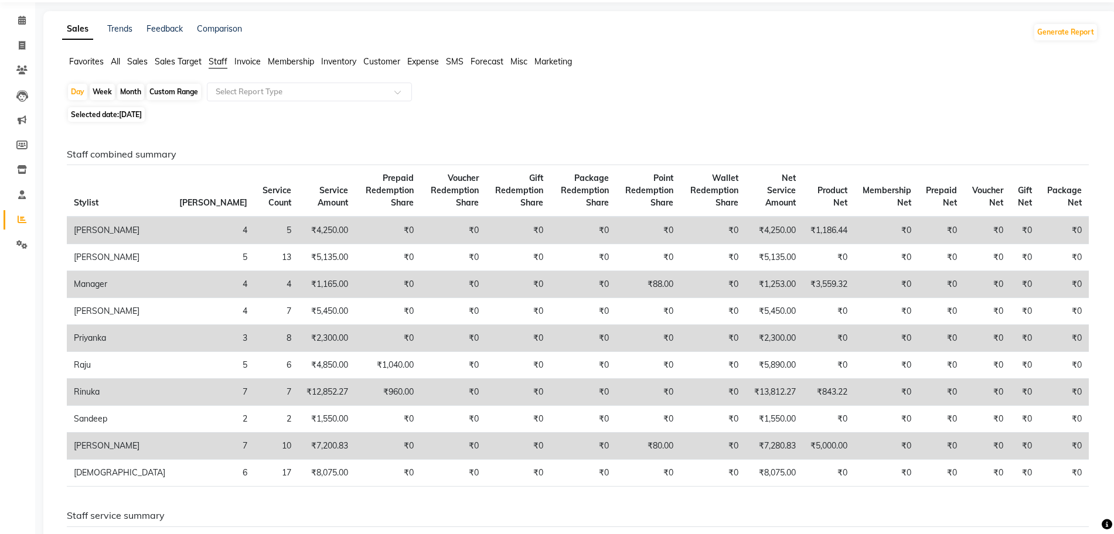
scroll to position [88, 0]
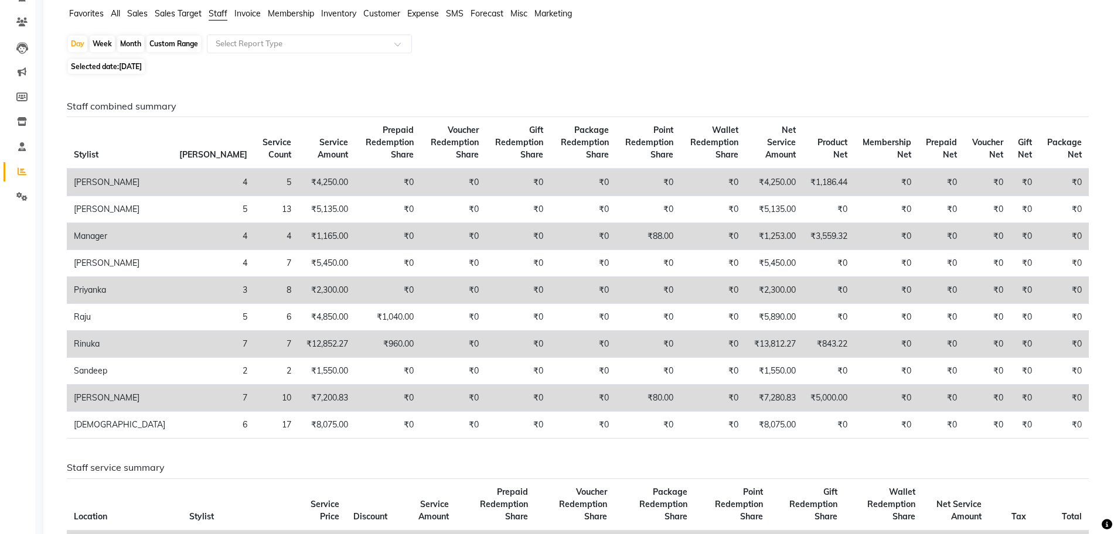
click at [690, 114] on div "Staff combined summary Stylist Bill Count Service Count Service Amount Prepaid …" at bounding box center [577, 274] width 1039 height 347
click at [139, 69] on span "24-09-2025" at bounding box center [130, 66] width 23 height 9
select select "9"
select select "2025"
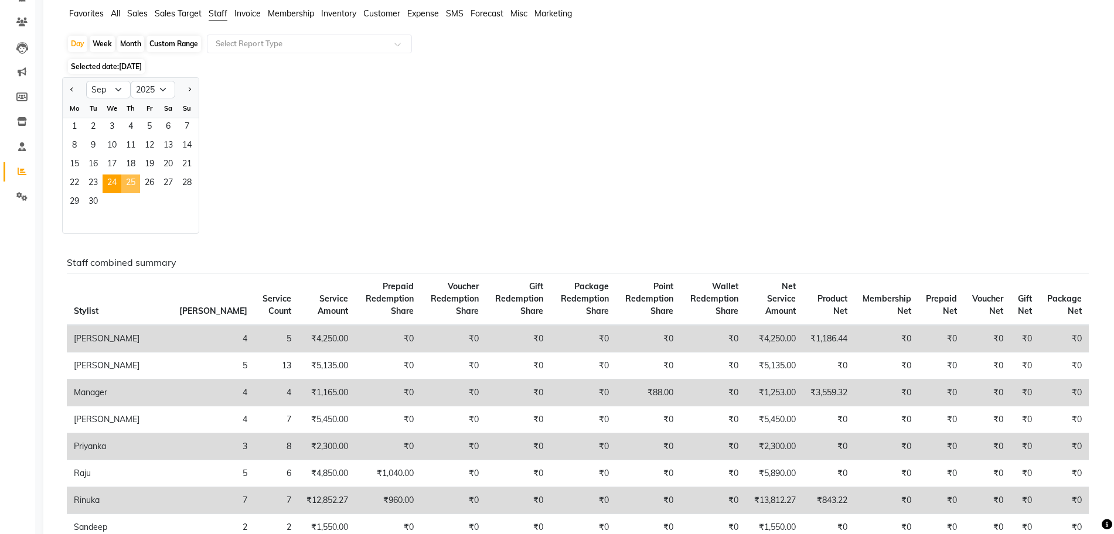
click at [137, 182] on span "25" at bounding box center [130, 184] width 19 height 19
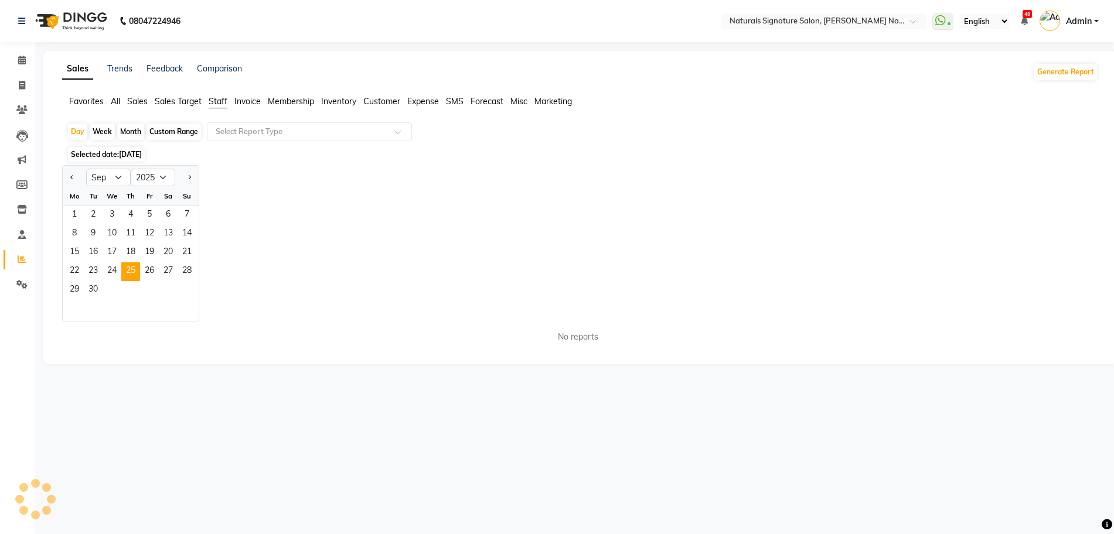
scroll to position [0, 0]
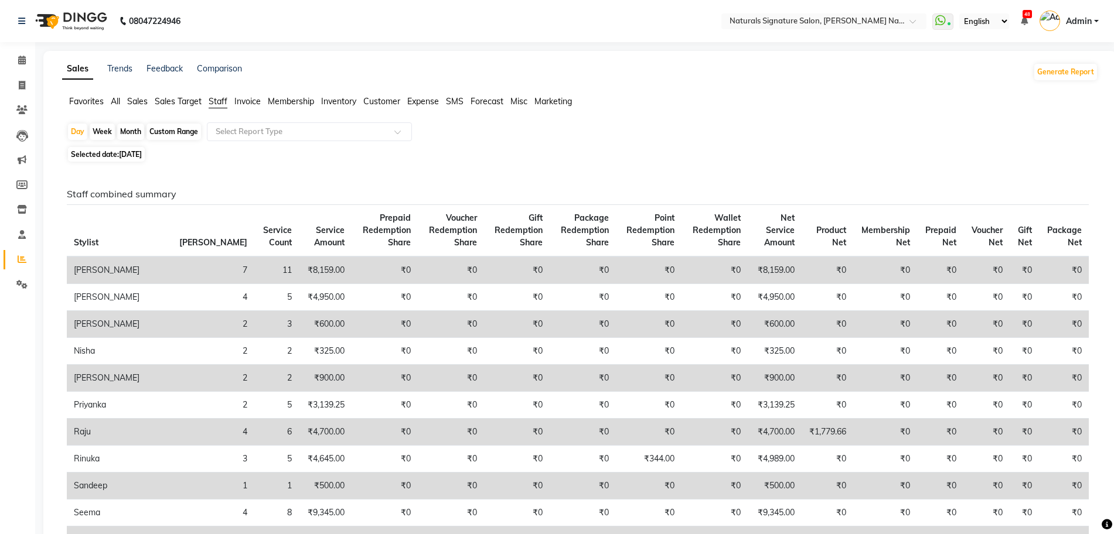
click at [744, 137] on div "Day Week Month Custom Range Select Report Type" at bounding box center [580, 132] width 1026 height 21
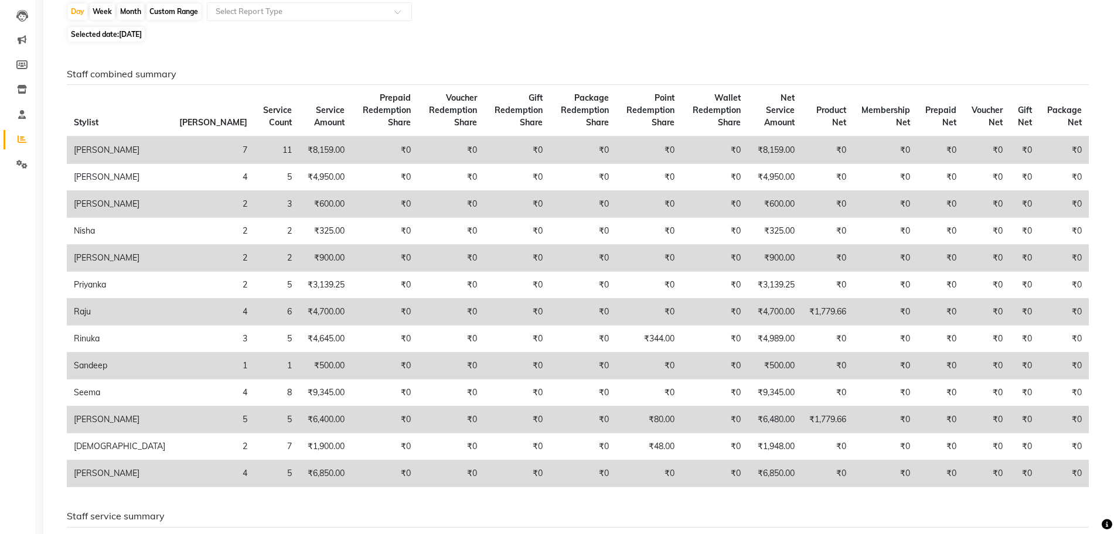
scroll to position [146, 0]
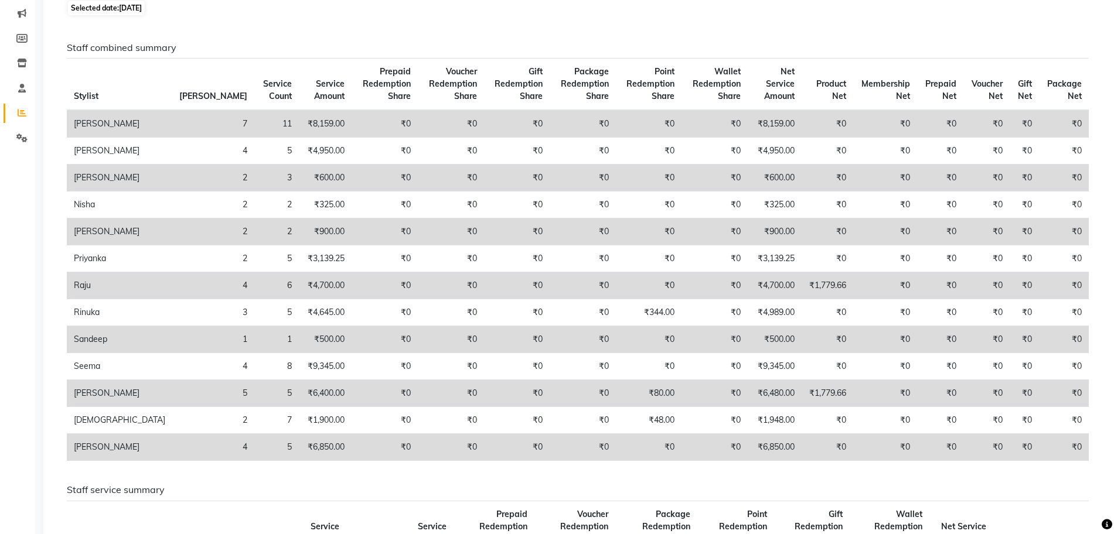
click at [142, 9] on span "25-09-2025" at bounding box center [130, 8] width 23 height 9
select select "9"
select select "2025"
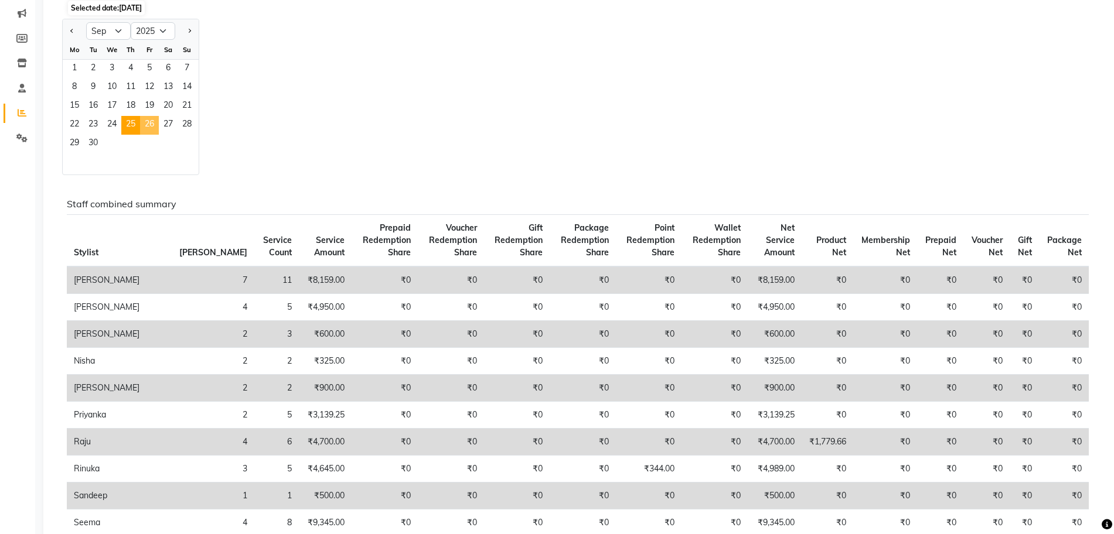
click at [152, 125] on span "26" at bounding box center [149, 125] width 19 height 19
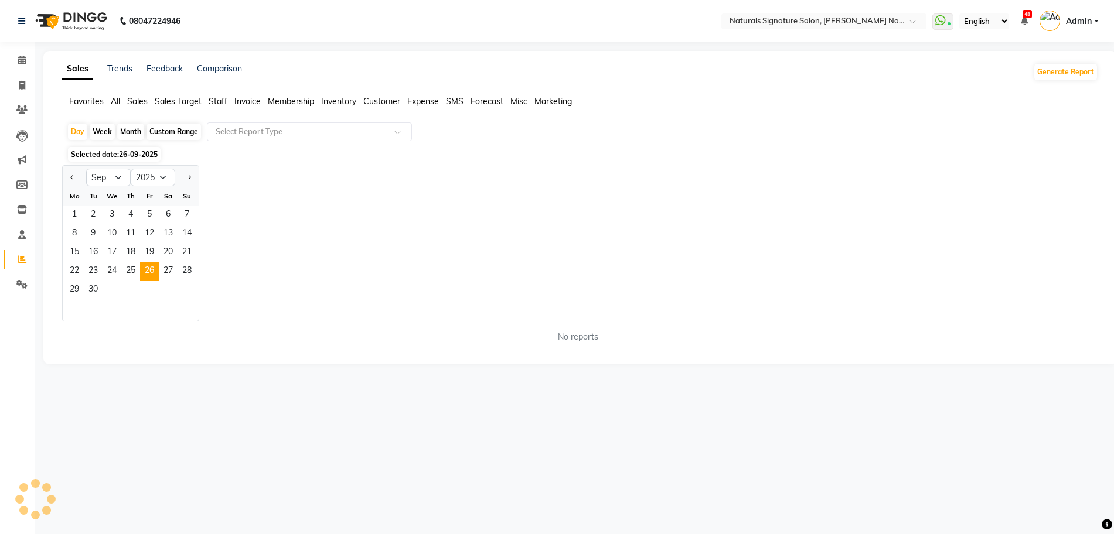
scroll to position [0, 0]
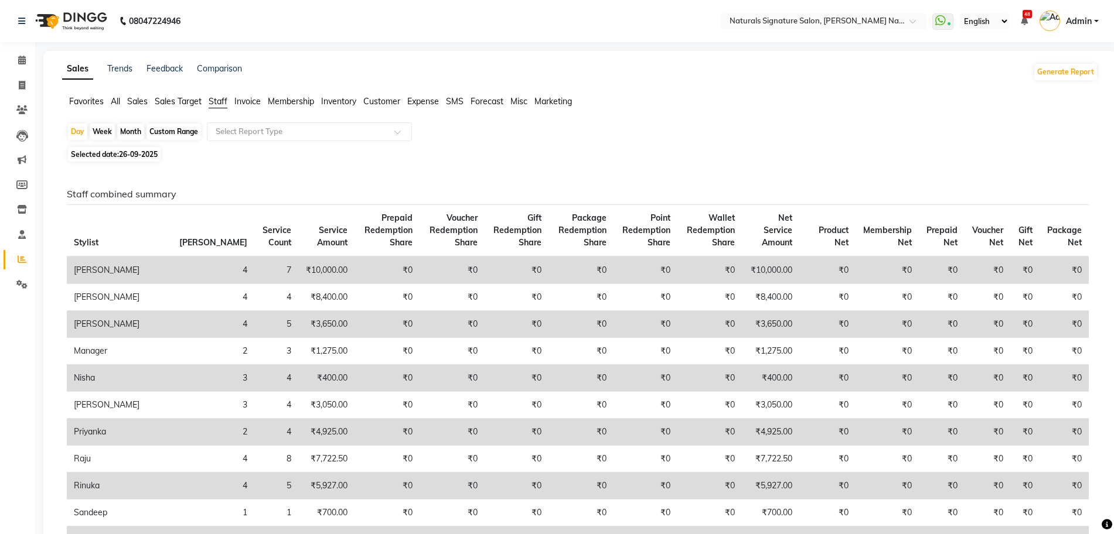
click at [702, 148] on div "Selected date: 26-09-2025" at bounding box center [582, 154] width 1031 height 12
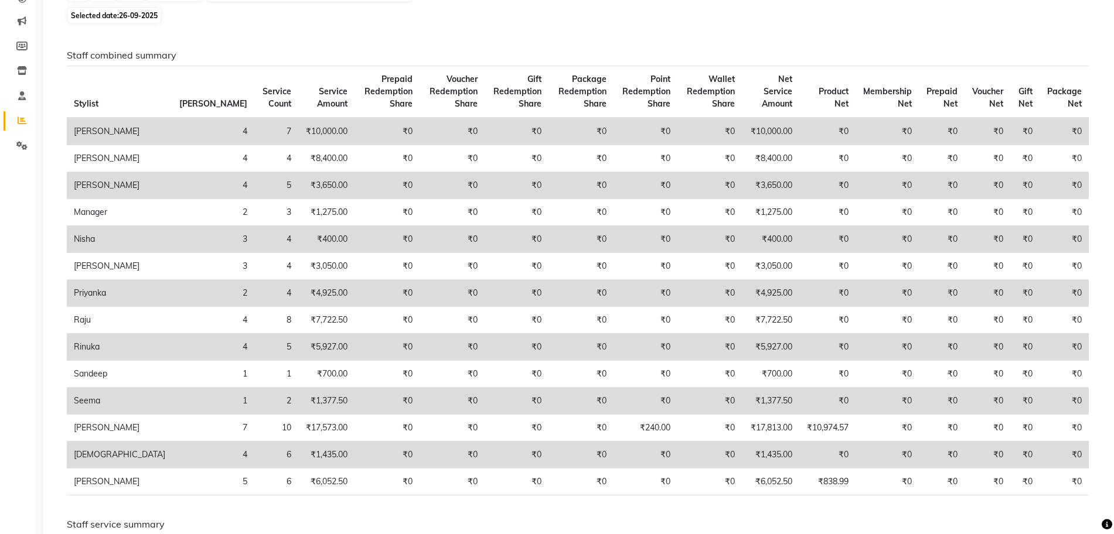
scroll to position [146, 0]
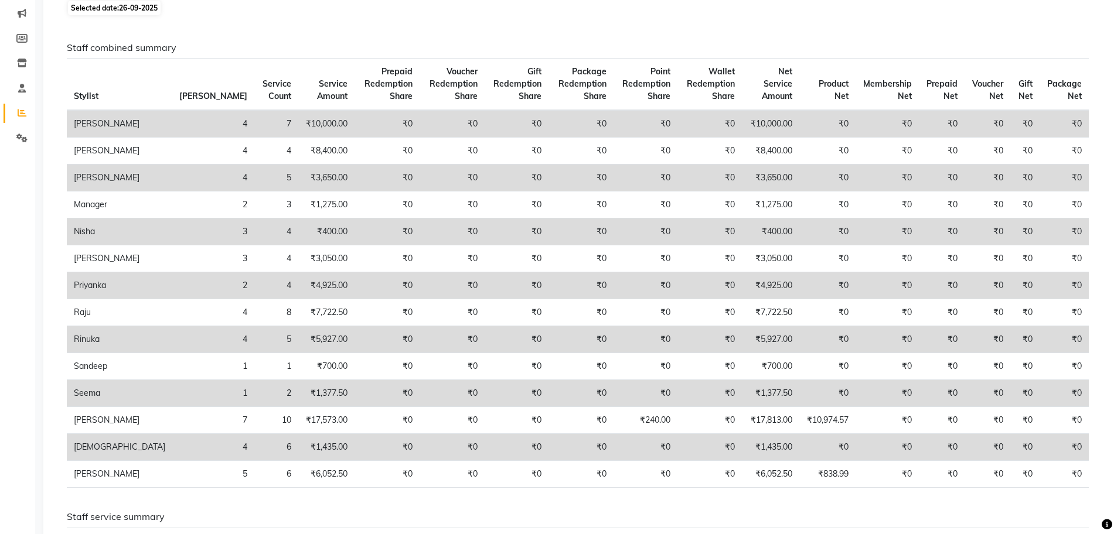
click at [129, 11] on span "26-09-2025" at bounding box center [138, 8] width 39 height 9
select select "9"
select select "2025"
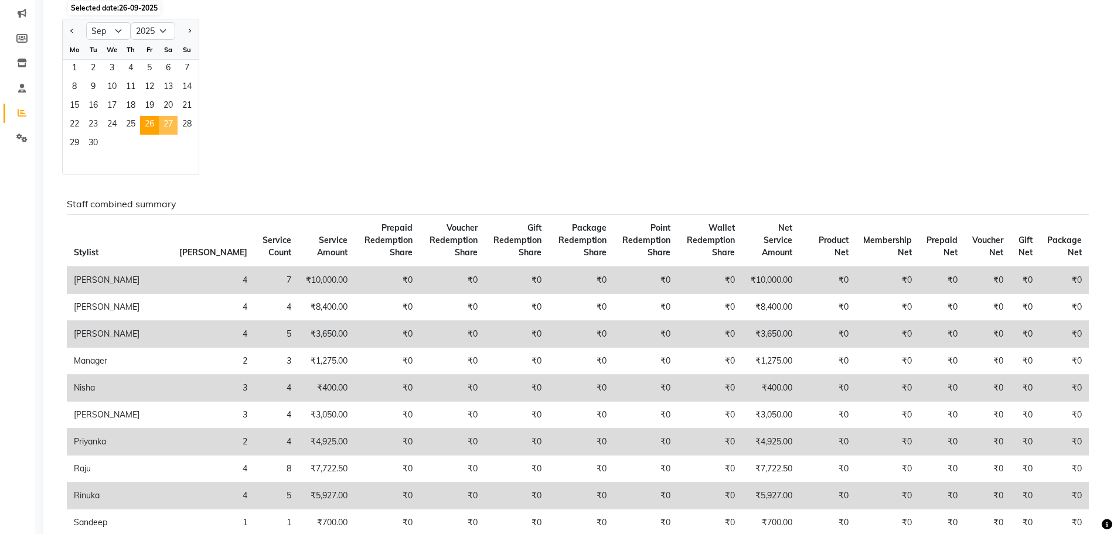
click at [167, 117] on span "27" at bounding box center [168, 125] width 19 height 19
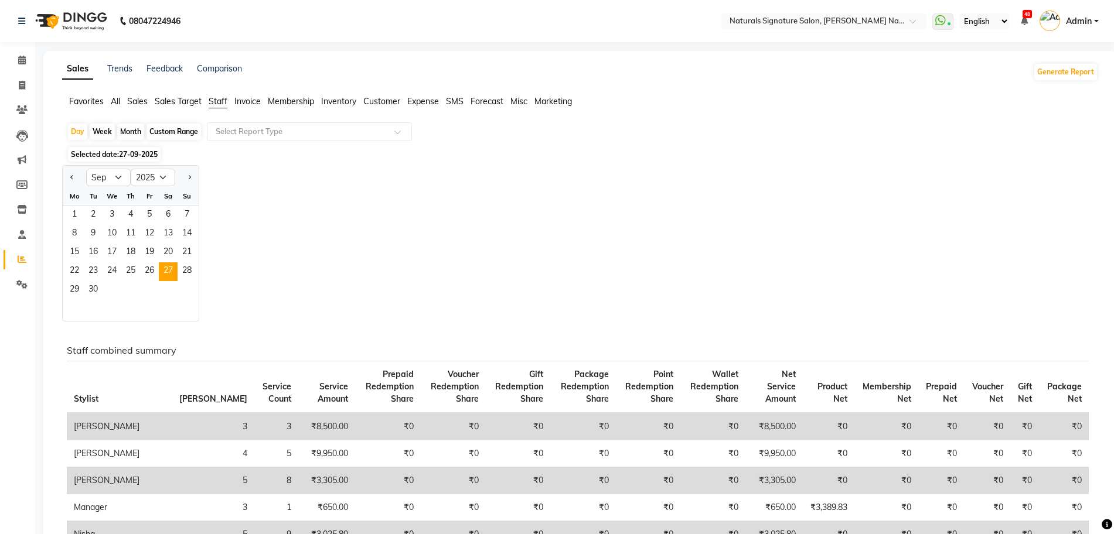
click at [376, 170] on div "Jan Feb Mar Apr May Jun Jul Aug Sep Oct Nov Dec 2015 2016 2017 2018 2019 2020 2…" at bounding box center [580, 243] width 1036 height 156
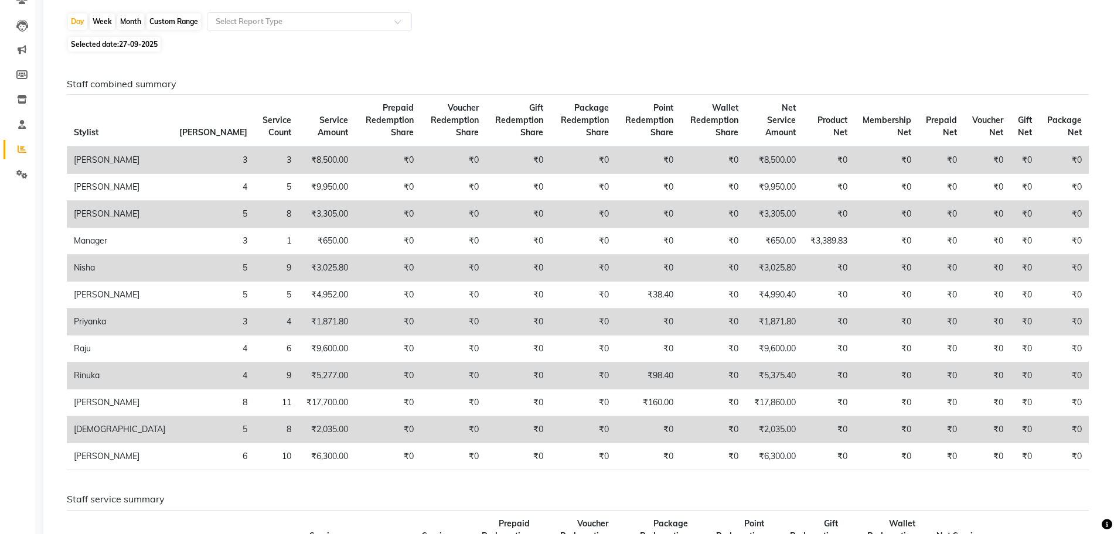
scroll to position [117, 0]
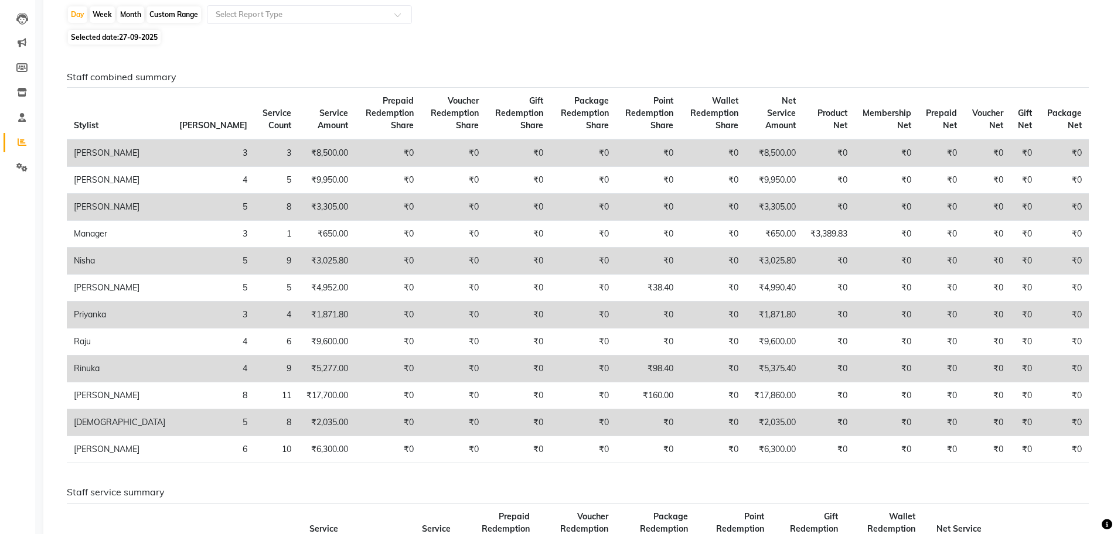
click at [706, 33] on div "Selected date: 27-09-2025" at bounding box center [582, 37] width 1031 height 12
click at [149, 36] on span "27-09-2025" at bounding box center [138, 37] width 39 height 9
select select "9"
select select "2025"
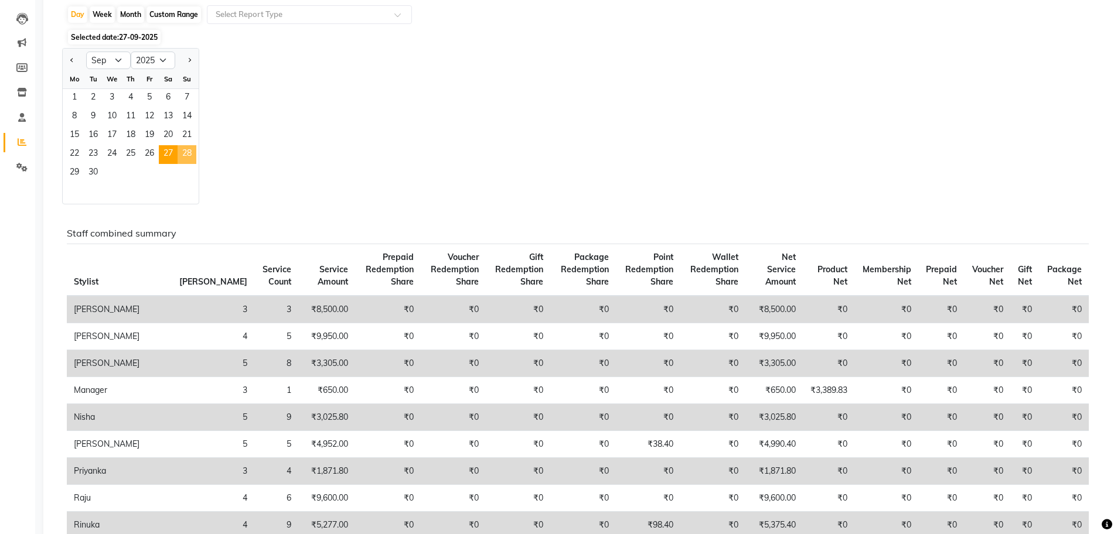
click at [189, 153] on span "28" at bounding box center [187, 154] width 19 height 19
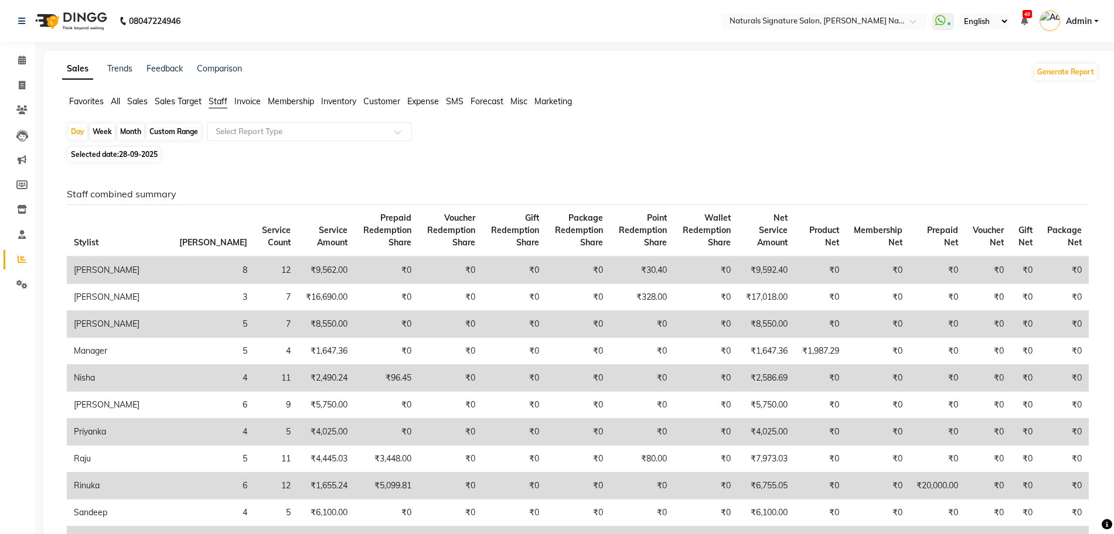
click at [427, 234] on span "Voucher Redemption Share" at bounding box center [451, 230] width 48 height 35
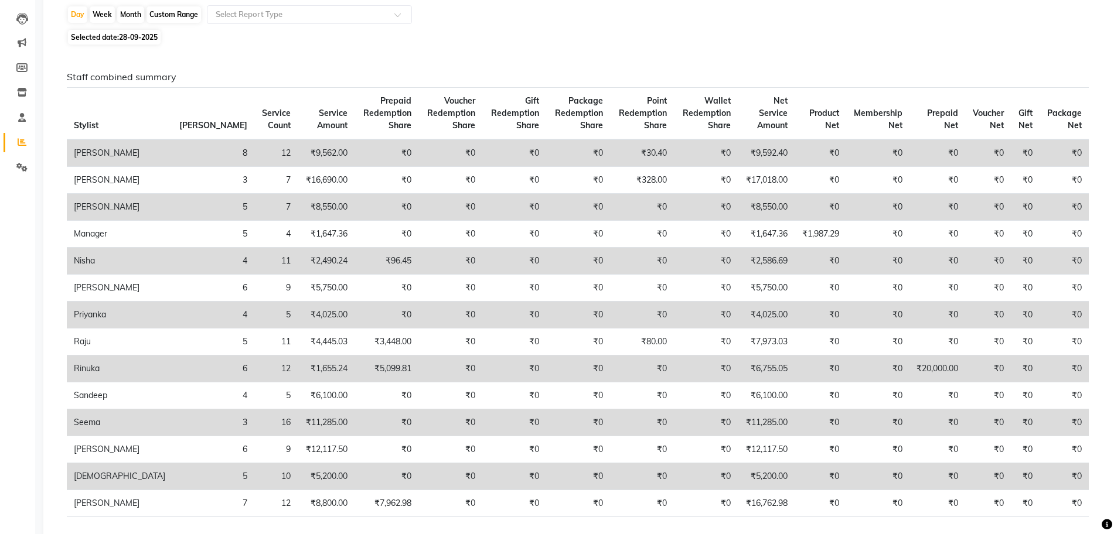
scroll to position [146, 0]
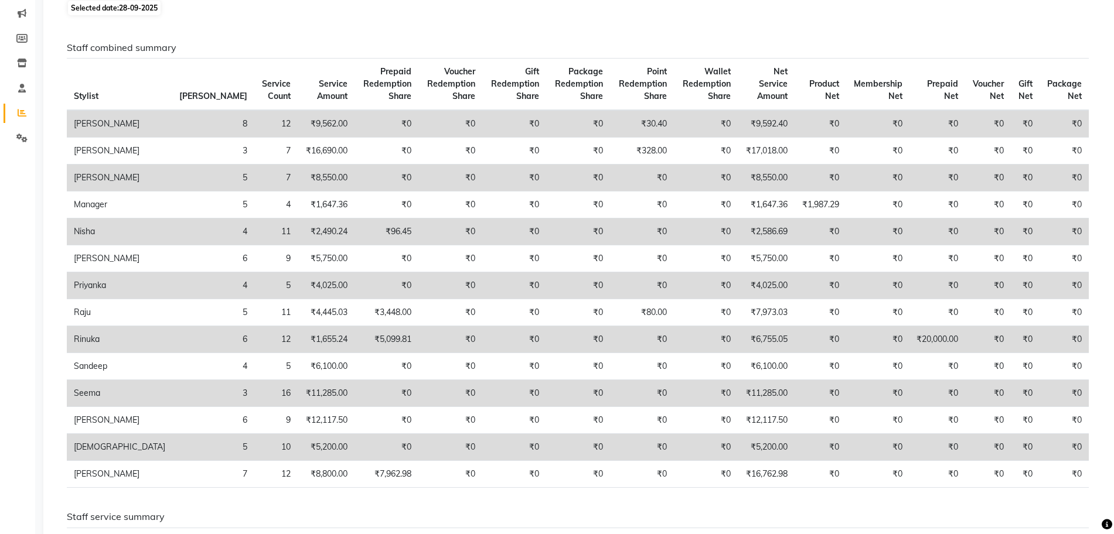
click at [136, 9] on span "28-09-2025" at bounding box center [138, 8] width 39 height 9
select select "9"
select select "2025"
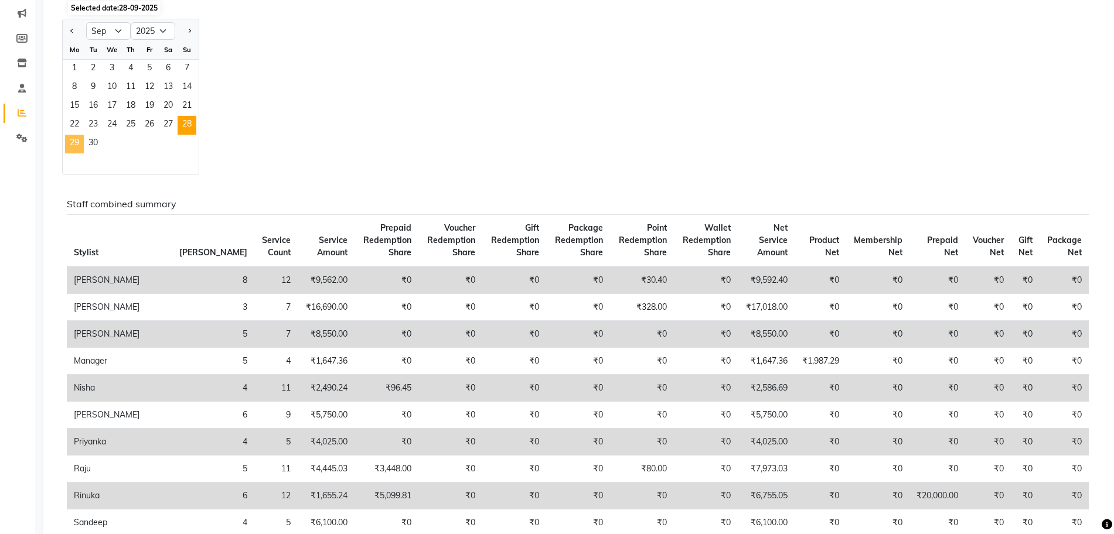
click at [74, 146] on span "29" at bounding box center [74, 144] width 19 height 19
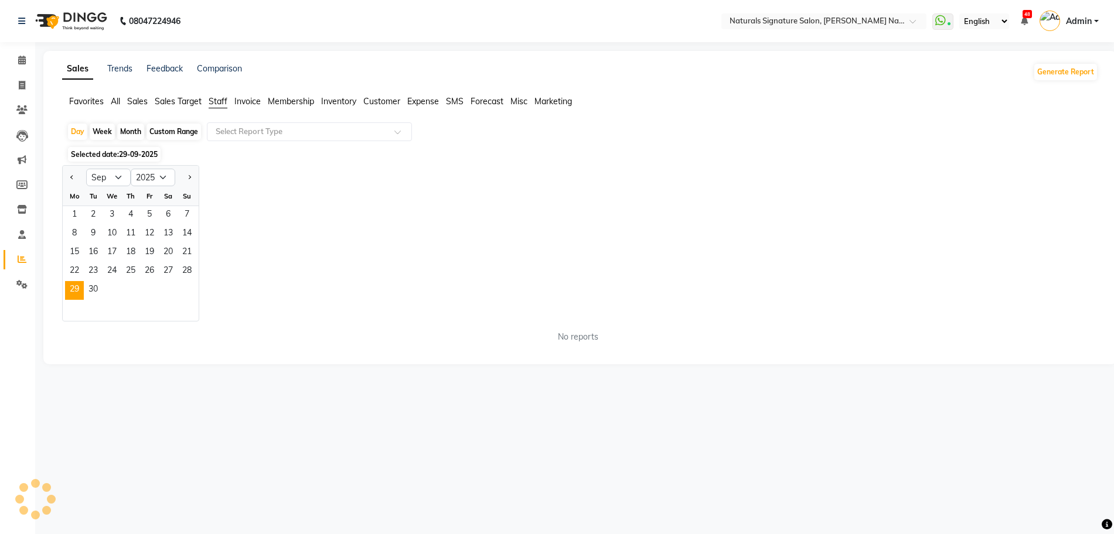
scroll to position [0, 0]
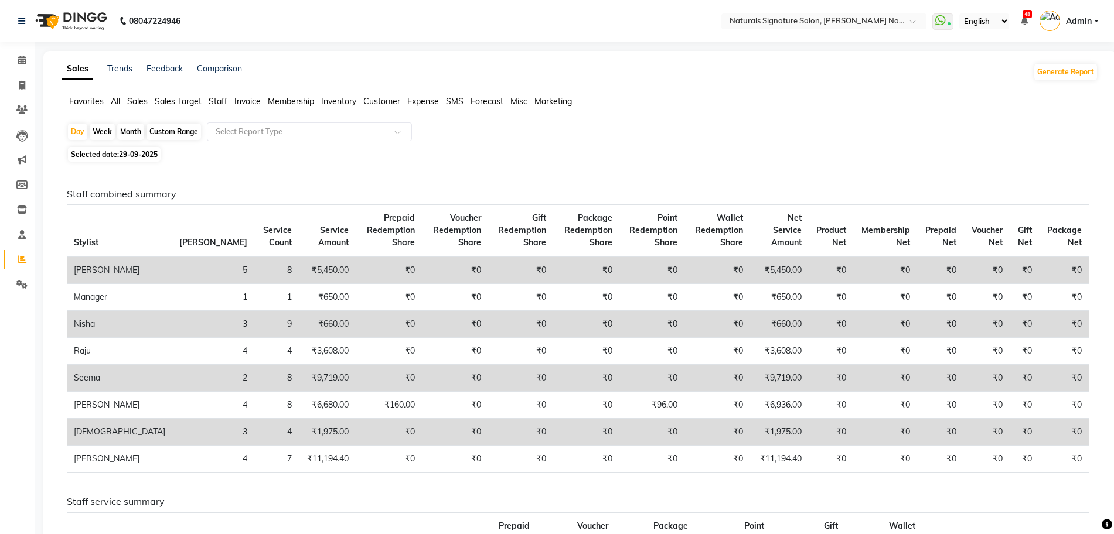
click at [142, 154] on span "29-09-2025" at bounding box center [138, 154] width 39 height 9
select select "9"
select select "2025"
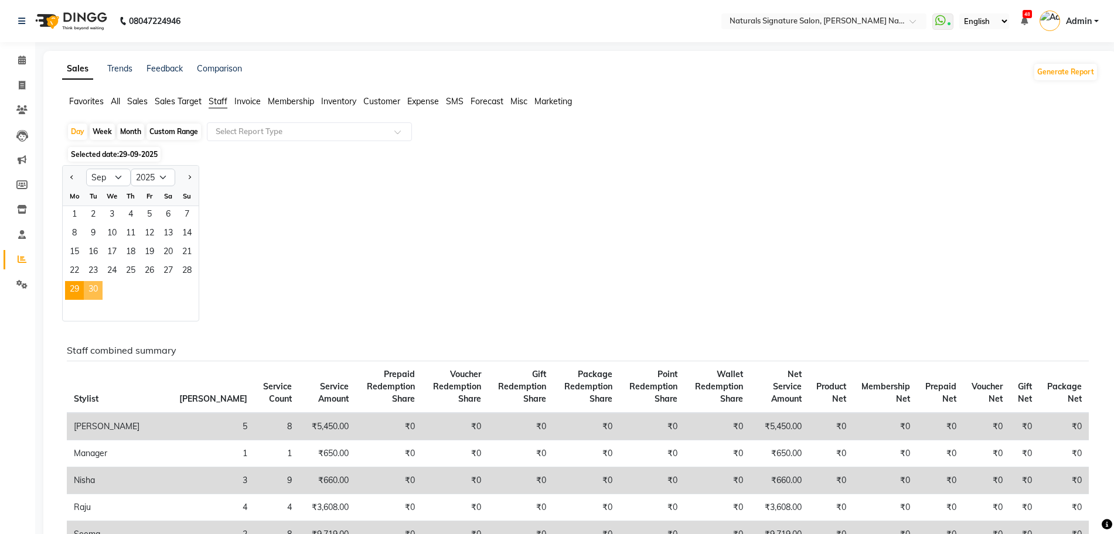
click at [97, 294] on span "30" at bounding box center [93, 290] width 19 height 19
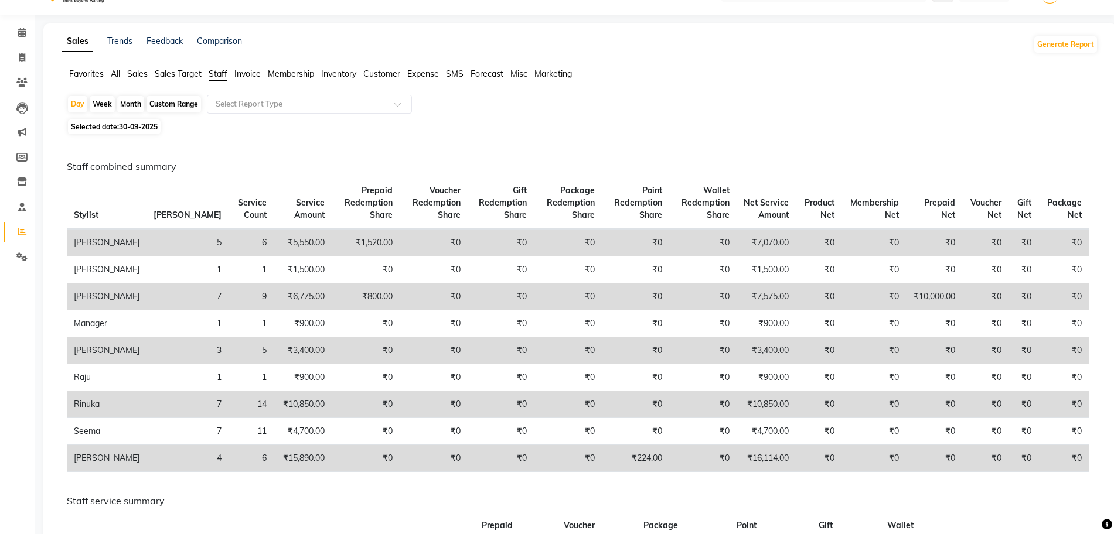
scroll to position [59, 0]
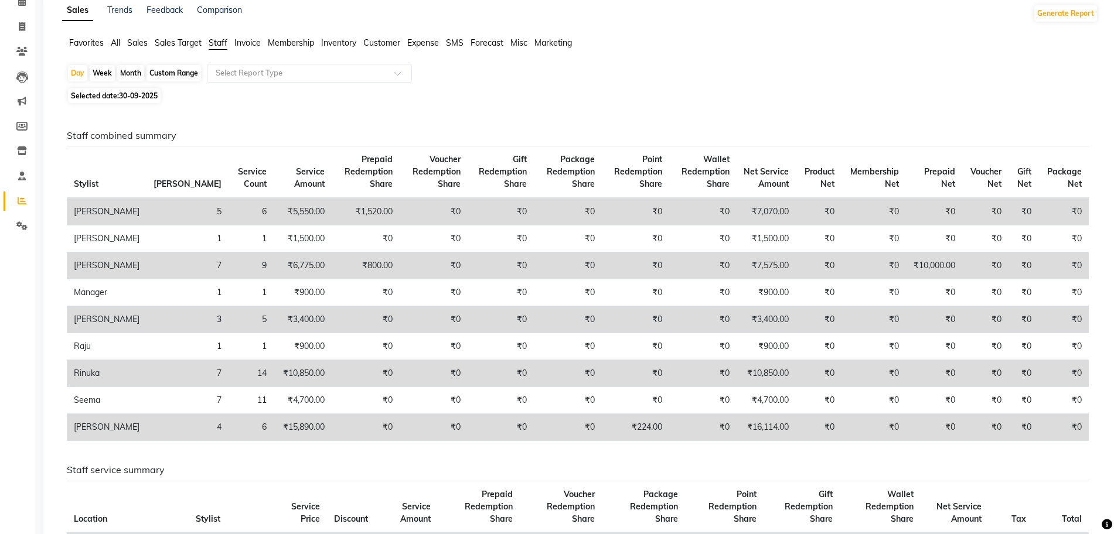
click at [898, 100] on div "Selected date: 30-09-2025" at bounding box center [582, 96] width 1031 height 12
click at [888, 90] on div "Selected date: 30-09-2025" at bounding box center [582, 96] width 1031 height 12
click at [134, 100] on span "30-09-2025" at bounding box center [138, 95] width 39 height 9
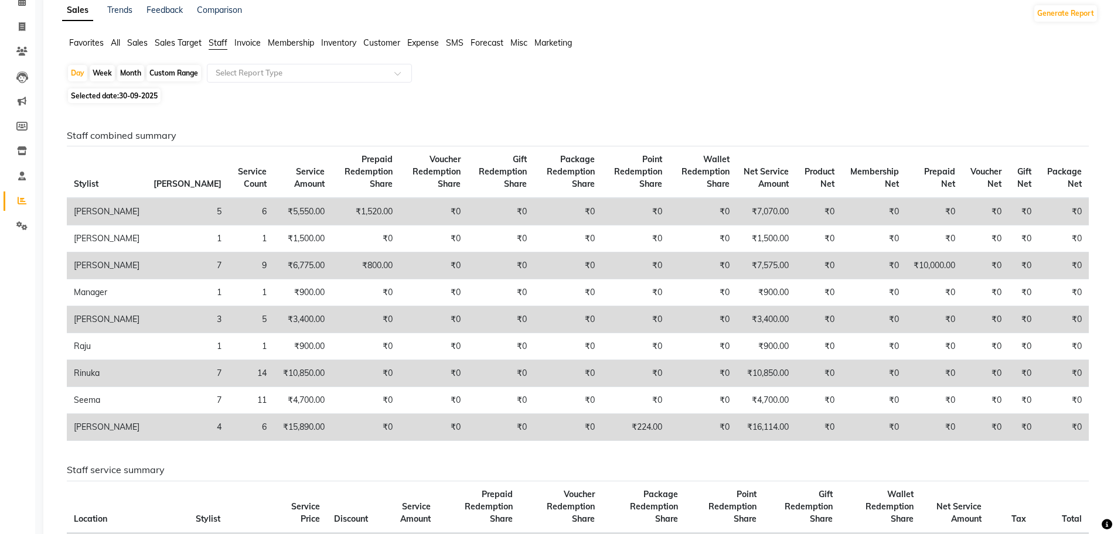
select select "9"
select select "2025"
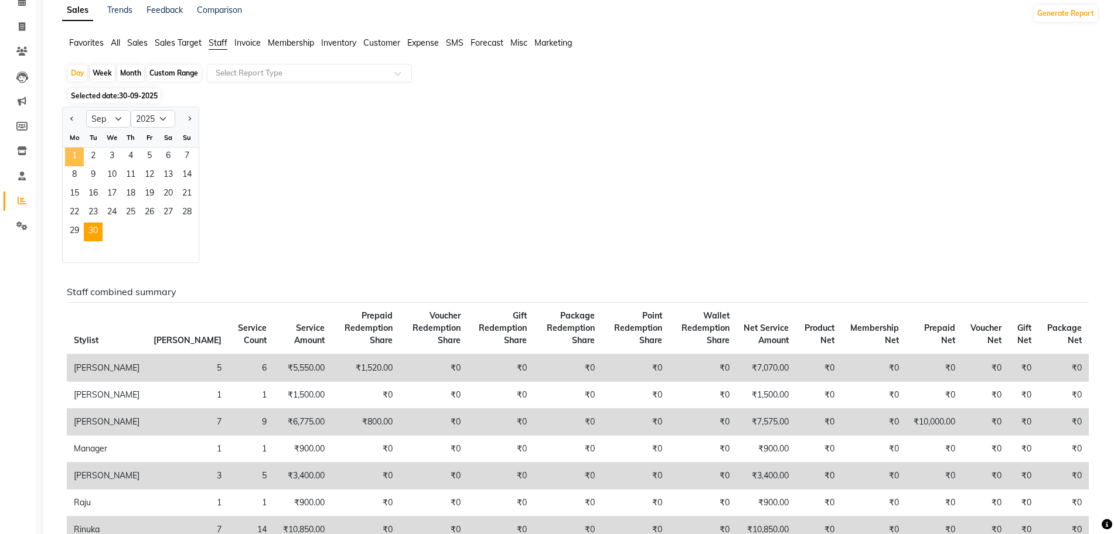
click at [77, 151] on span "1" at bounding box center [74, 157] width 19 height 19
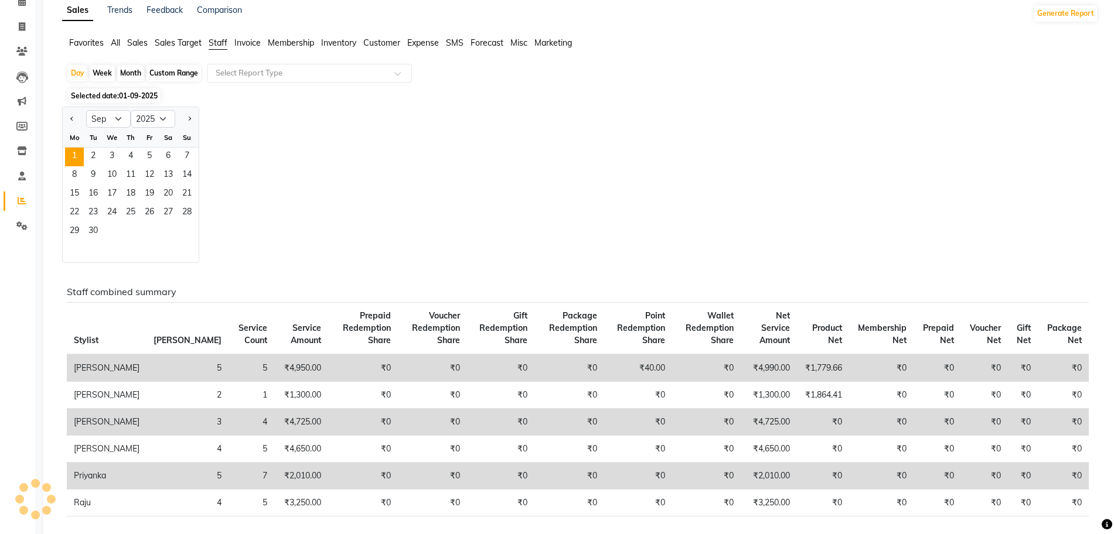
scroll to position [0, 0]
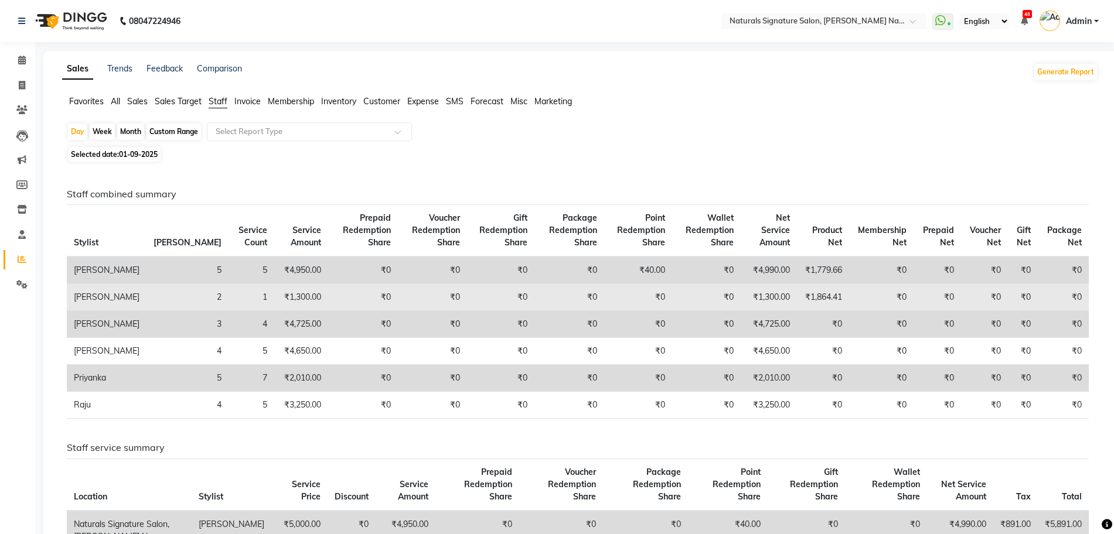
click at [95, 294] on td "Badri" at bounding box center [107, 297] width 80 height 27
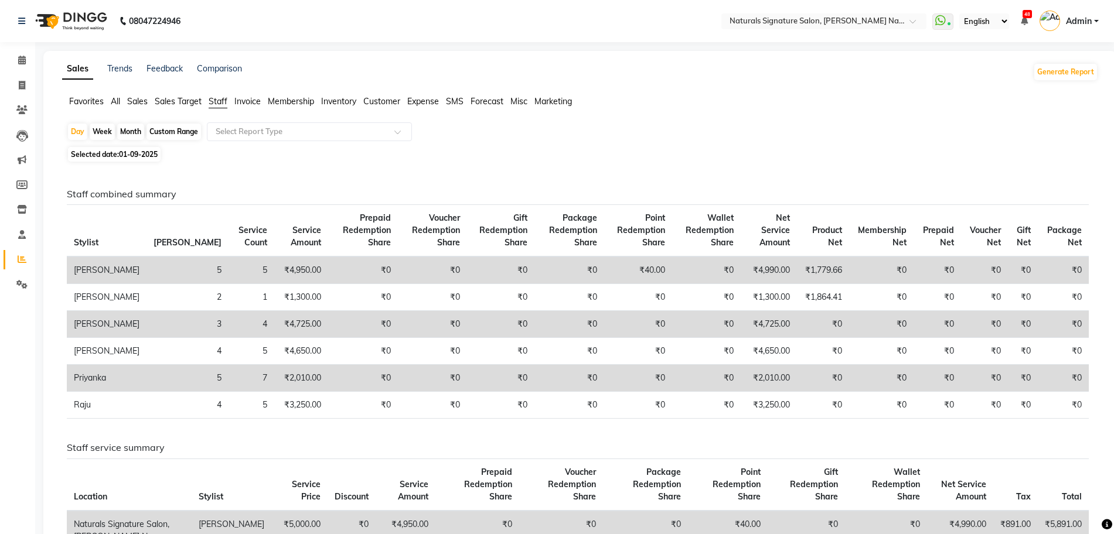
click at [165, 135] on div "Custom Range" at bounding box center [173, 132] width 54 height 16
select select "9"
select select "2025"
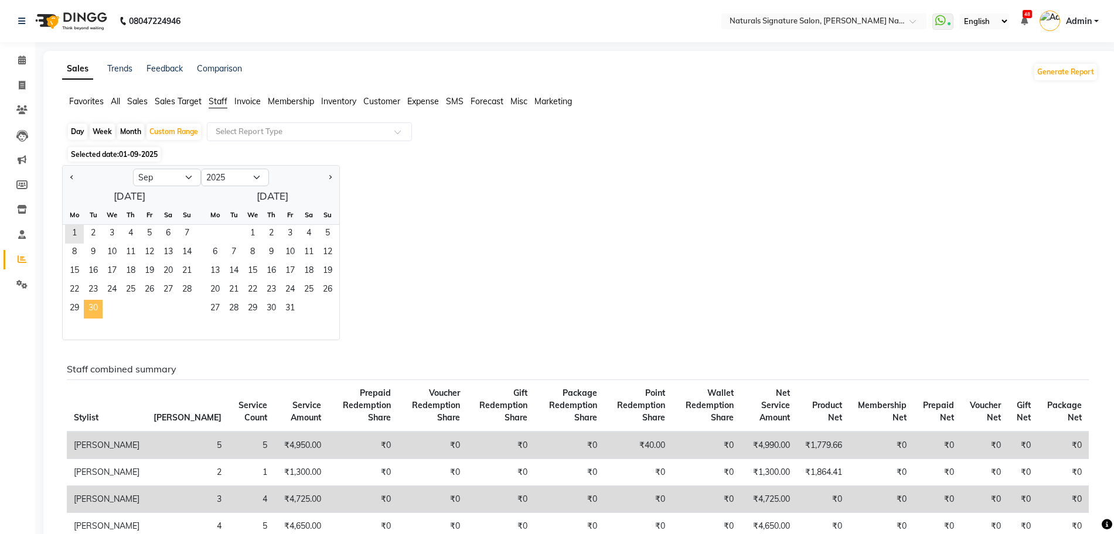
click at [94, 309] on span "30" at bounding box center [93, 309] width 19 height 19
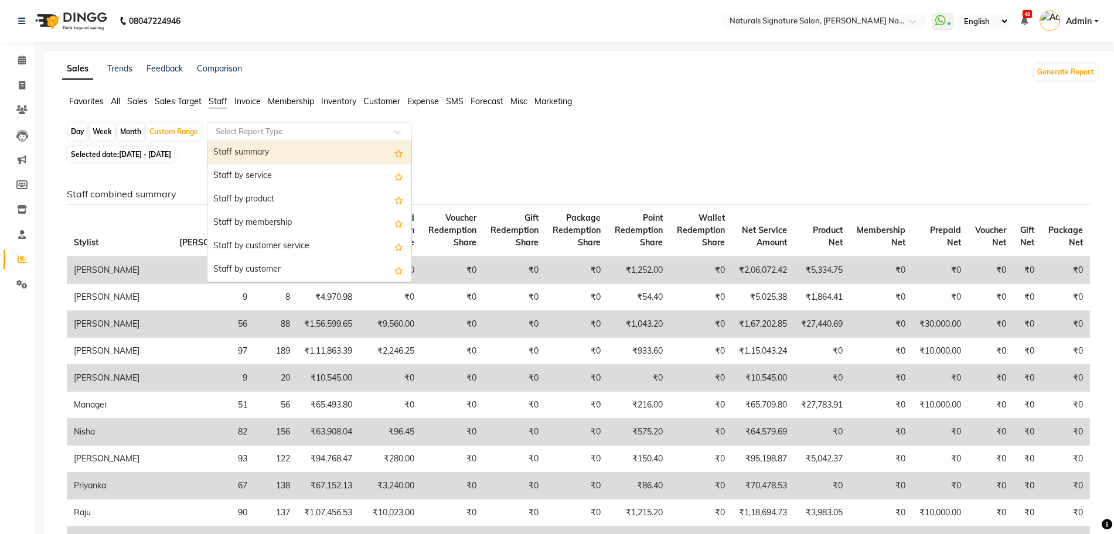
click at [305, 132] on input "text" at bounding box center [297, 132] width 169 height 12
click at [296, 154] on div "Staff summary" at bounding box center [309, 152] width 204 height 23
select select "full_report"
select select "csv"
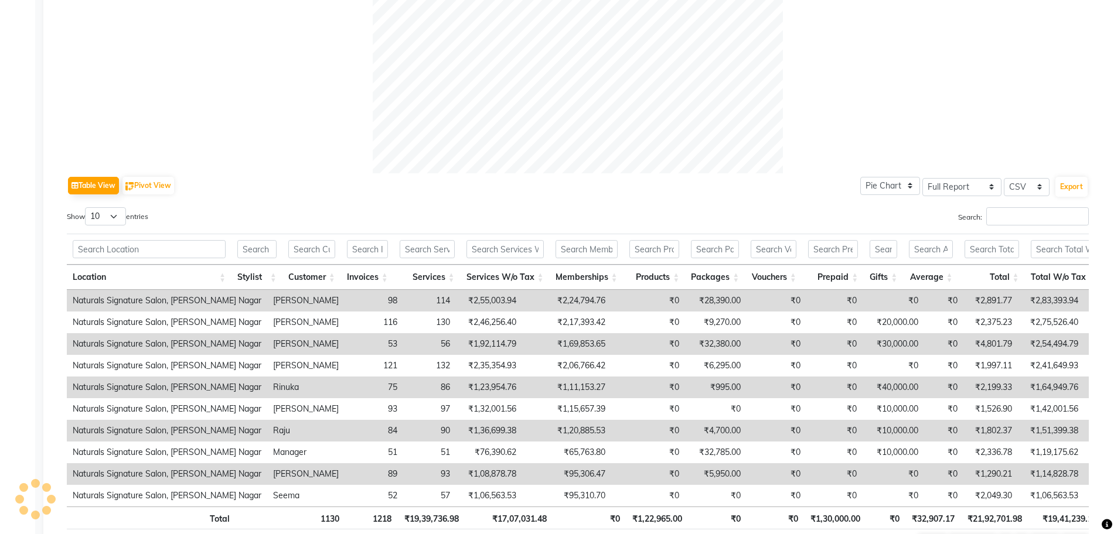
scroll to position [509, 0]
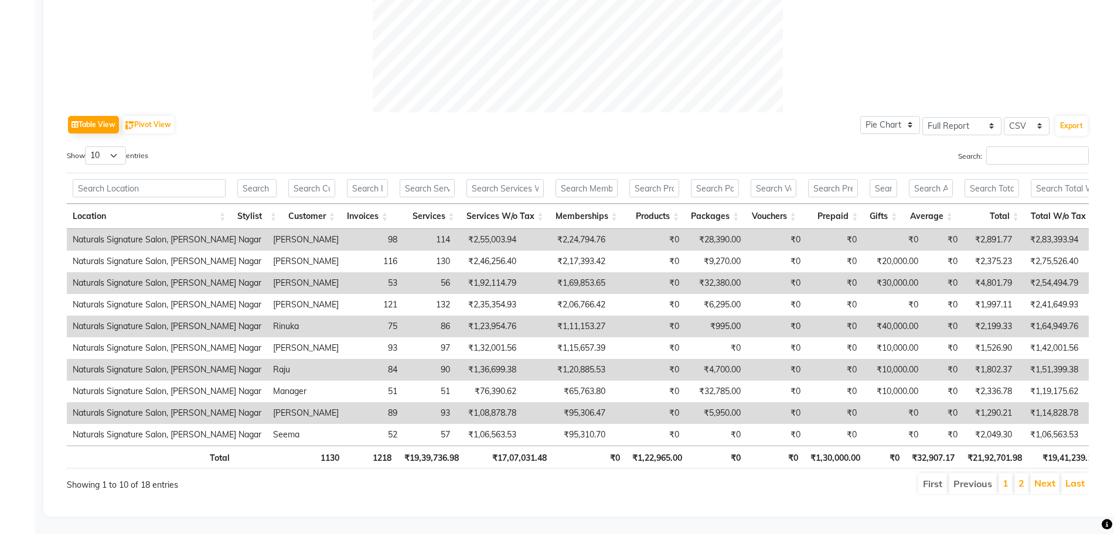
click at [685, 112] on div "Table View Pivot View Pie Chart Bar Chart Select Full Report Filtered Report Se…" at bounding box center [578, 124] width 1022 height 25
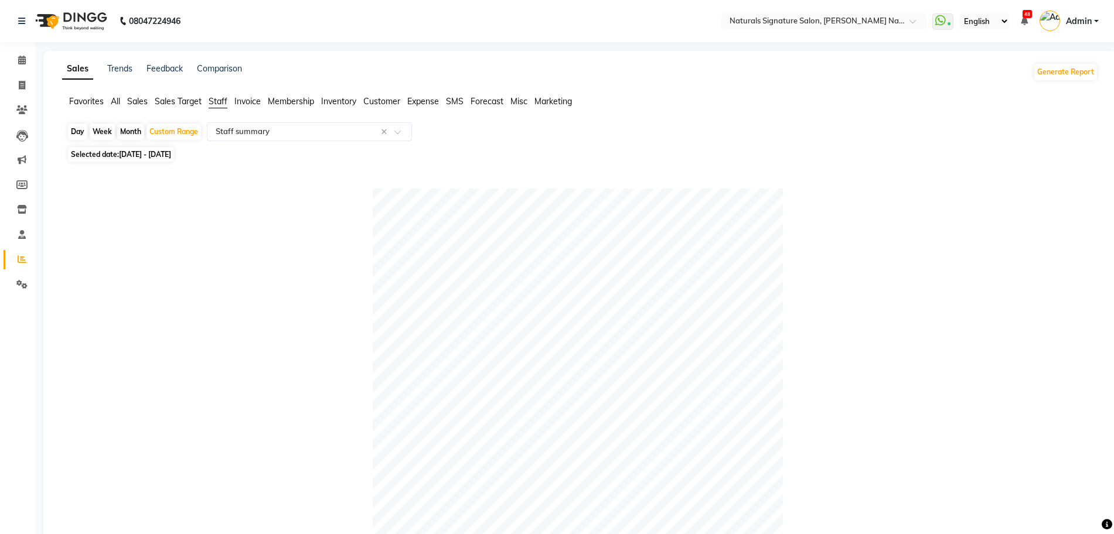
select select "full_report"
select select "csv"
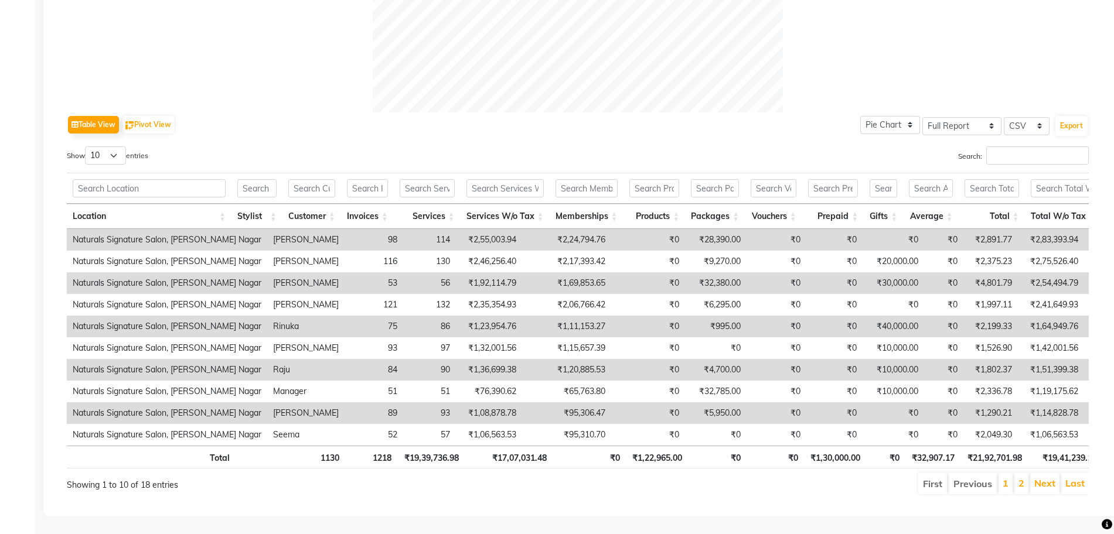
click at [728, 112] on div "Table View Pivot View Pie Chart Bar Chart Select Full Report Filtered Report Se…" at bounding box center [578, 124] width 1022 height 25
click at [806, 359] on td "₹0" at bounding box center [834, 370] width 56 height 22
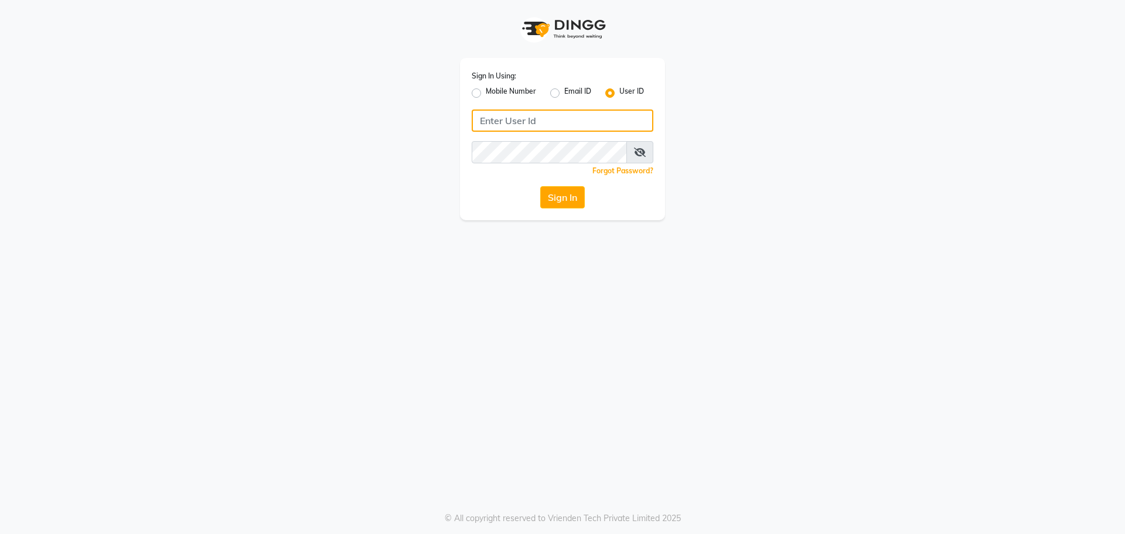
click at [509, 118] on input "Username" at bounding box center [563, 121] width 182 height 22
type input "evitas"
click at [561, 195] on button "Sign In" at bounding box center [562, 197] width 45 height 22
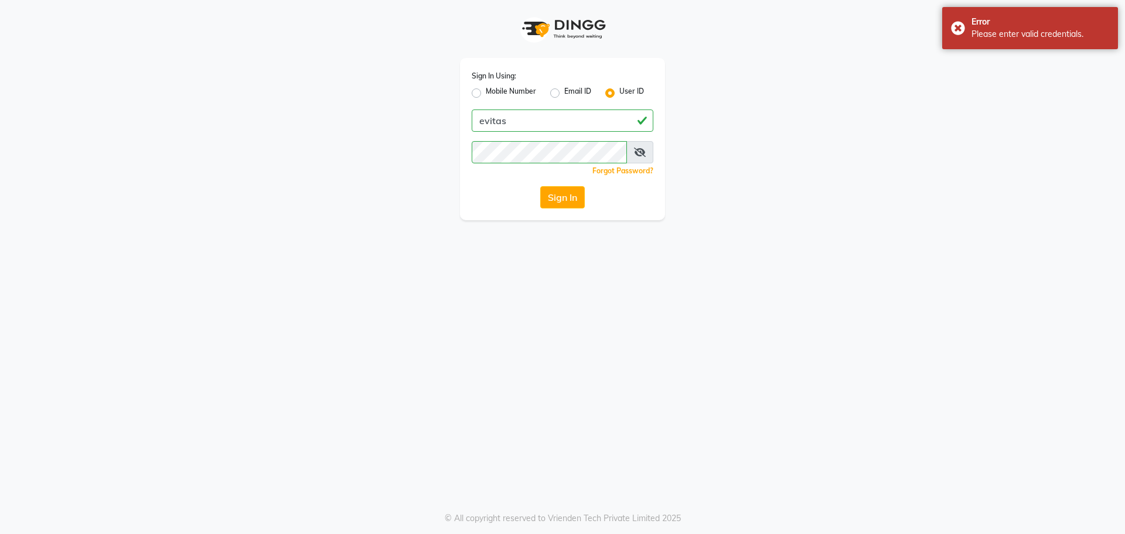
click at [640, 149] on icon at bounding box center [640, 152] width 12 height 9
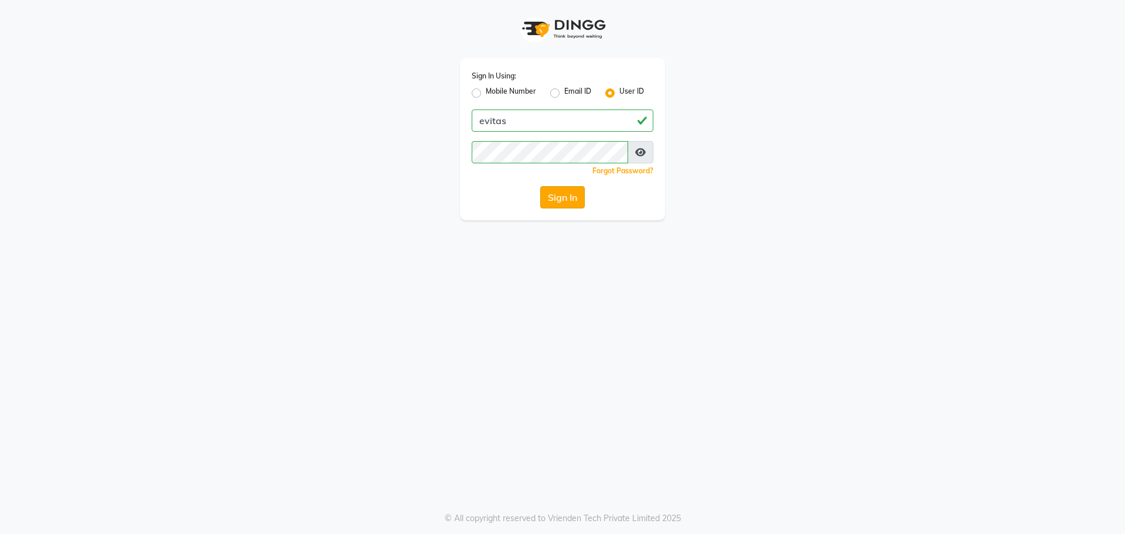
click at [554, 195] on button "Sign In" at bounding box center [562, 197] width 45 height 22
